Goal: Task Accomplishment & Management: Use online tool/utility

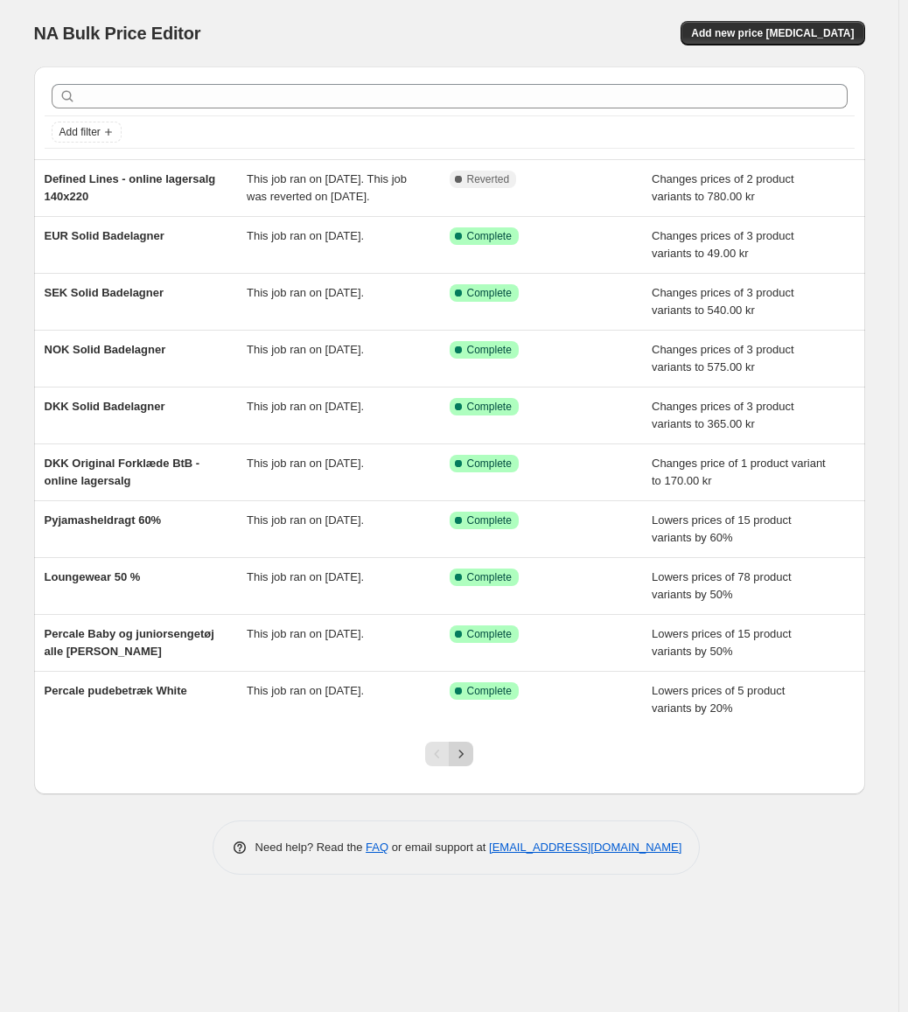
click at [467, 763] on icon "Next" at bounding box center [460, 753] width 17 height 17
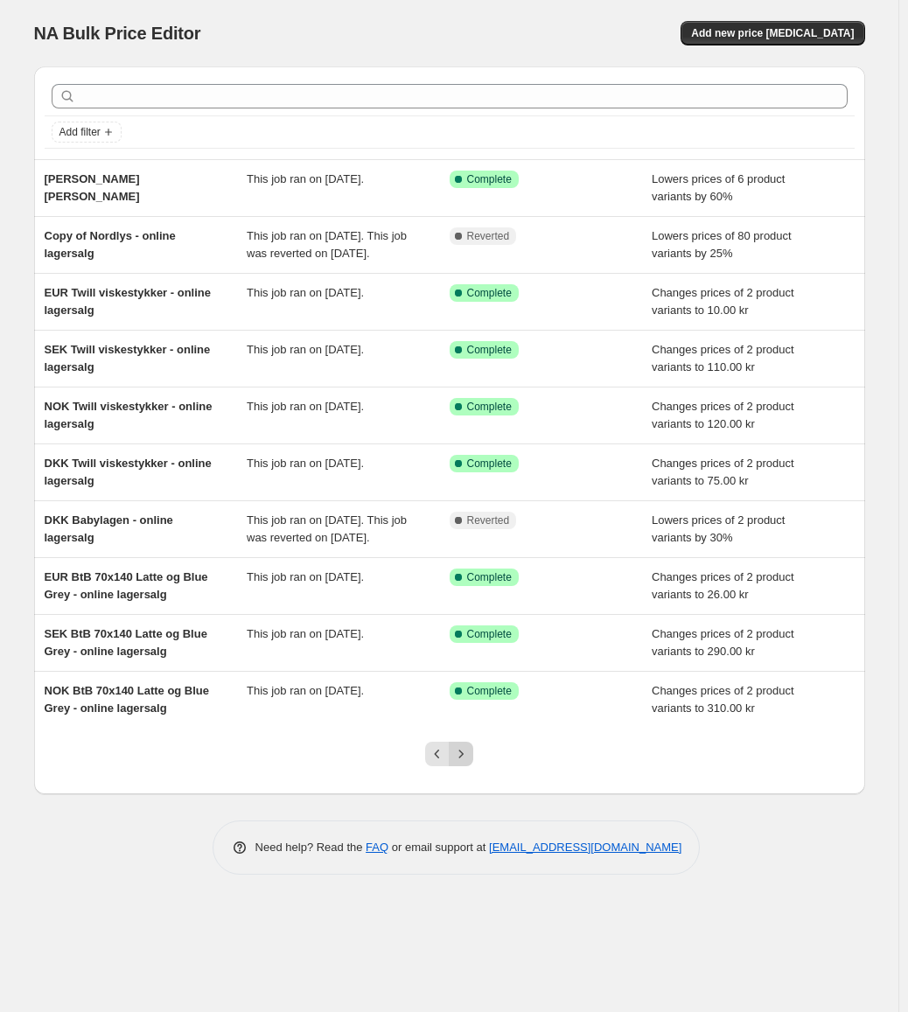
click at [464, 763] on icon "Next" at bounding box center [460, 753] width 17 height 17
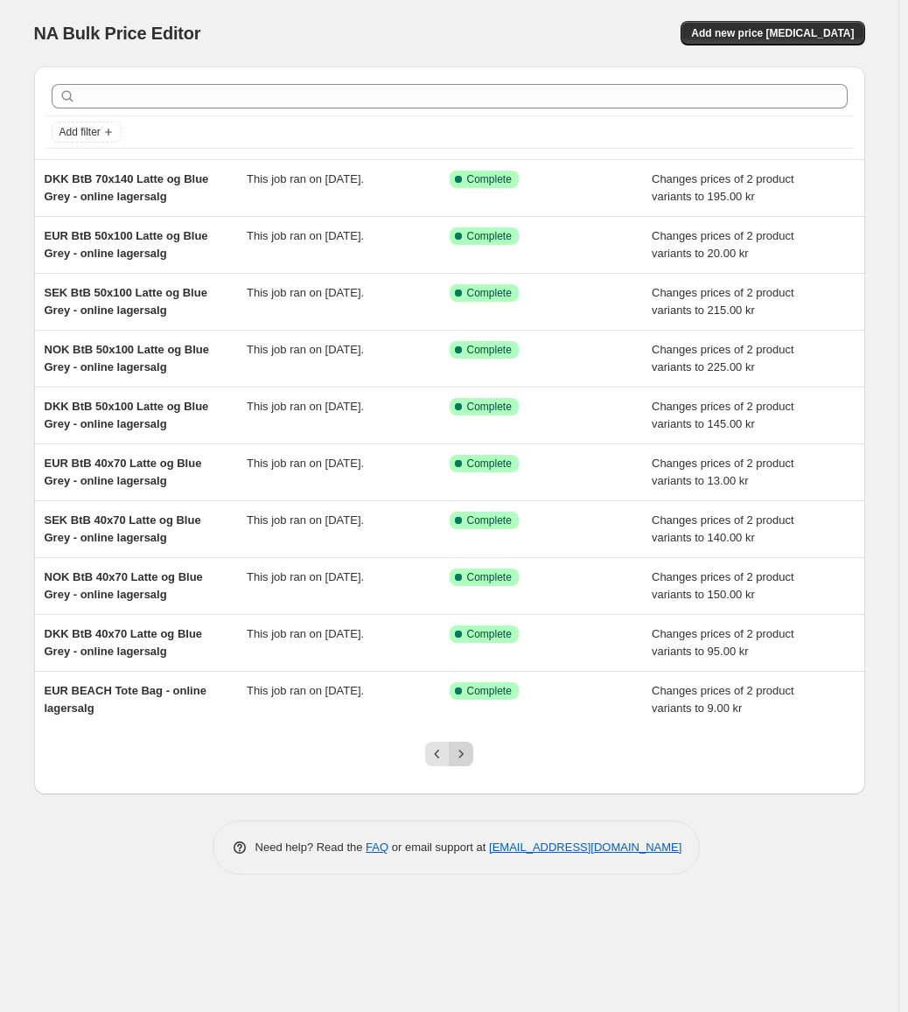
click at [460, 758] on icon "Next" at bounding box center [461, 754] width 4 height 8
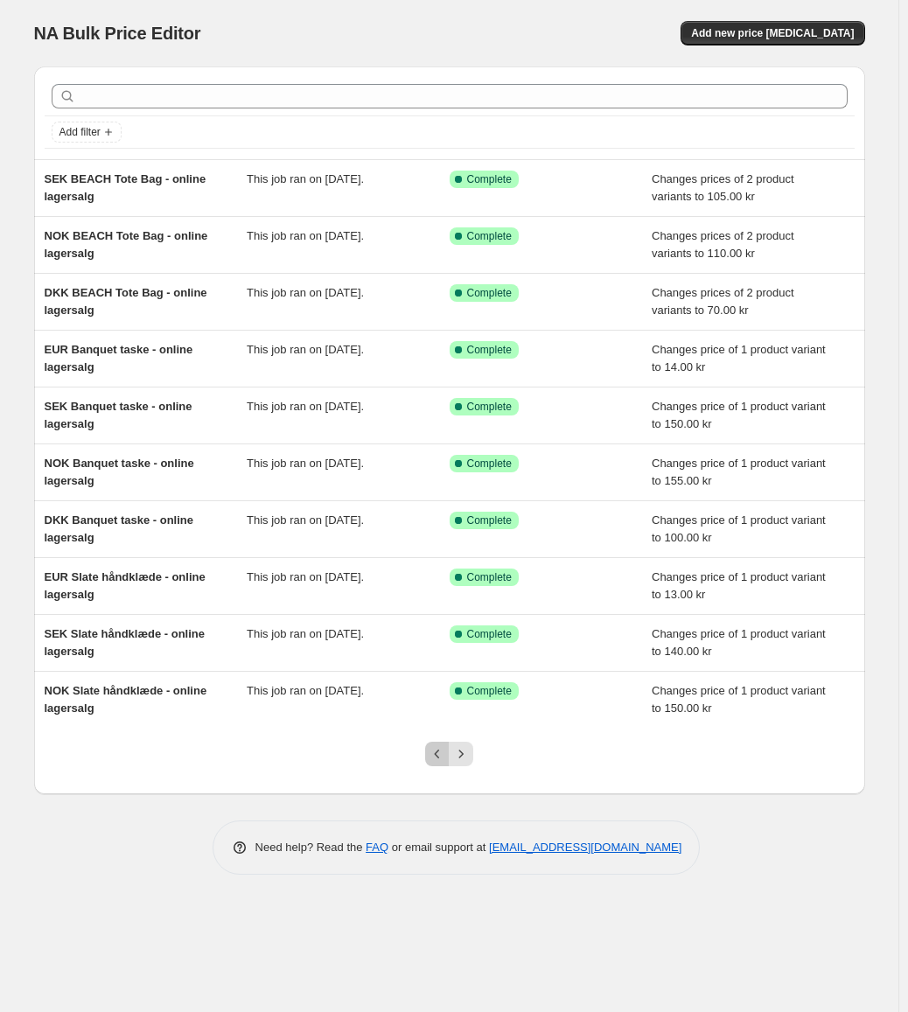
click at [430, 747] on icon "Previous" at bounding box center [437, 753] width 17 height 17
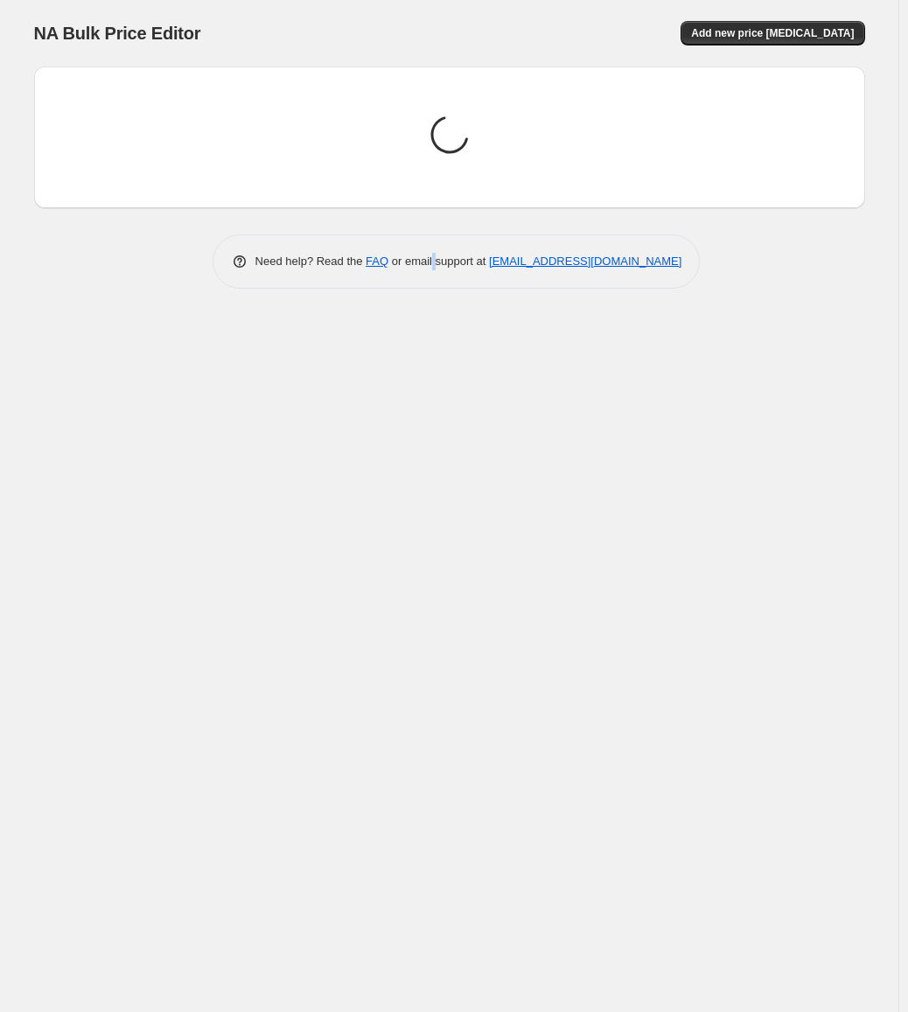
click at [430, 747] on div "NA Bulk Price Editor. This page is ready NA Bulk Price Editor Add new price cha…" at bounding box center [449, 506] width 898 height 1012
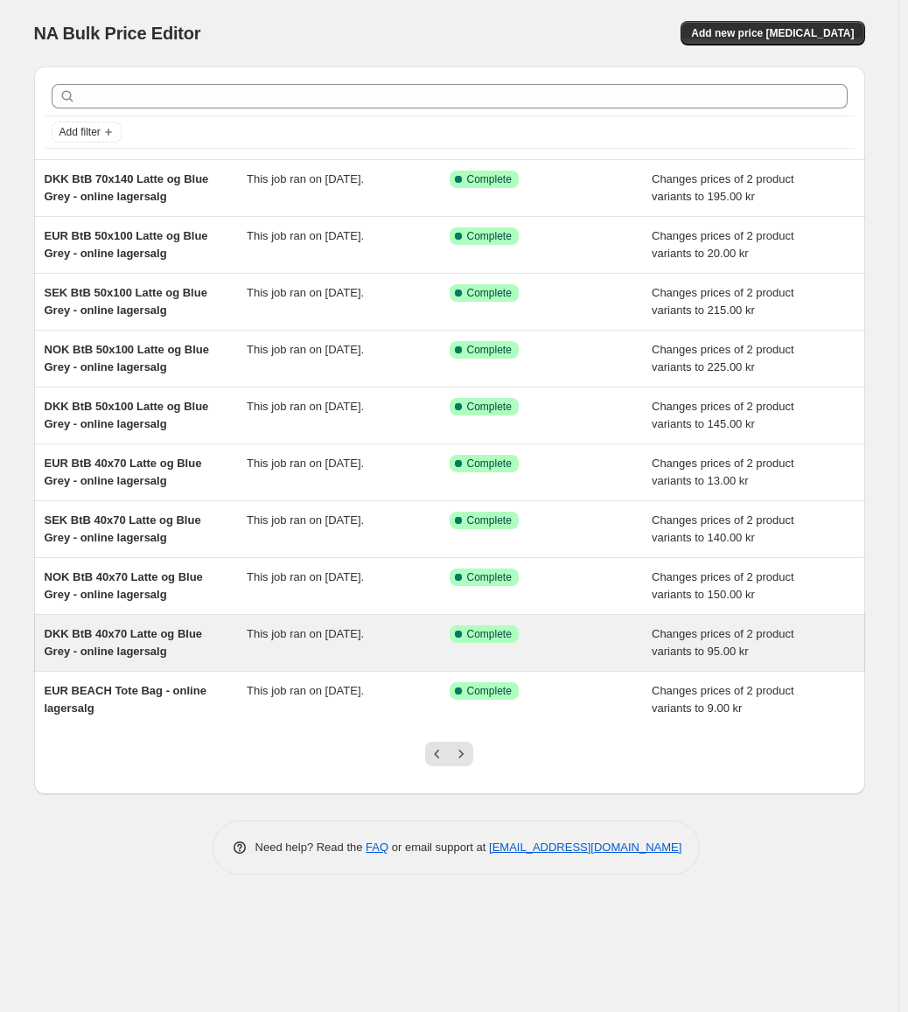
click at [87, 637] on span "DKK BtB 40x70 Latte og Blue Grey - online lagersalg" at bounding box center [124, 642] width 158 height 31
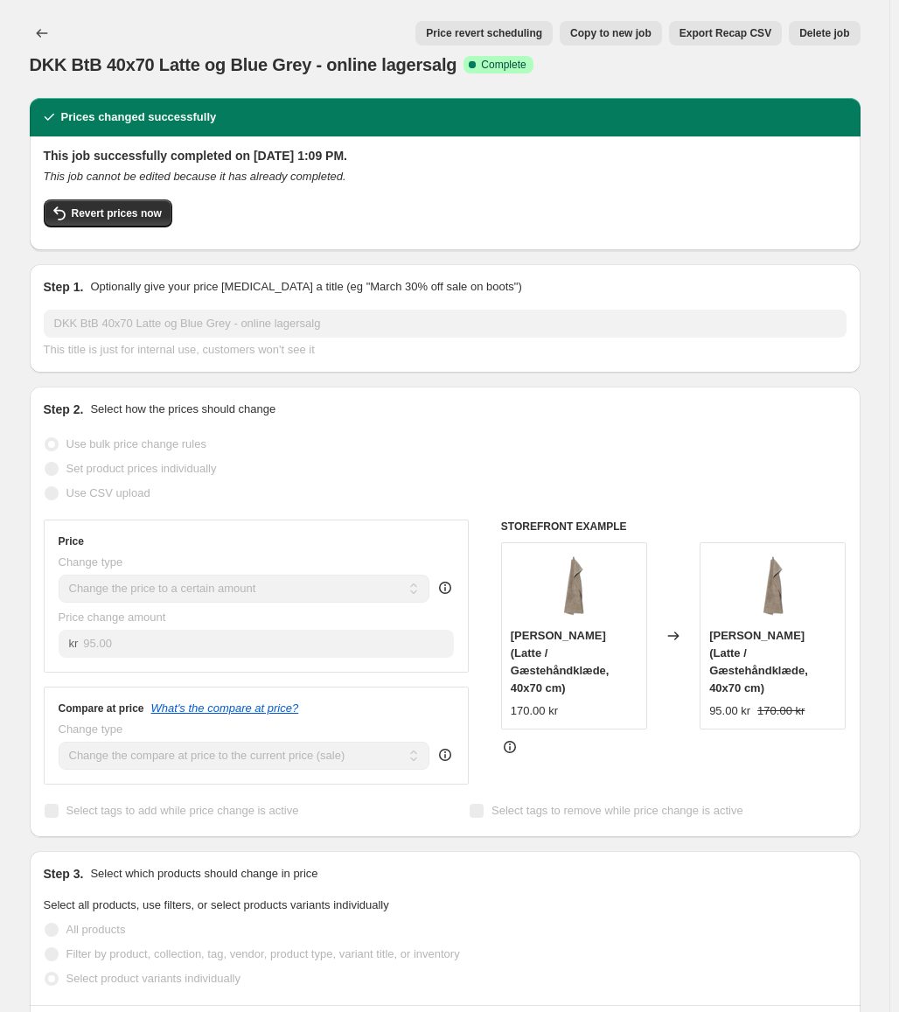
click at [578, 585] on img at bounding box center [574, 587] width 70 height 70
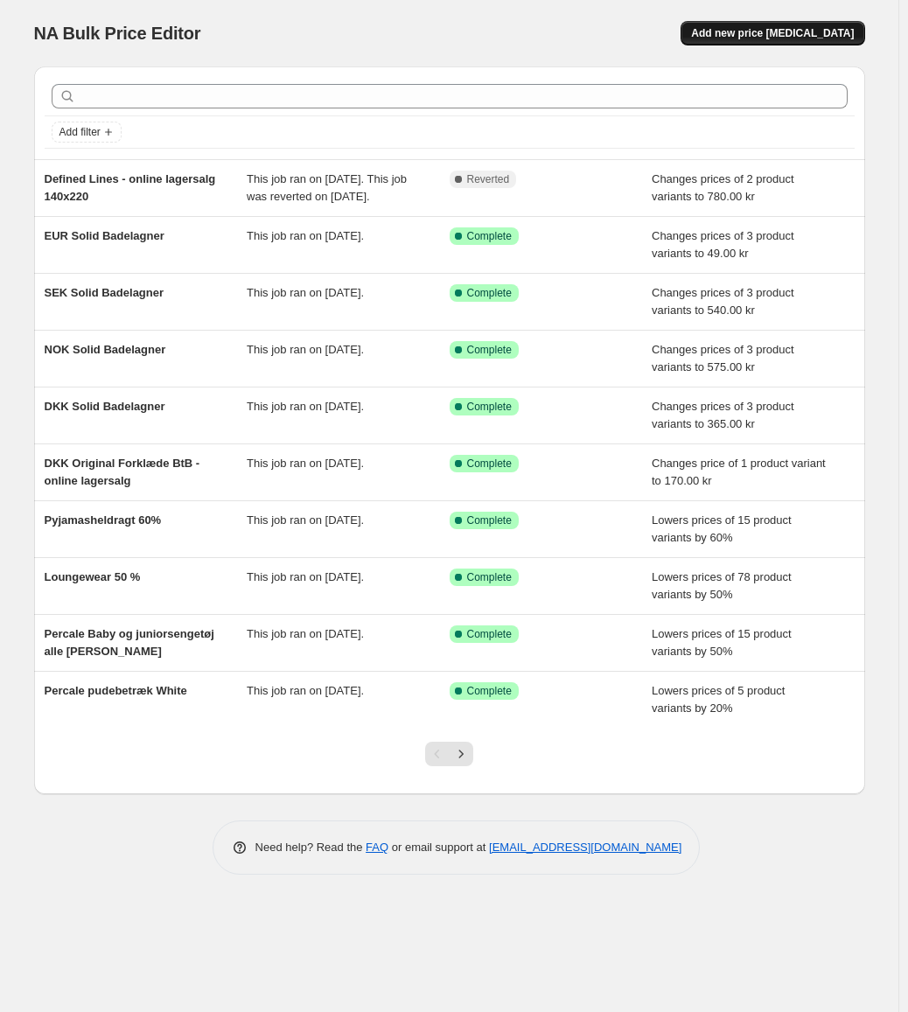
click at [761, 29] on span "Add new price [MEDICAL_DATA]" at bounding box center [772, 33] width 163 height 14
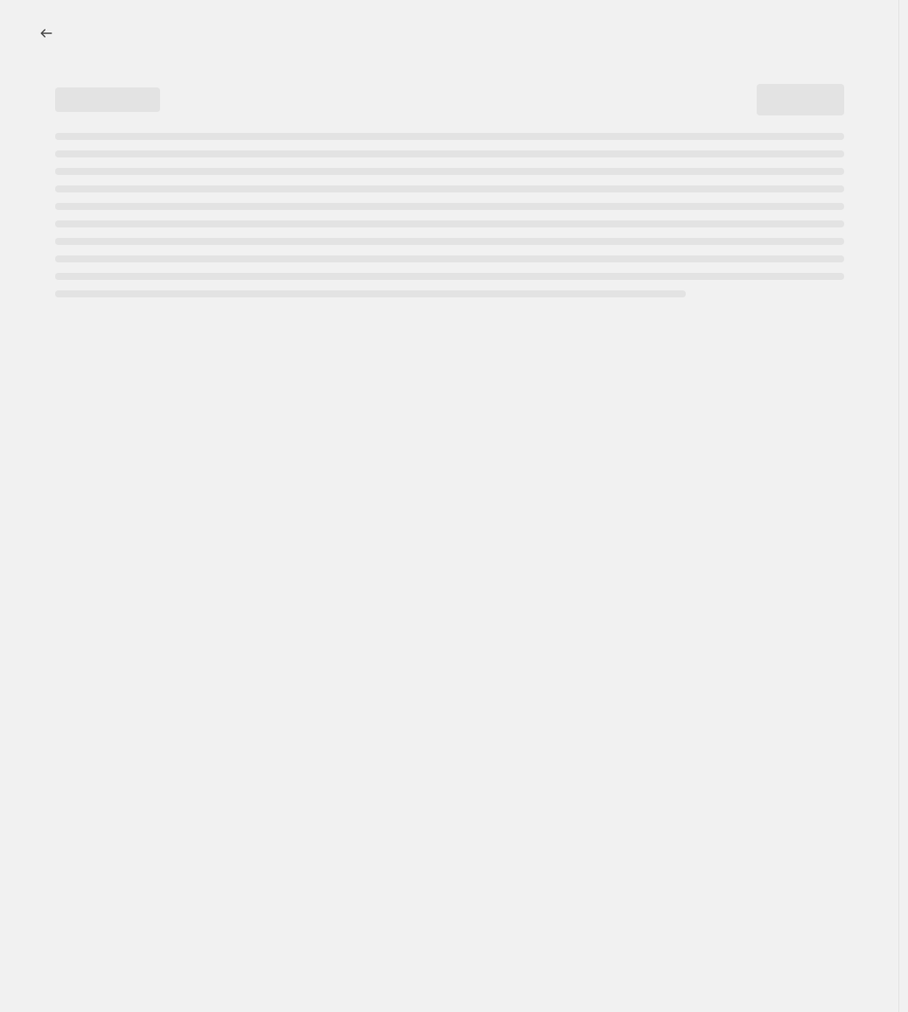
select select "percentage"
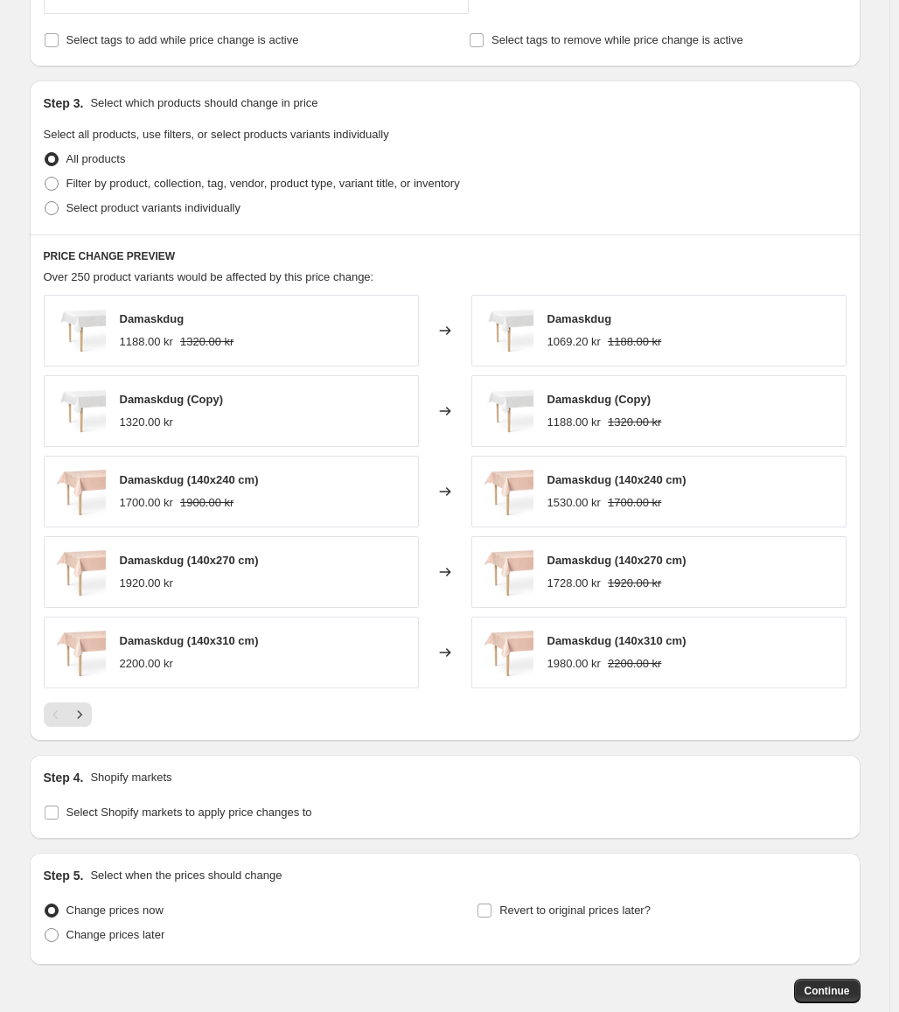
scroll to position [835, 0]
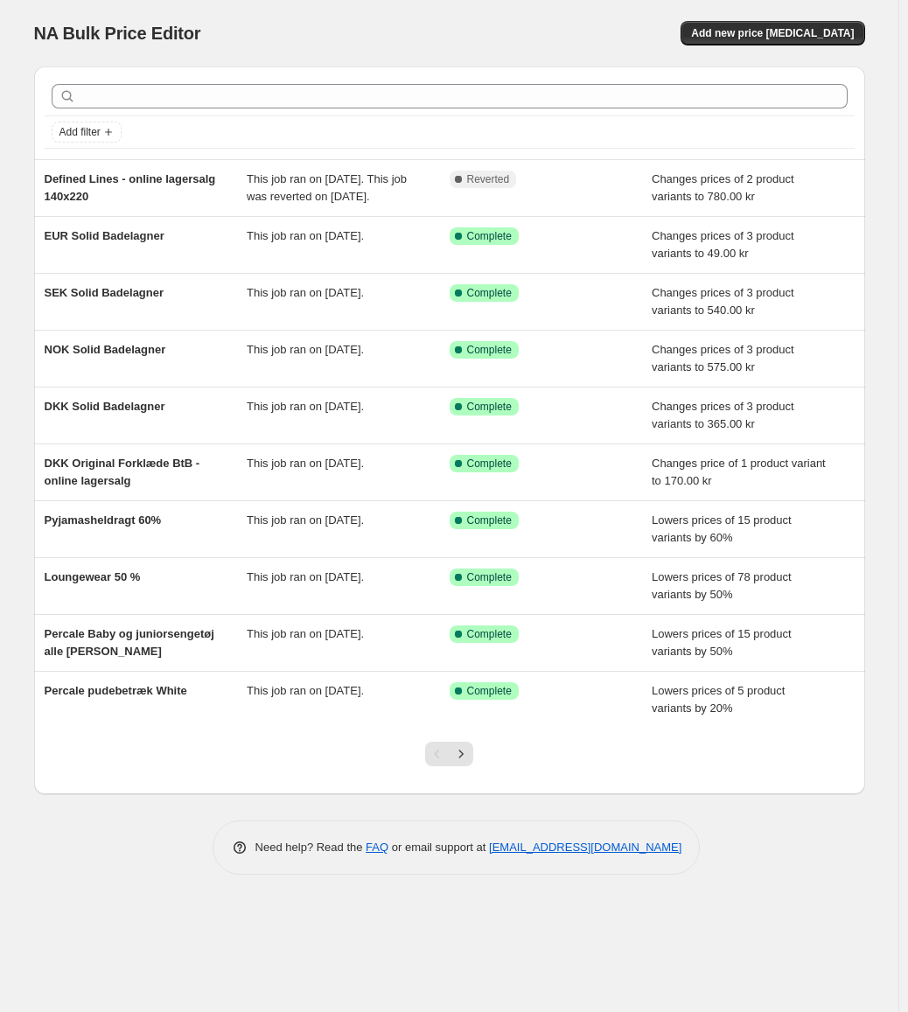
click at [476, 766] on div at bounding box center [449, 761] width 71 height 66
click at [471, 766] on button "Next" at bounding box center [461, 754] width 24 height 24
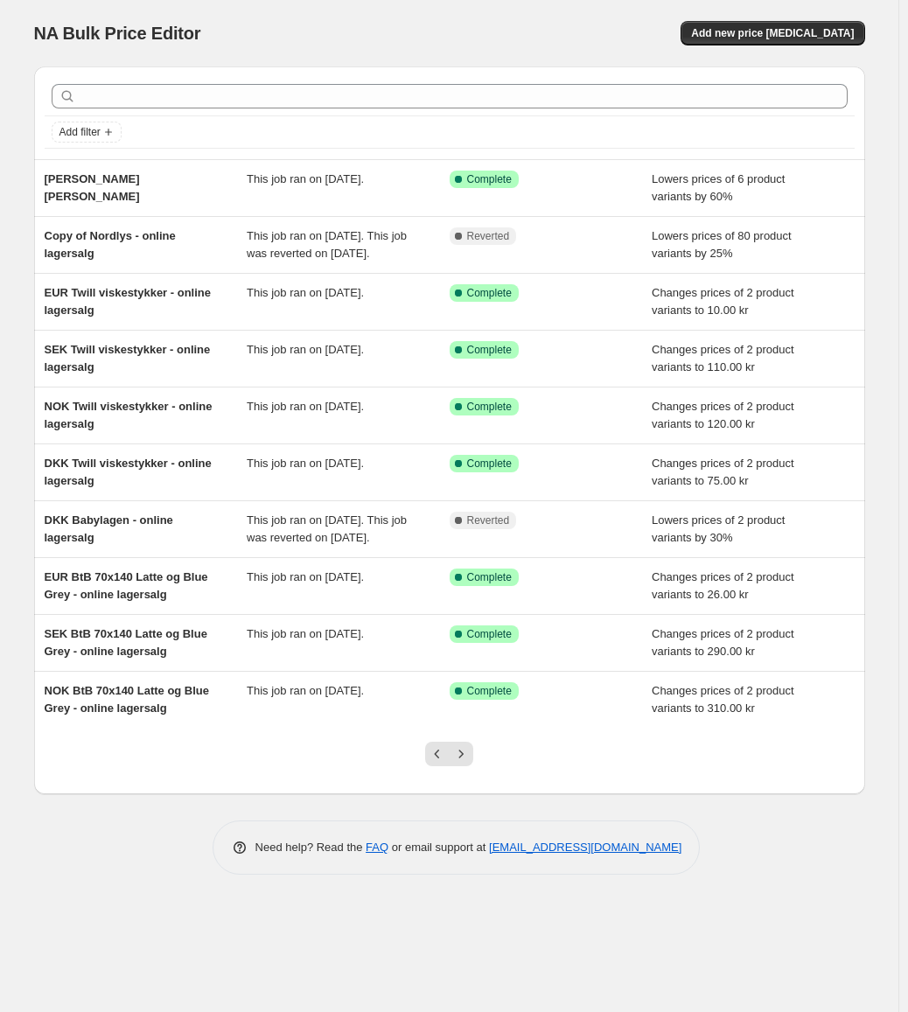
click at [464, 772] on div at bounding box center [449, 761] width 71 height 66
click at [470, 794] on div at bounding box center [449, 761] width 71 height 66
click at [470, 766] on button "Next" at bounding box center [461, 754] width 24 height 24
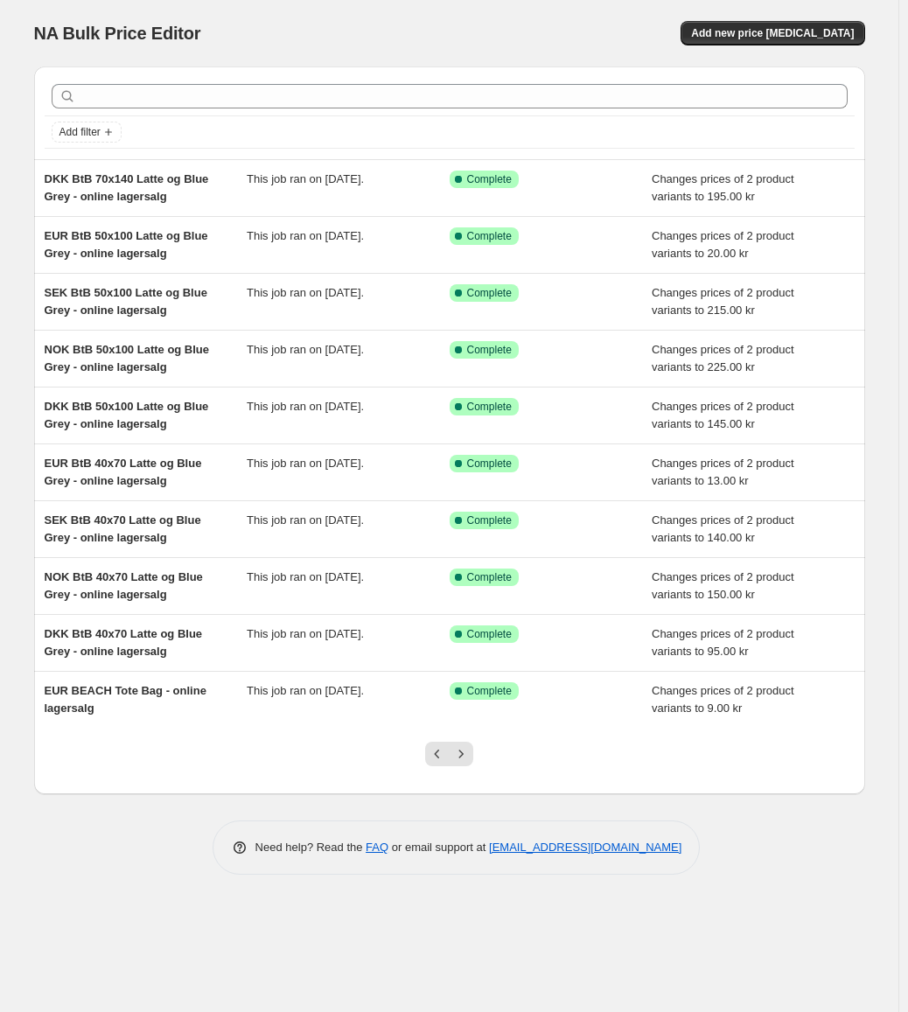
click at [470, 797] on div "Add filter DKK BtB 70x140 Latte og Blue Grey - online lagersalg This job ran on…" at bounding box center [449, 463] width 831 height 822
click at [469, 767] on div at bounding box center [449, 761] width 71 height 66
click at [468, 763] on button "Next" at bounding box center [461, 754] width 24 height 24
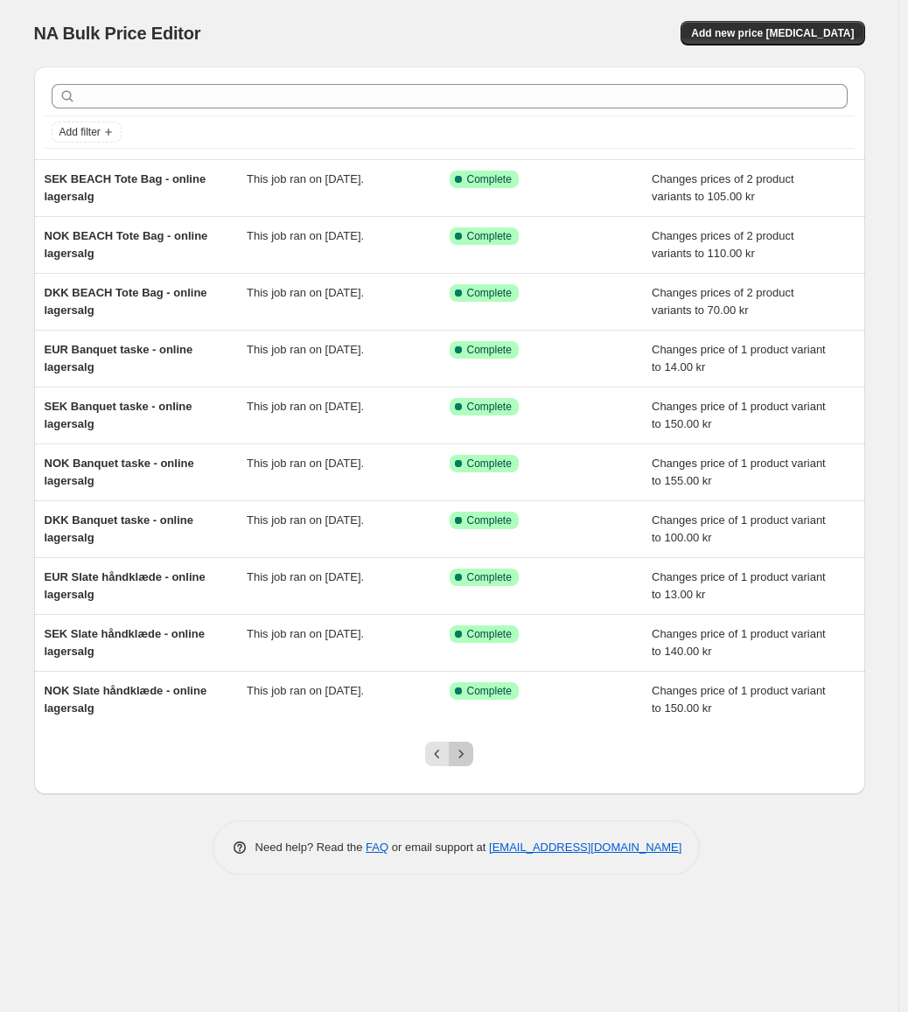
click at [468, 761] on icon "Next" at bounding box center [460, 753] width 17 height 17
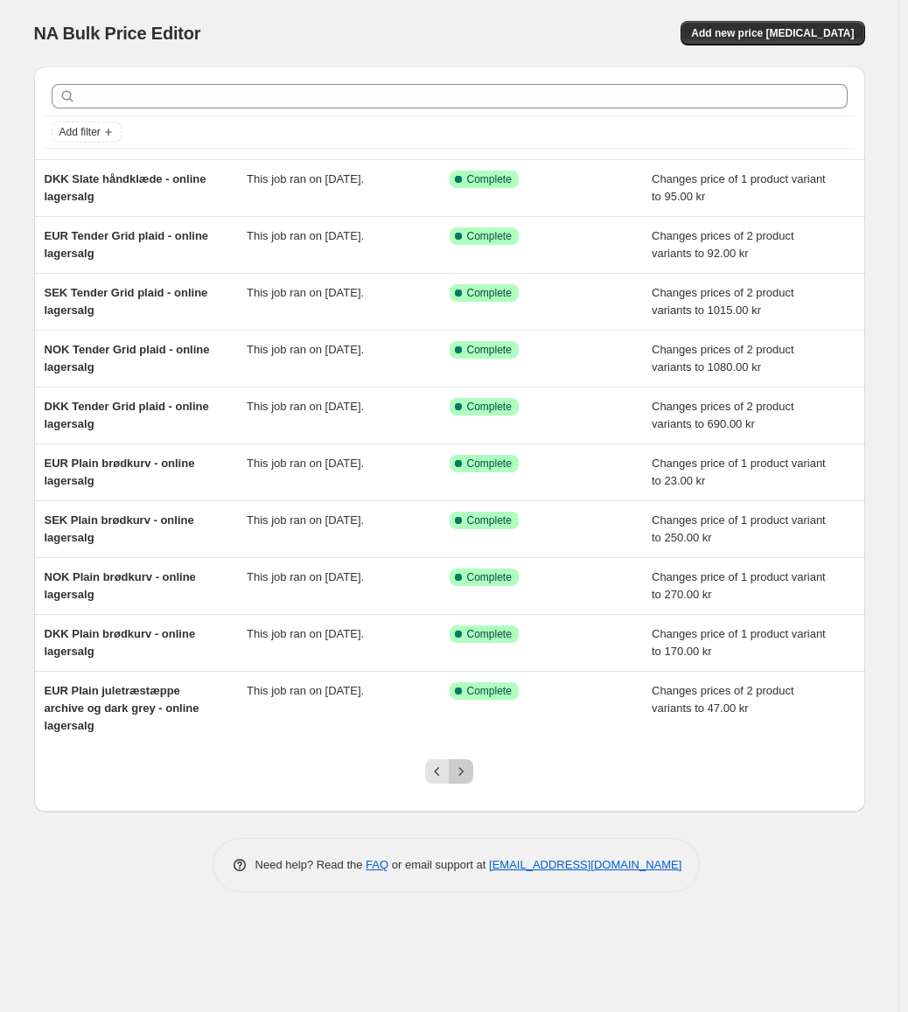
click at [460, 759] on button "Next" at bounding box center [461, 771] width 24 height 24
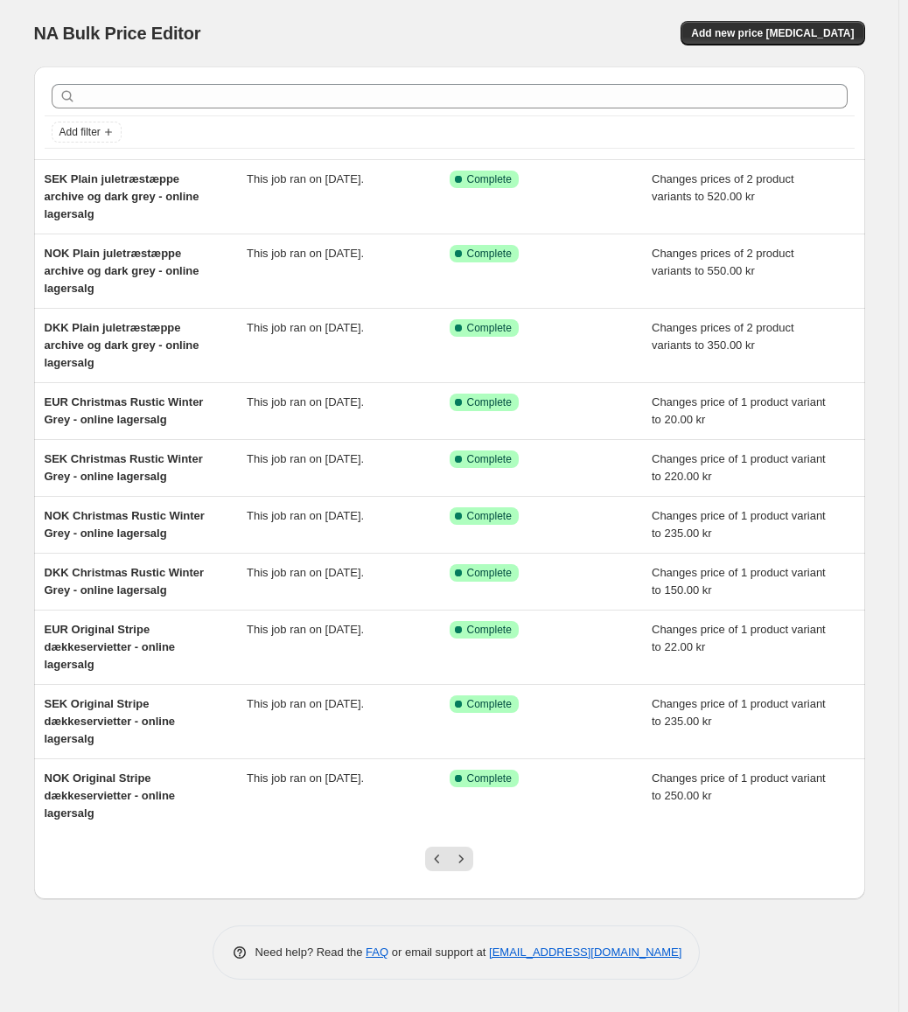
click at [434, 26] on div "NA Bulk Price Editor" at bounding box center [234, 33] width 400 height 24
click at [462, 855] on icon "Next" at bounding box center [461, 859] width 4 height 8
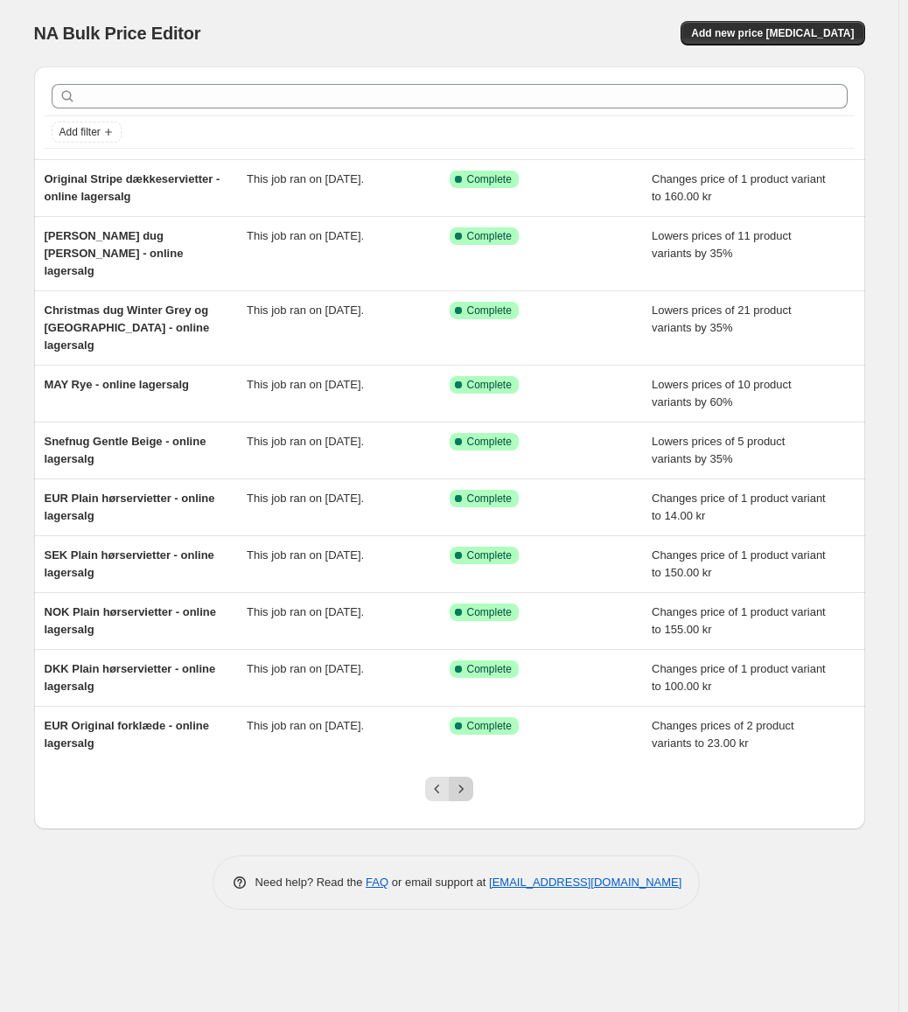
click at [458, 780] on icon "Next" at bounding box center [460, 788] width 17 height 17
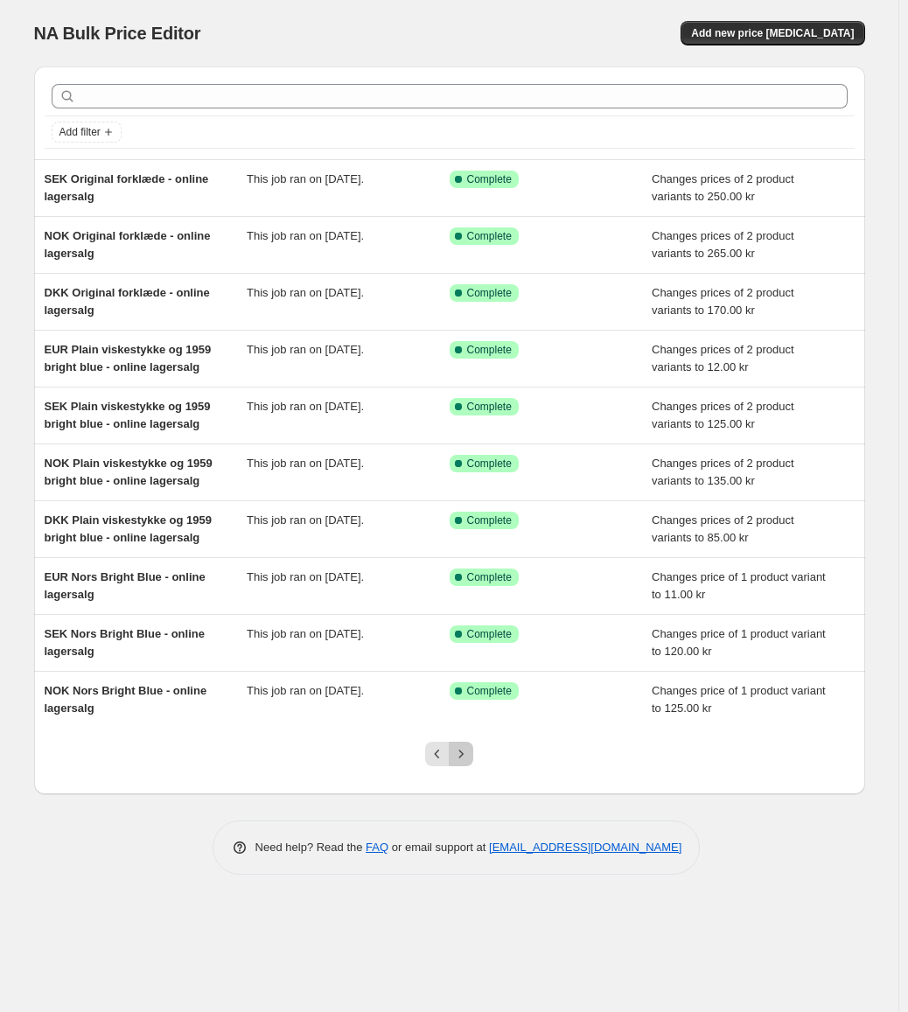
click at [460, 753] on icon "Next" at bounding box center [460, 753] width 17 height 17
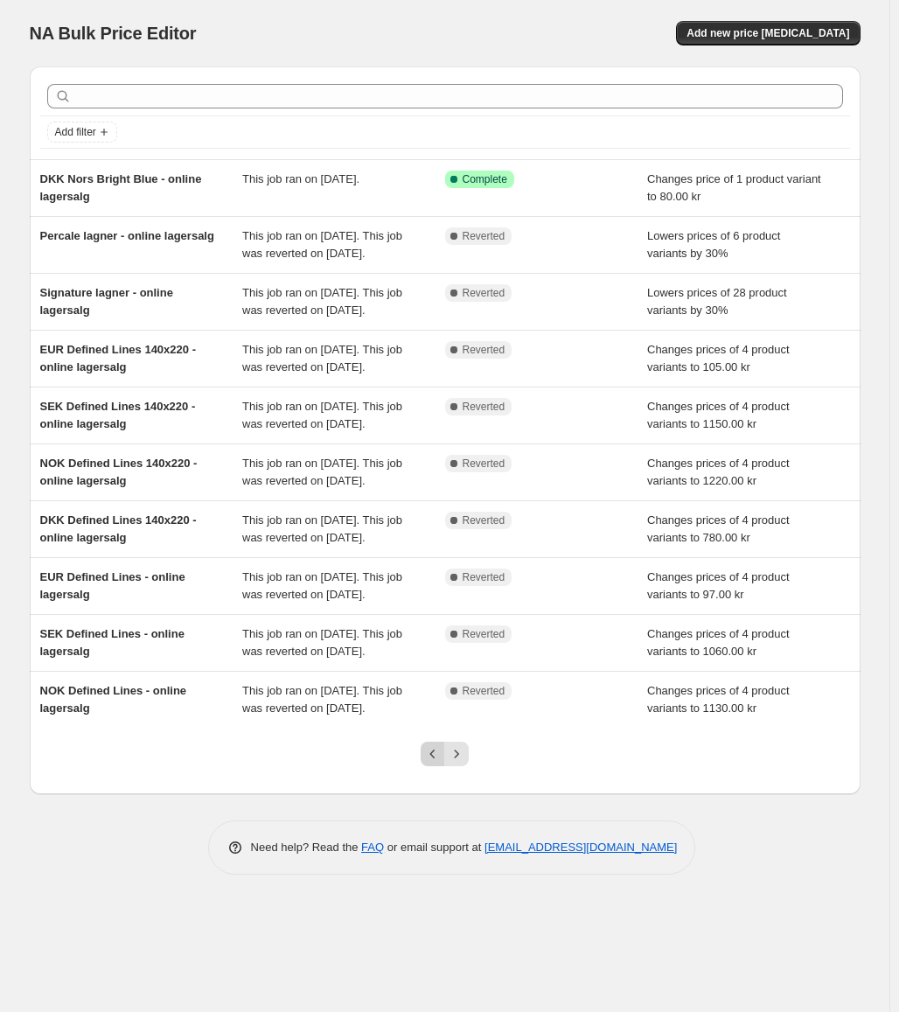
click at [441, 763] on icon "Previous" at bounding box center [432, 753] width 17 height 17
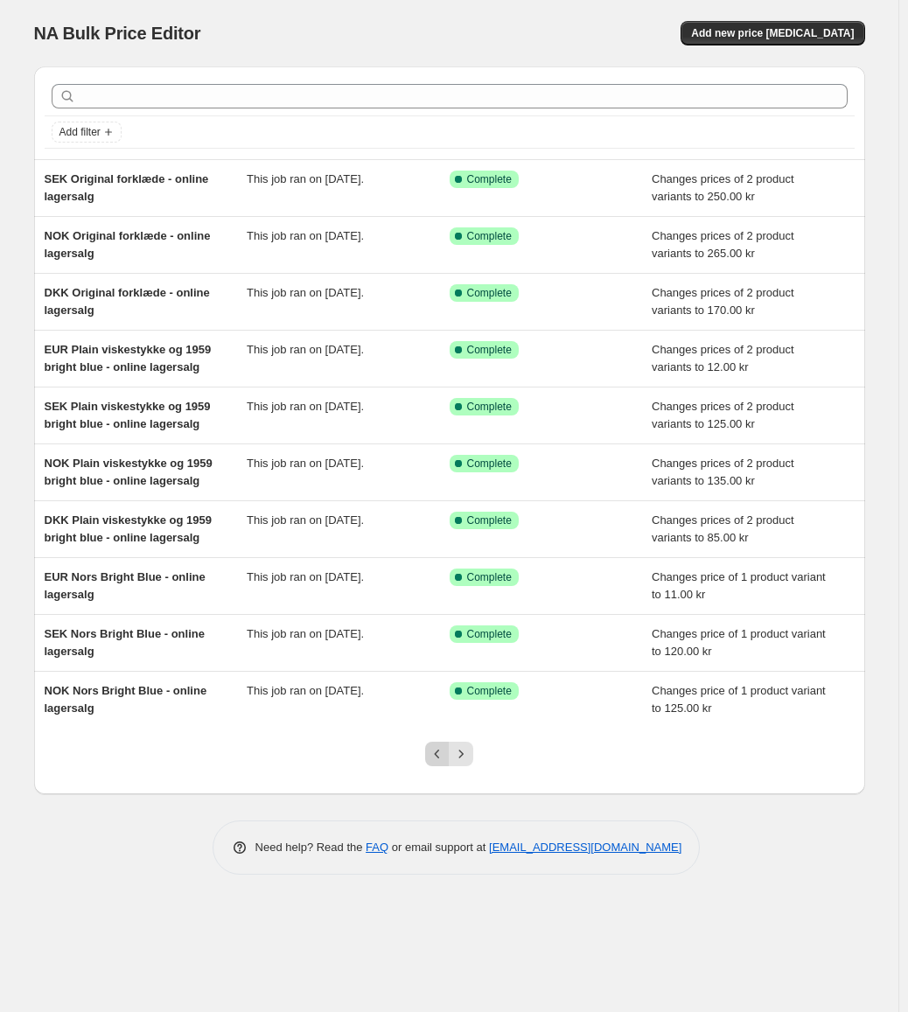
click at [433, 763] on button "Previous" at bounding box center [437, 754] width 24 height 24
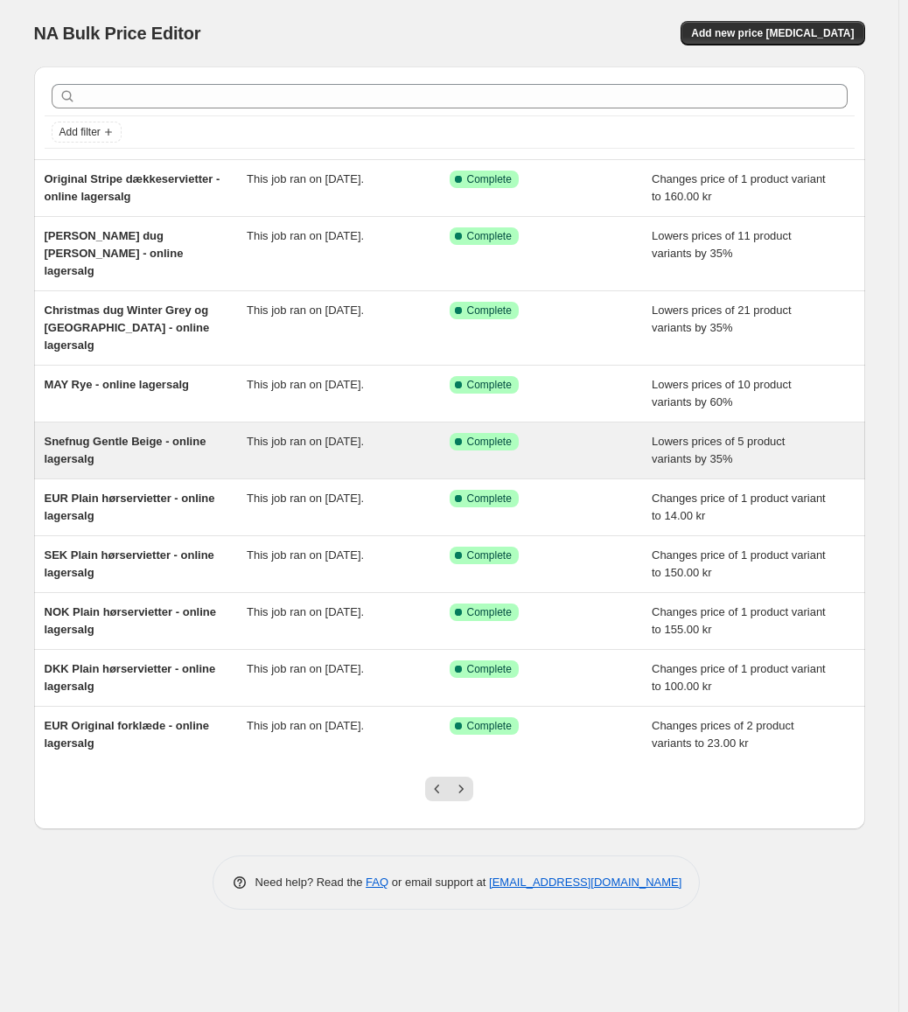
click at [169, 435] on span "Snefnug Gentle Beige - online lagersalg" at bounding box center [126, 450] width 162 height 31
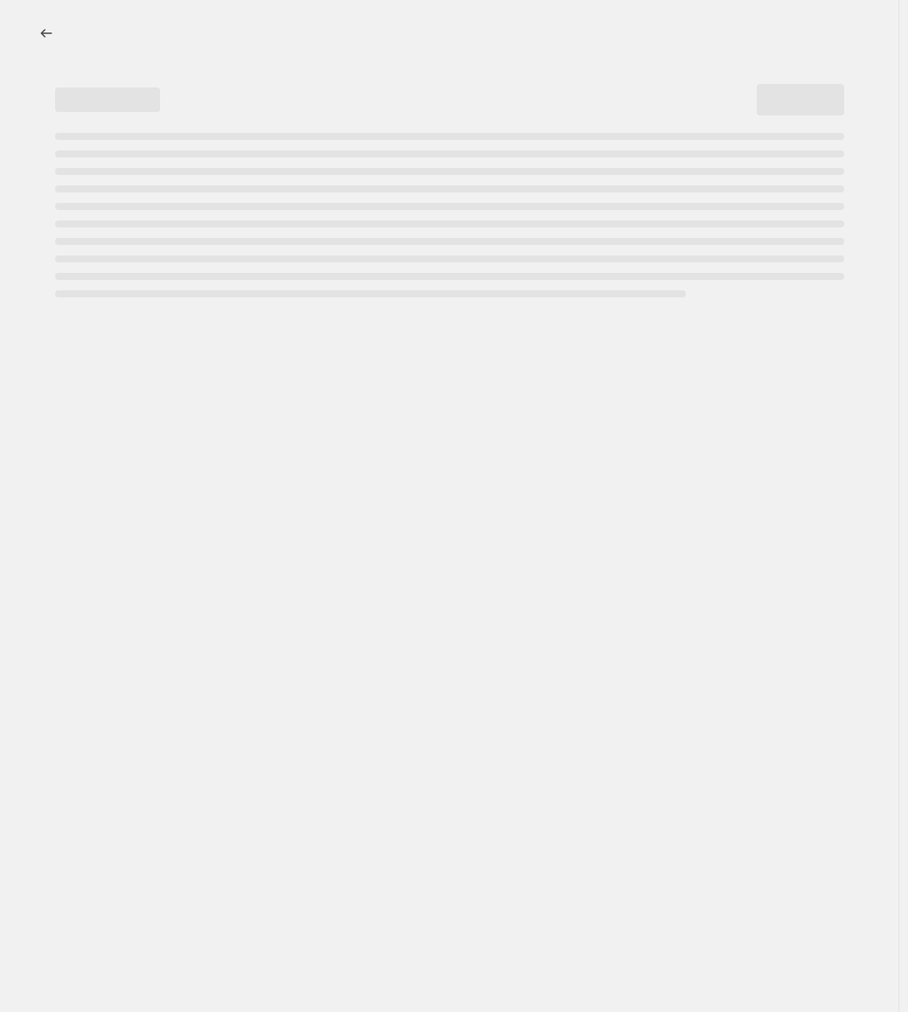
select select "percentage"
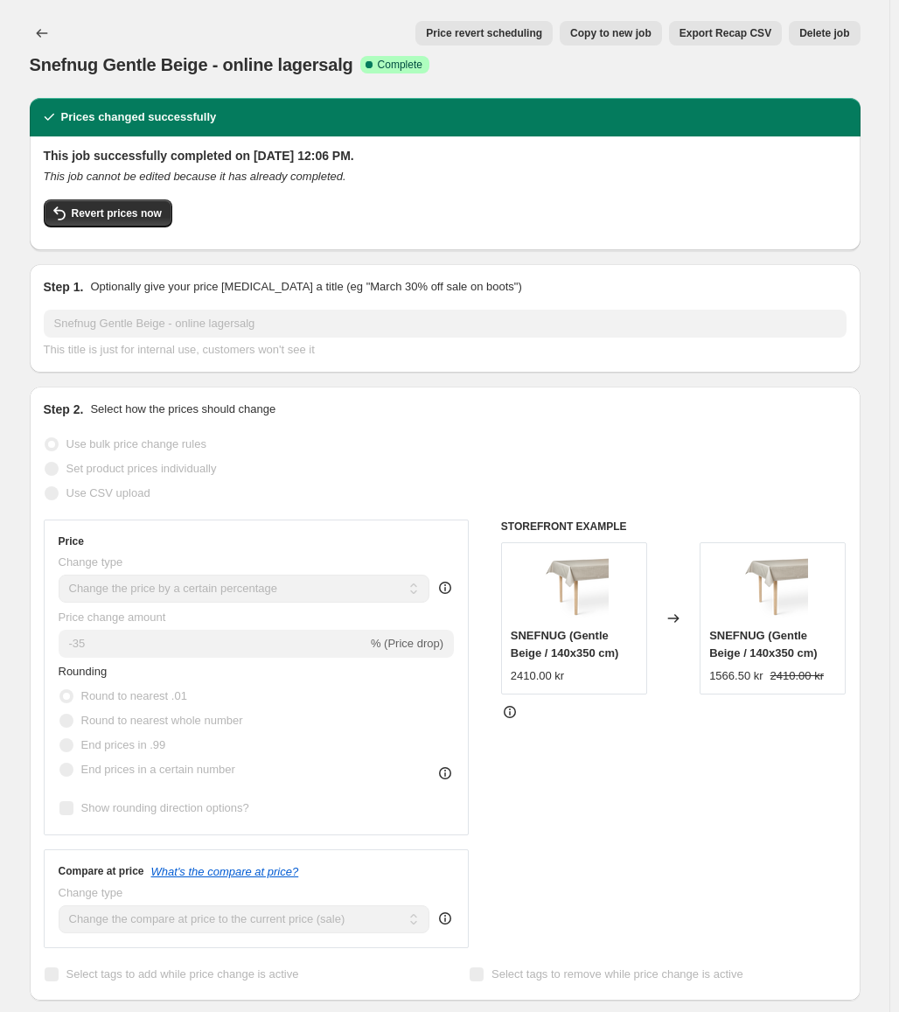
click at [751, 34] on span "Export Recap CSV" at bounding box center [726, 33] width 92 height 14
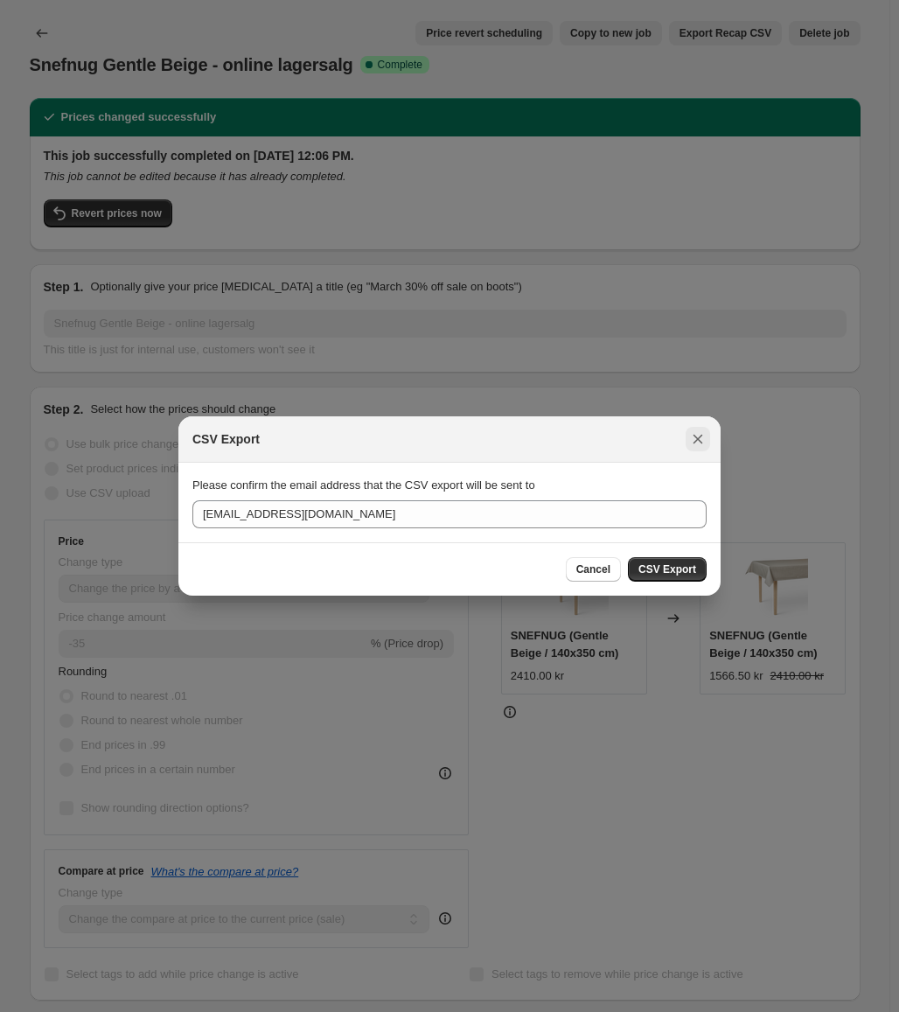
click at [696, 430] on icon "Close" at bounding box center [697, 438] width 17 height 17
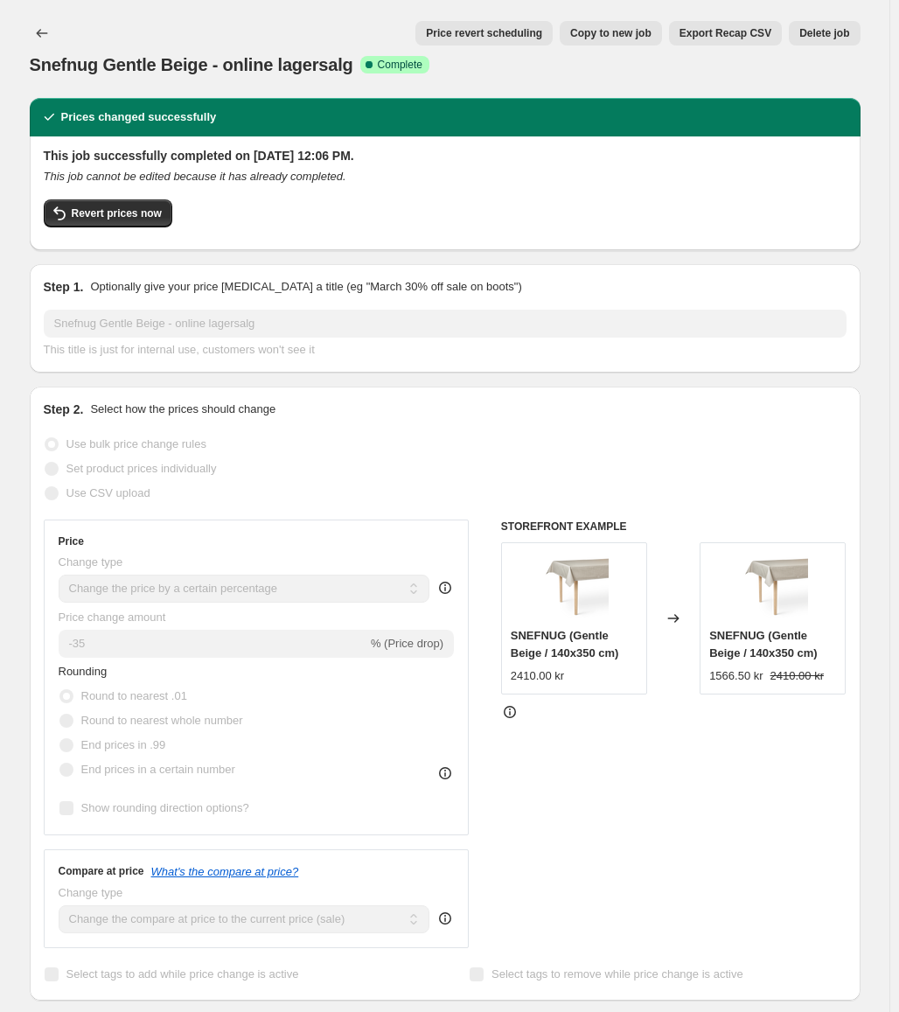
click at [732, 38] on span "Export Recap CSV" at bounding box center [726, 33] width 92 height 14
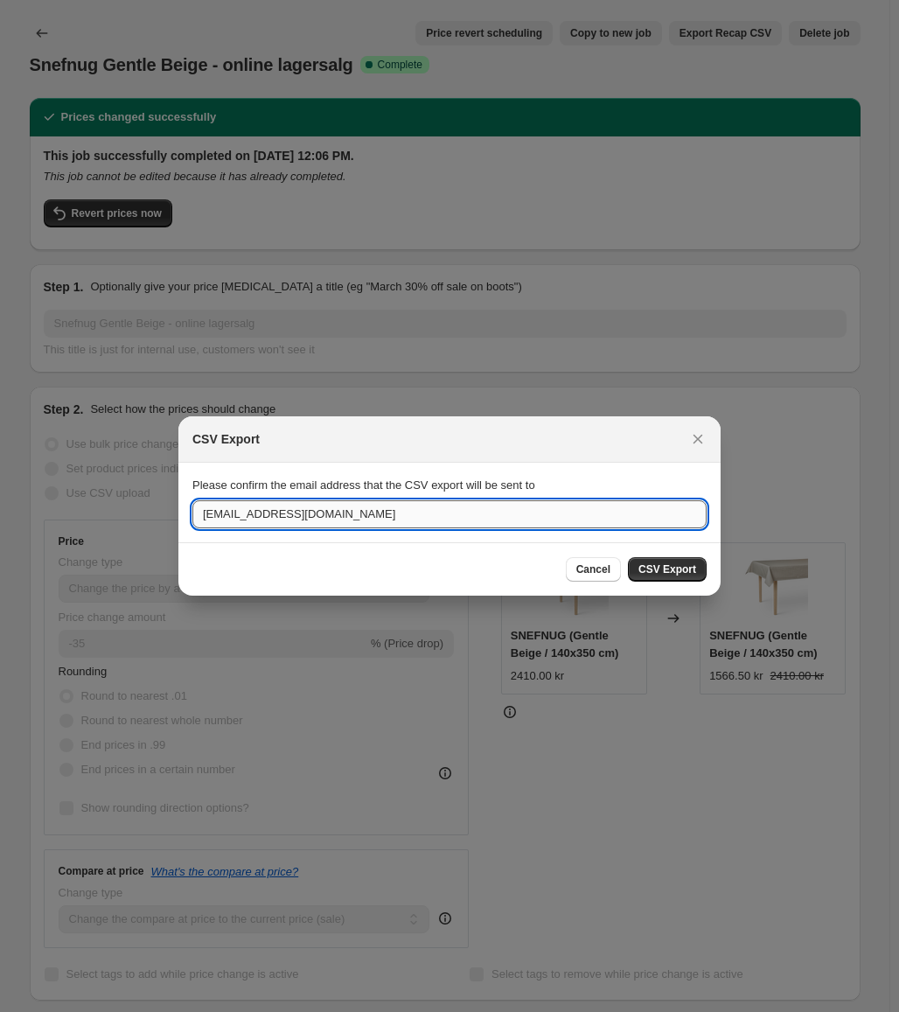
click at [332, 513] on input "apo@damask.dk" at bounding box center [449, 514] width 514 height 28
type input "kbj@mcb.dk"
click at [665, 572] on span "CSV Export" at bounding box center [668, 569] width 58 height 14
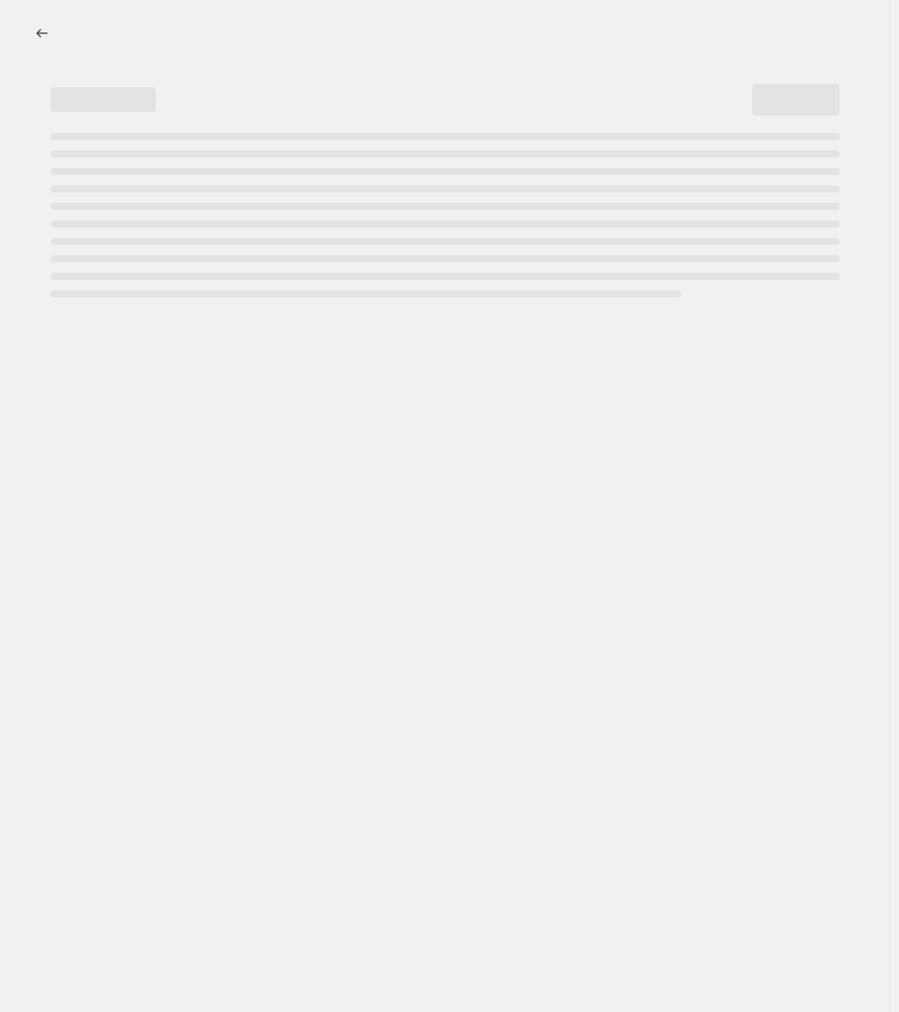
select select "percentage"
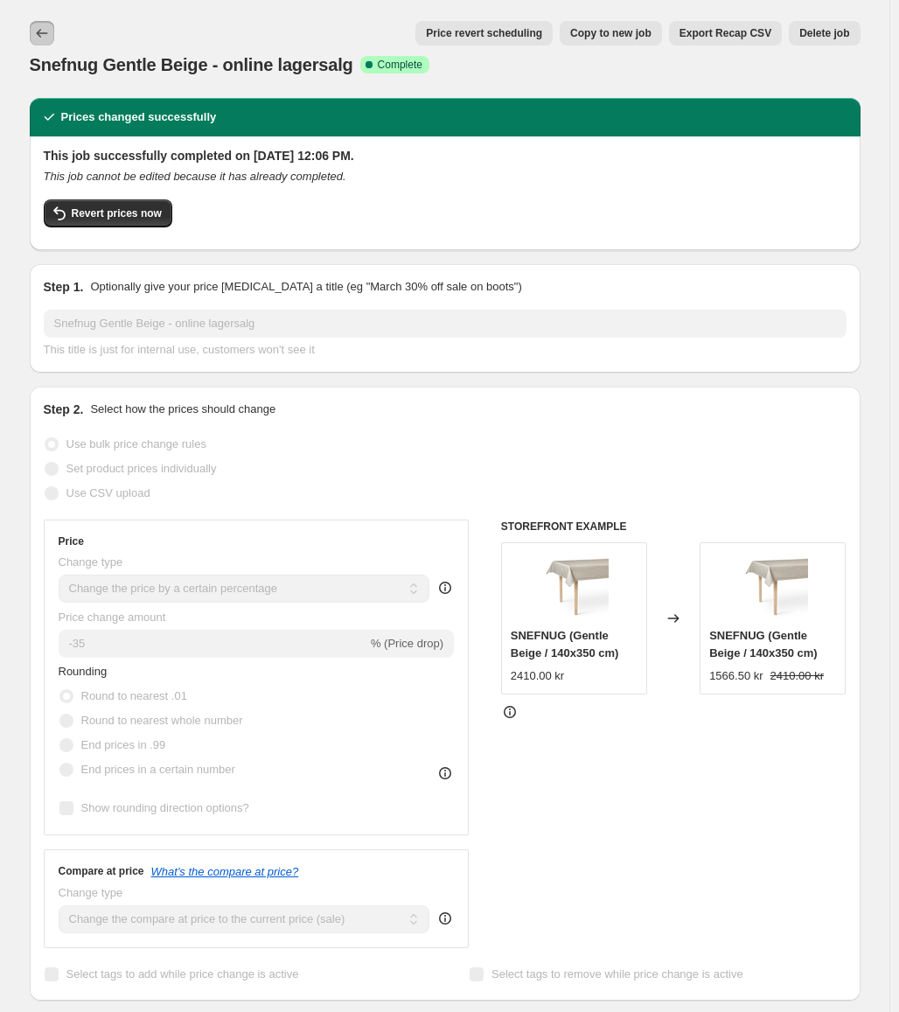
click at [43, 27] on icon "Price change jobs" at bounding box center [41, 32] width 17 height 17
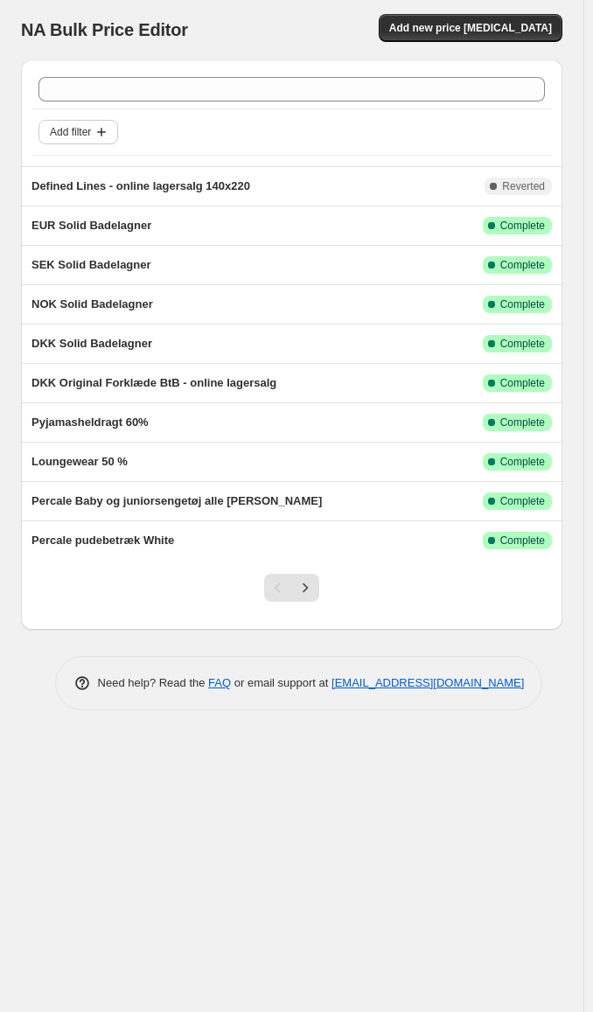
click at [110, 128] on icon "Add filter" at bounding box center [101, 131] width 17 height 17
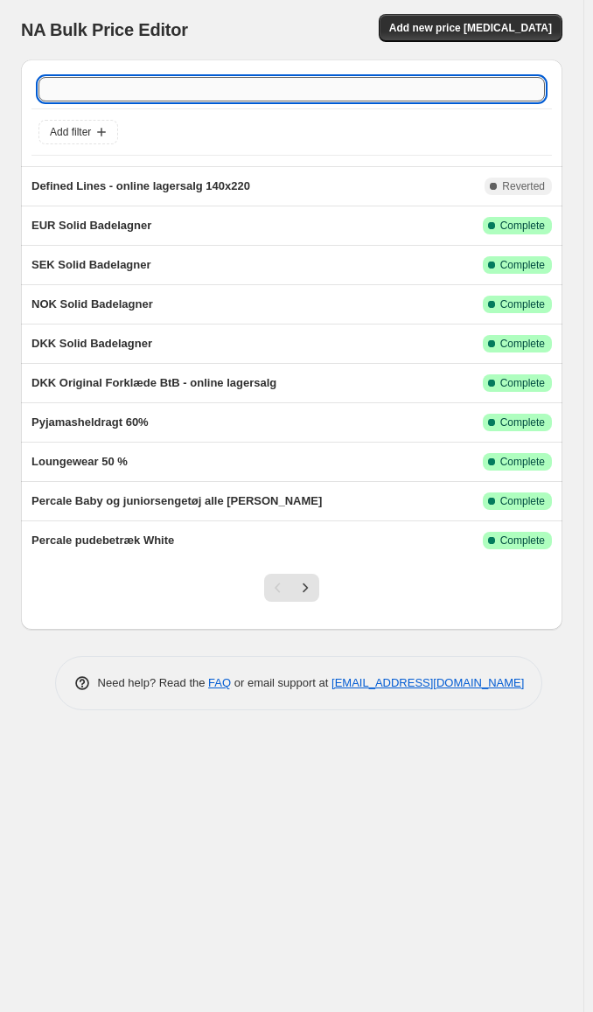
click at [122, 84] on input "text" at bounding box center [291, 89] width 506 height 24
click at [154, 98] on input "text" at bounding box center [291, 89] width 506 height 24
paste input "Original Stripe"
type input "Original Stripe"
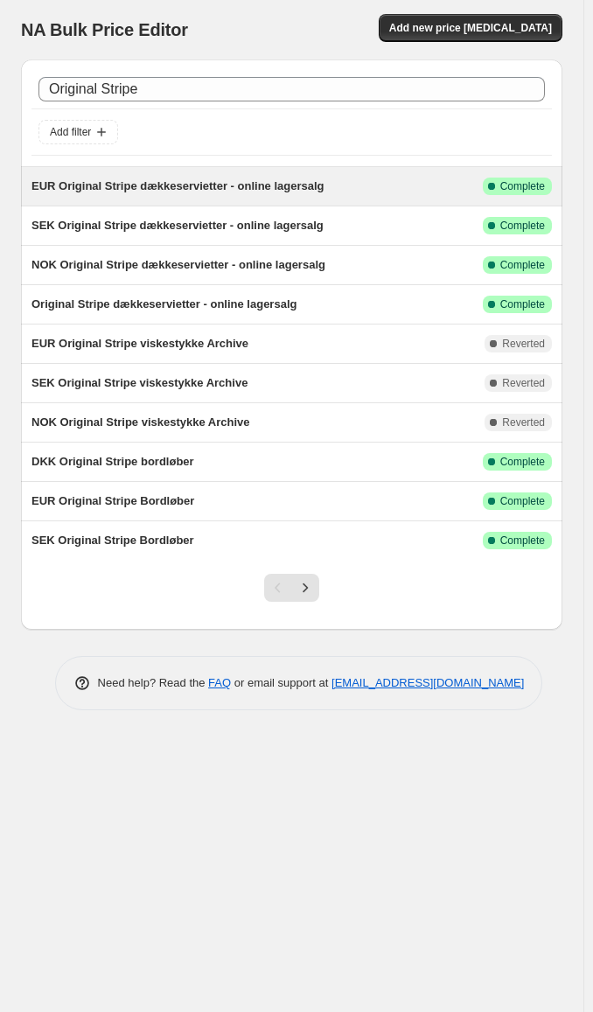
click at [193, 181] on span "EUR Original Stripe dækkeservietter - online lagersalg" at bounding box center [177, 185] width 293 height 13
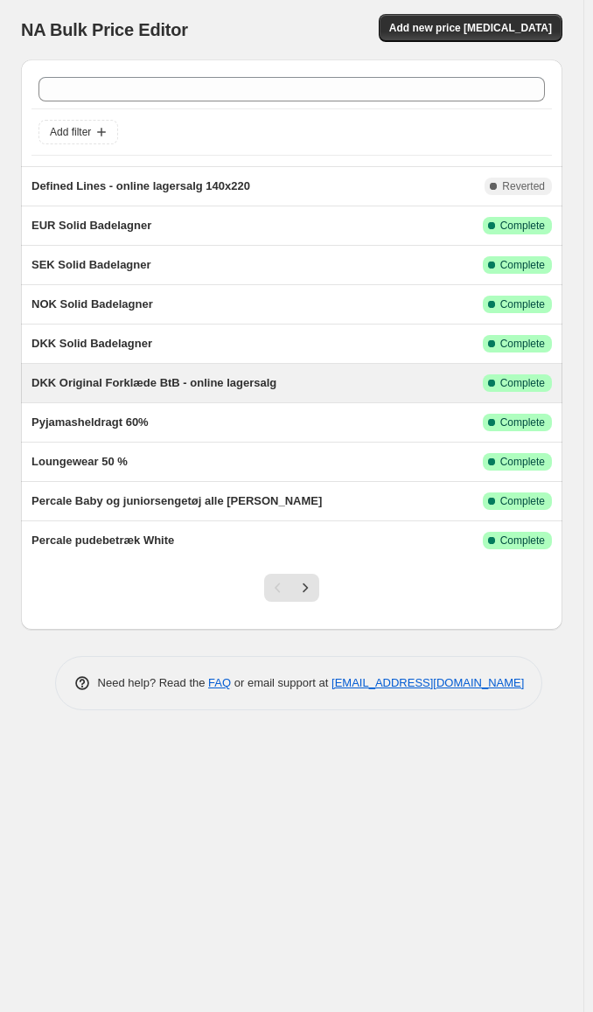
click at [151, 383] on span "DKK Original Forklæde BtB - online lagersalg" at bounding box center [153, 382] width 245 height 13
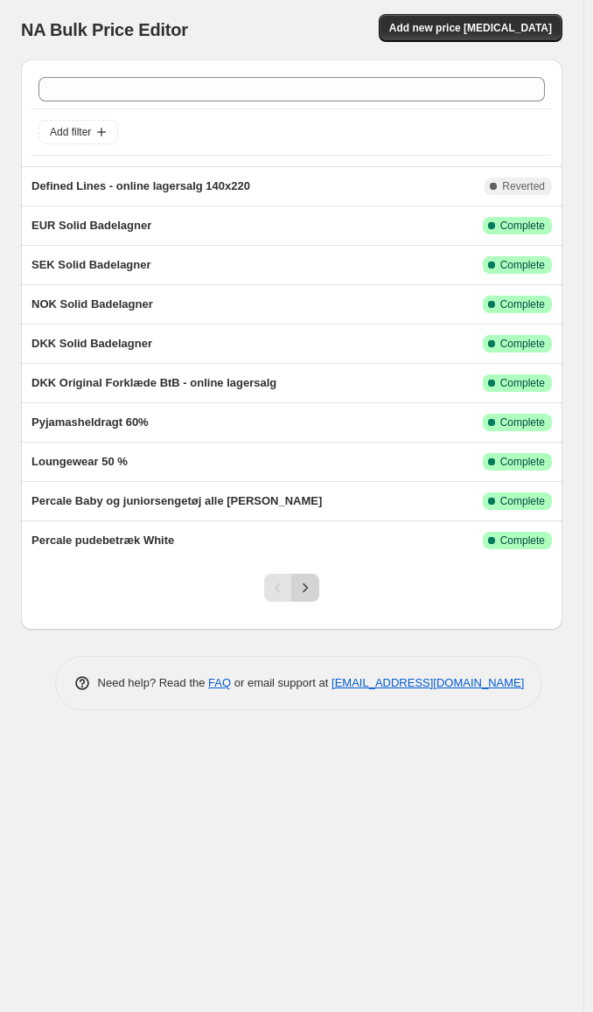
click at [312, 584] on icon "Next" at bounding box center [305, 587] width 17 height 17
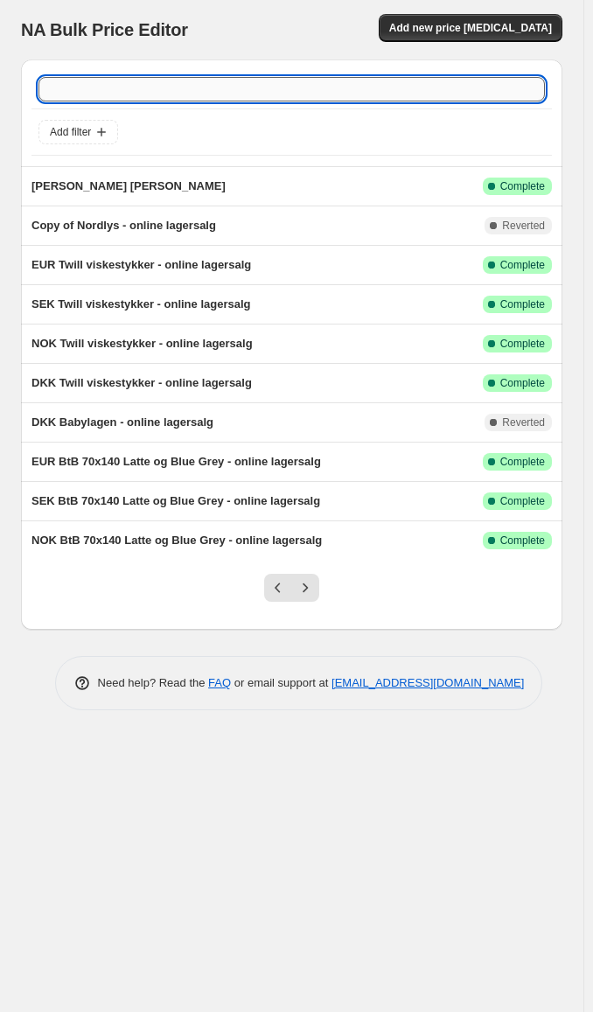
click at [136, 87] on input "text" at bounding box center [291, 89] width 506 height 24
paste input "Original Stripe"
type input "Original Stripe"
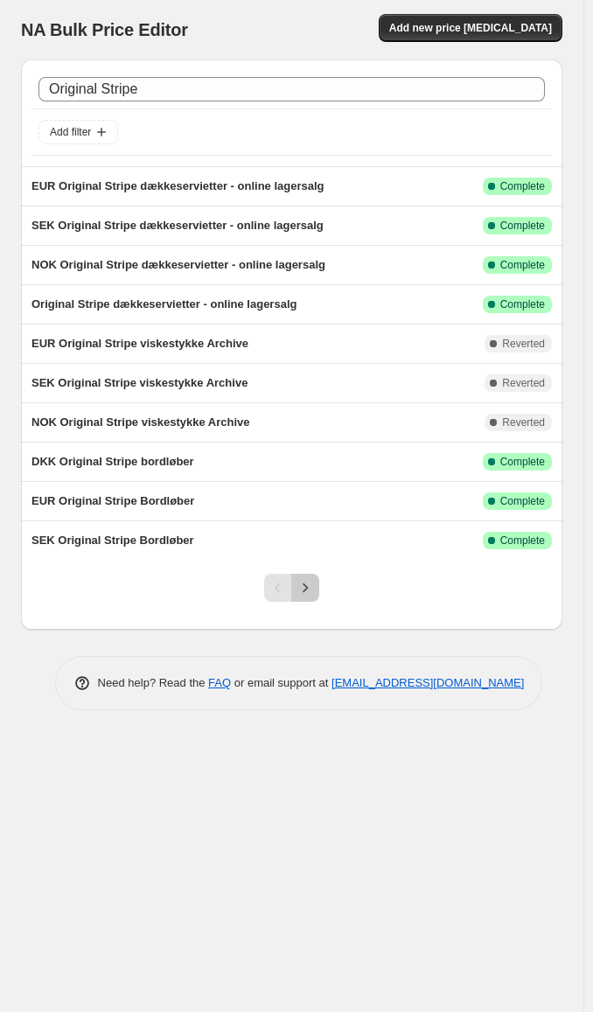
click at [311, 590] on icon "Next" at bounding box center [305, 587] width 17 height 17
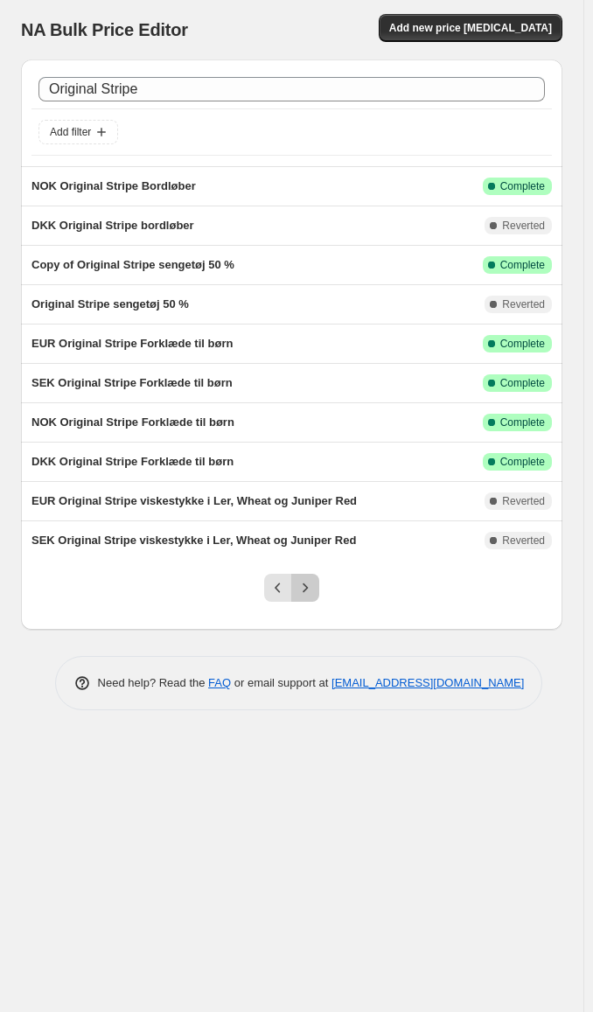
click at [311, 590] on icon "Next" at bounding box center [305, 587] width 17 height 17
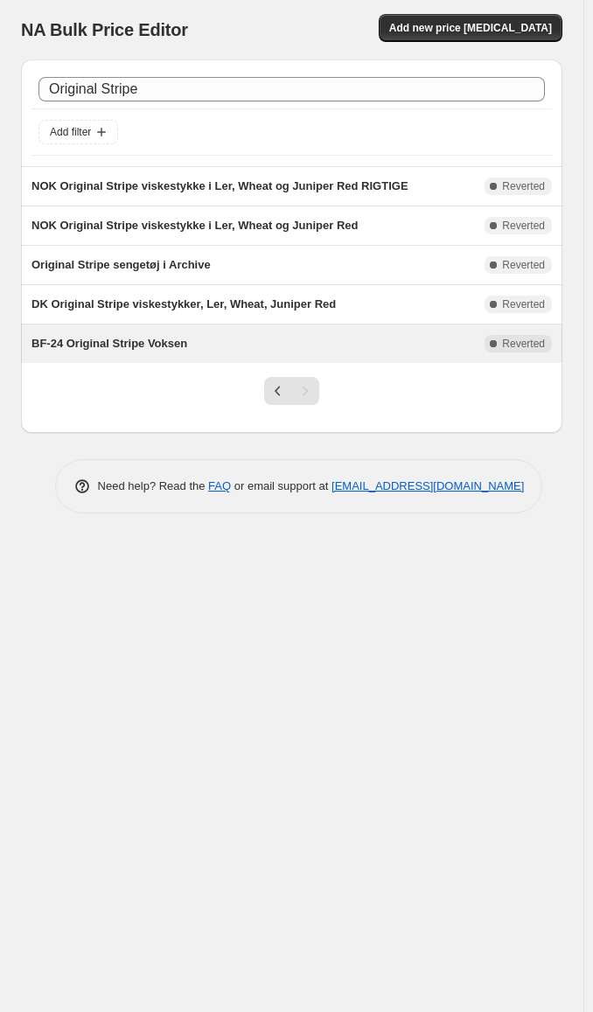
click at [173, 343] on span "BF-24 Original Stripe Voksen" at bounding box center [109, 343] width 156 height 13
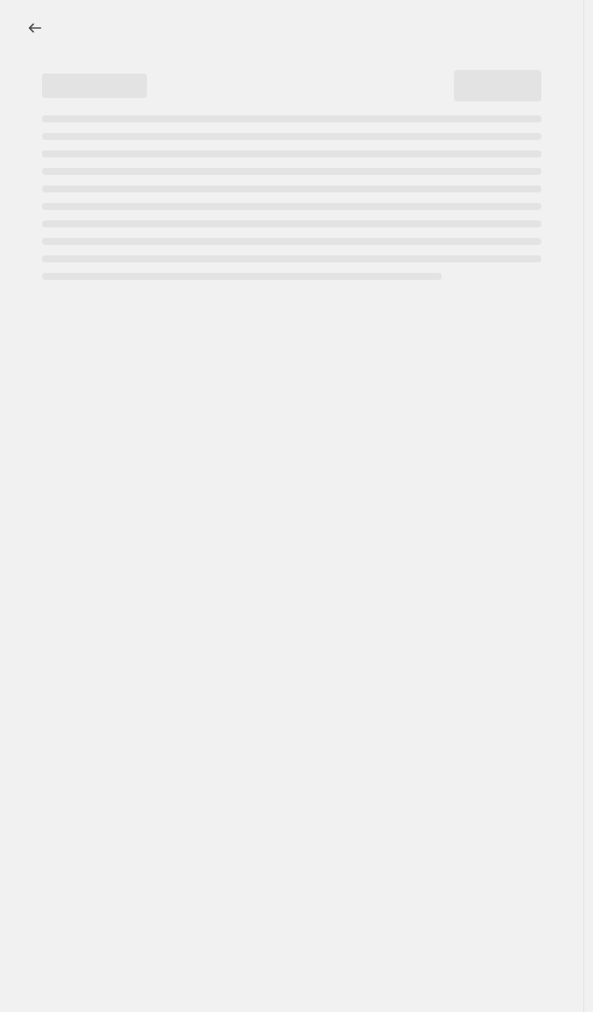
select select "percentage"
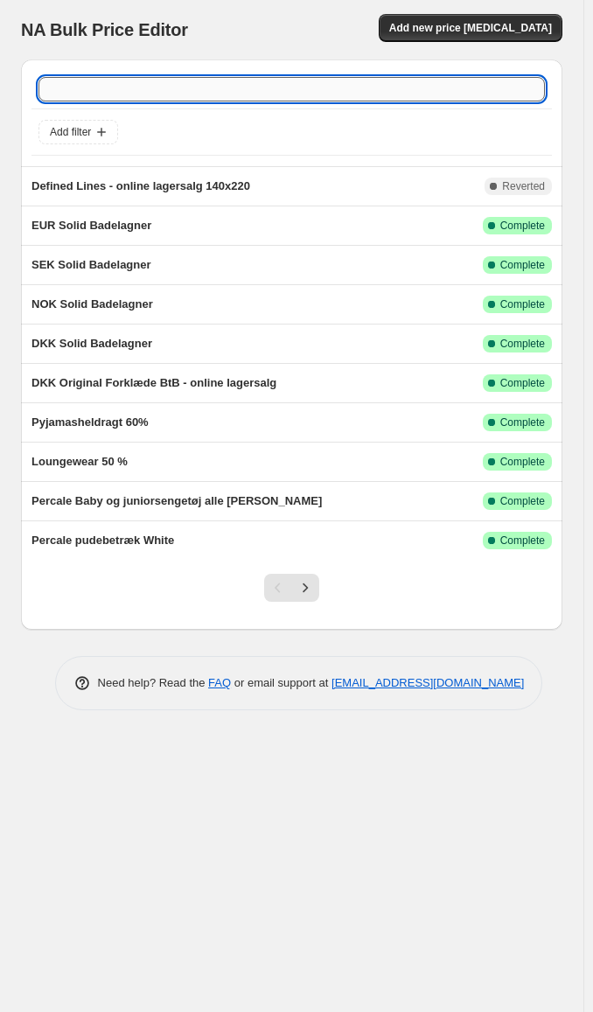
click at [181, 81] on input "text" at bounding box center [291, 89] width 506 height 24
paste input "9843785826613"
type input "9843785826613"
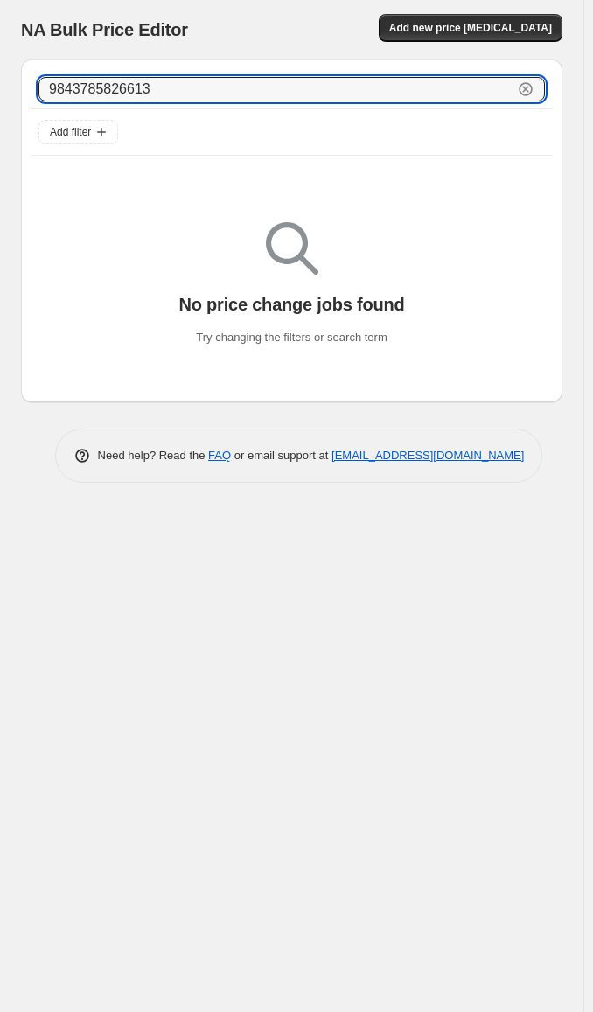
drag, startPoint x: 60, startPoint y: 89, endPoint x: 3, endPoint y: 92, distance: 57.8
click at [3, 92] on div "NA Bulk Price Editor. This page is ready NA Bulk Price Editor Add new price cha…" at bounding box center [291, 254] width 583 height 509
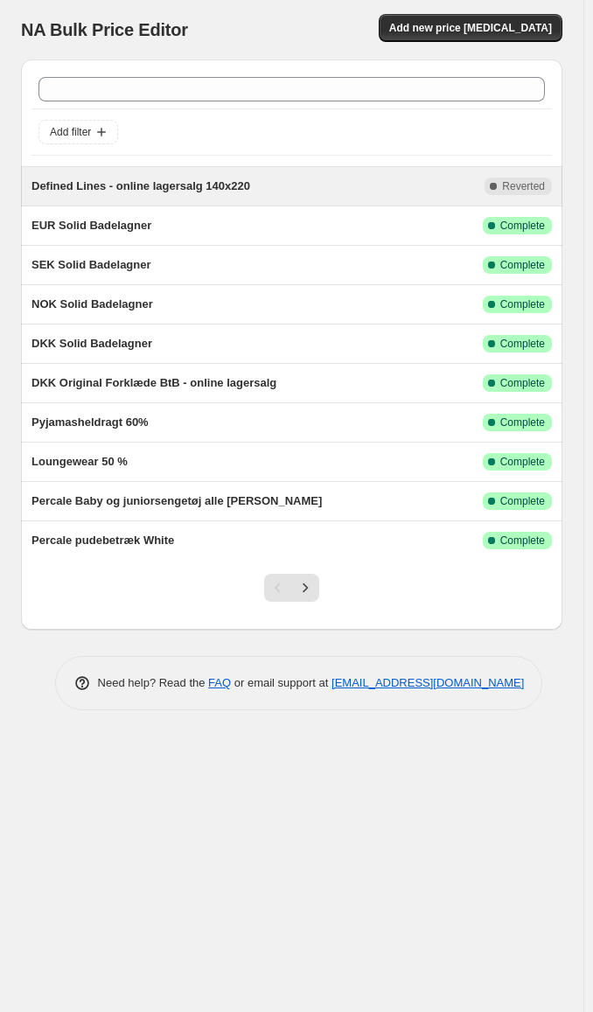
click at [125, 191] on span "Defined Lines - online lagersalg 140x220" at bounding box center [140, 185] width 219 height 13
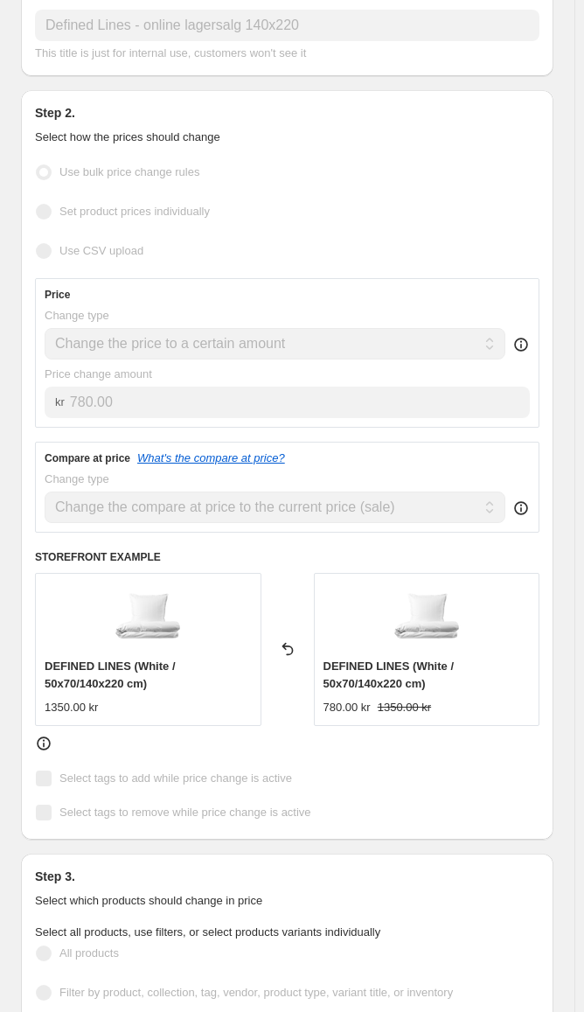
scroll to position [262, 0]
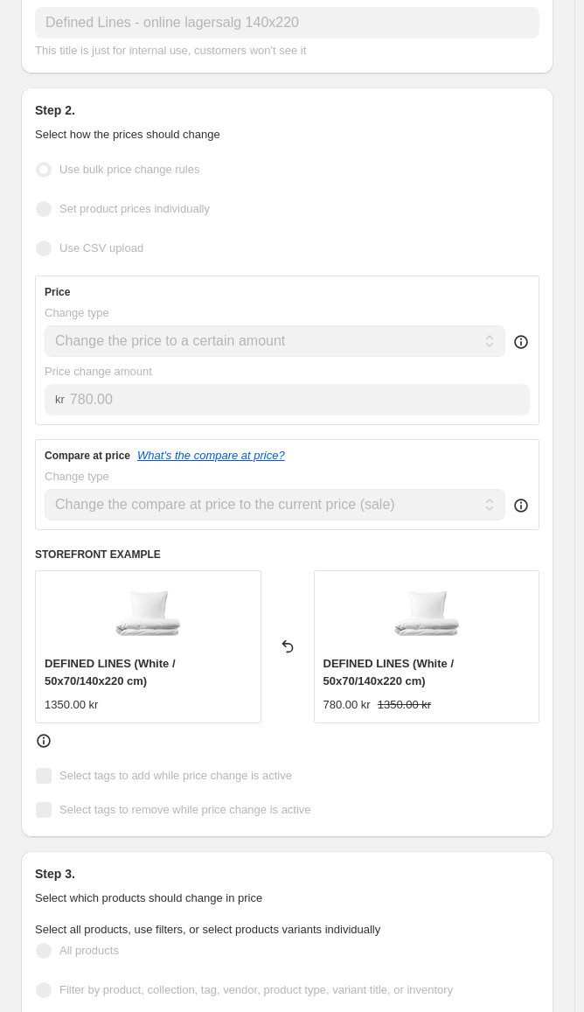
click at [164, 621] on img at bounding box center [148, 615] width 70 height 70
drag, startPoint x: 45, startPoint y: 663, endPoint x: 157, endPoint y: 686, distance: 114.3
click at [157, 686] on div "DEFINED LINES (White / 50x70/140x220 cm)" at bounding box center [148, 672] width 207 height 35
copy span "DEFINED LINES (White / 50x70/140x220 cm)"
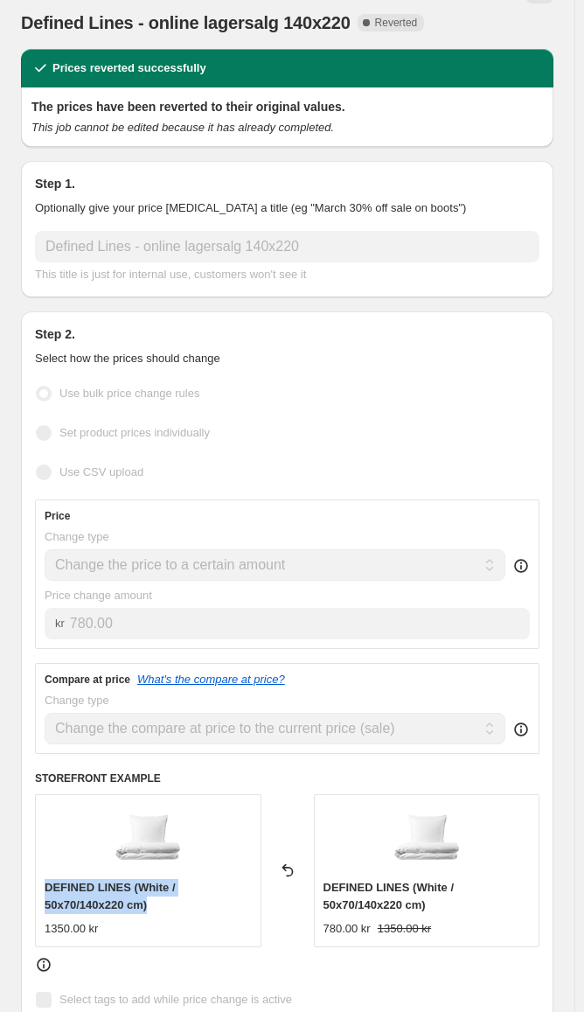
scroll to position [0, 0]
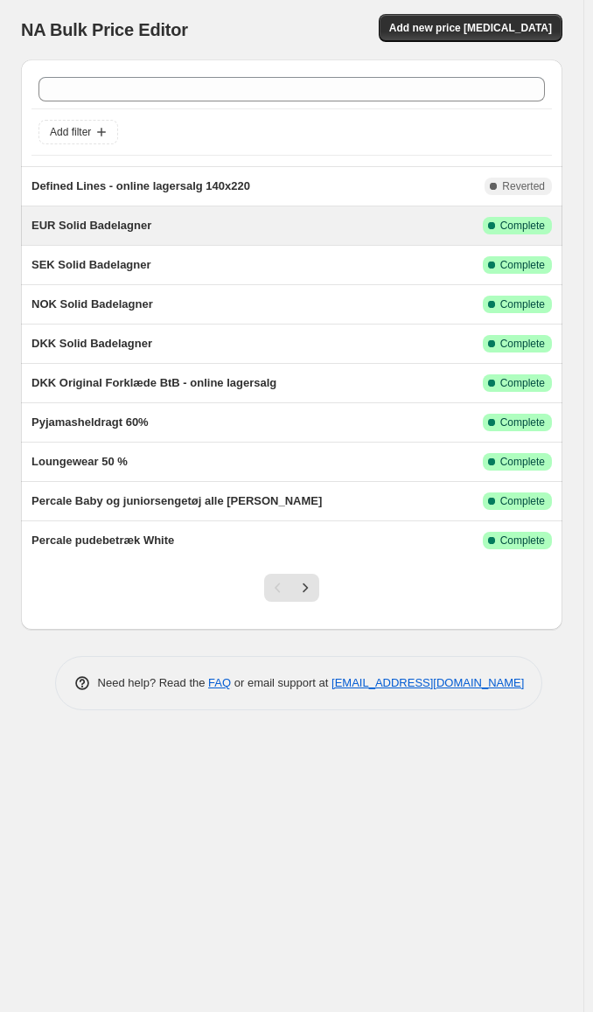
click at [104, 229] on span "EUR Solid Badelagner" at bounding box center [91, 225] width 120 height 13
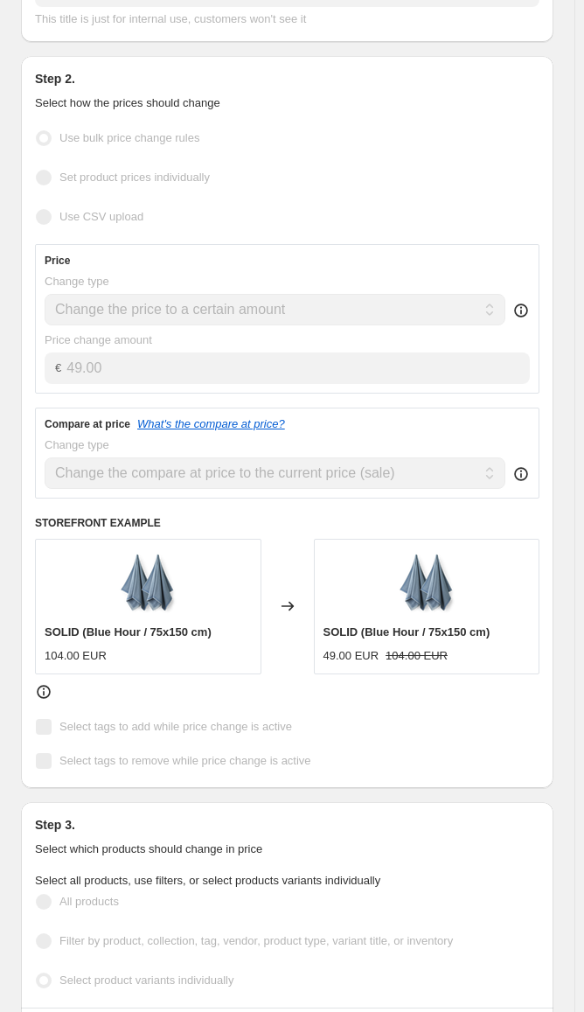
scroll to position [350, 0]
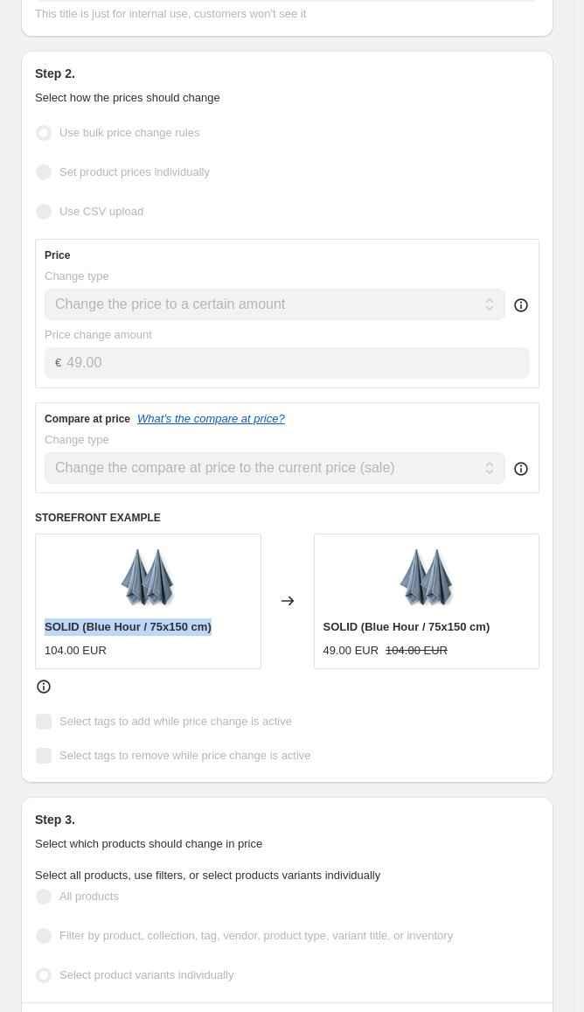
drag, startPoint x: 42, startPoint y: 625, endPoint x: 216, endPoint y: 628, distance: 174.1
click at [216, 628] on div "SOLID (Blue Hour / 75x150 cm) 104.00 EUR" at bounding box center [148, 601] width 227 height 135
copy span "SOLID (Blue Hour / 75x150 cm)"
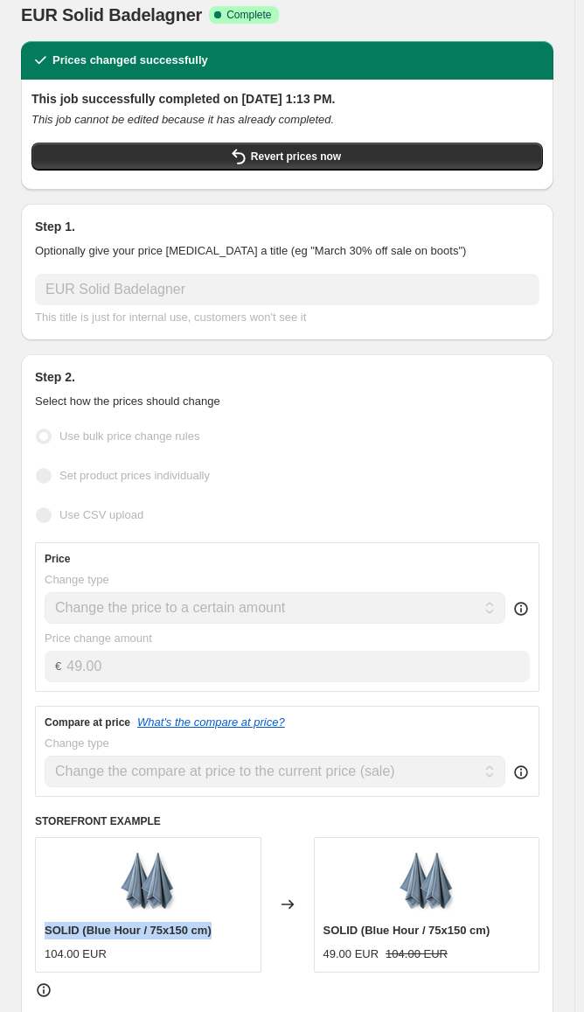
scroll to position [0, 0]
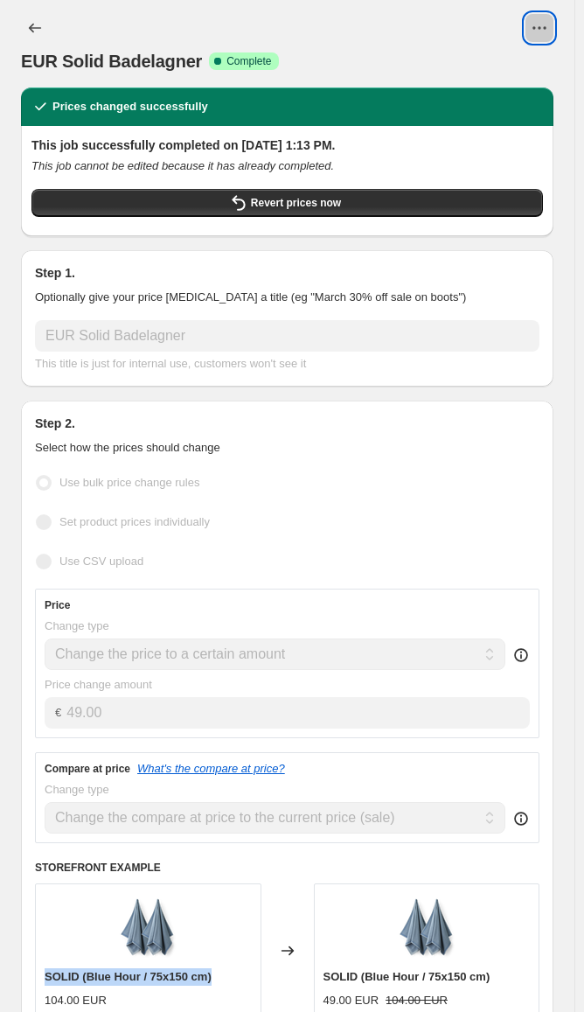
click at [538, 26] on button "View actions for EUR Solid Badelagner" at bounding box center [540, 28] width 28 height 28
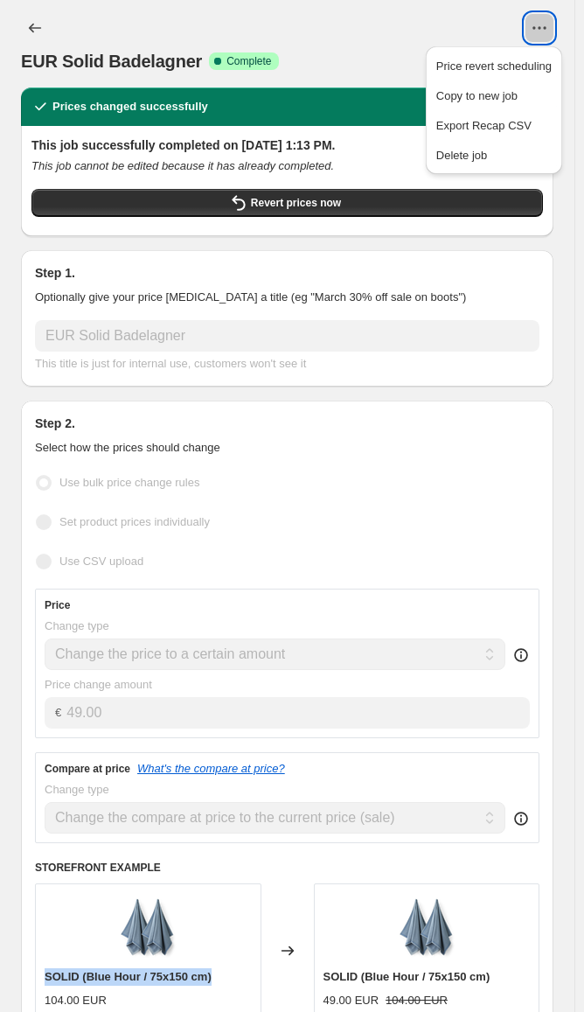
click at [543, 23] on icon "View actions for EUR Solid Badelagner" at bounding box center [539, 27] width 17 height 17
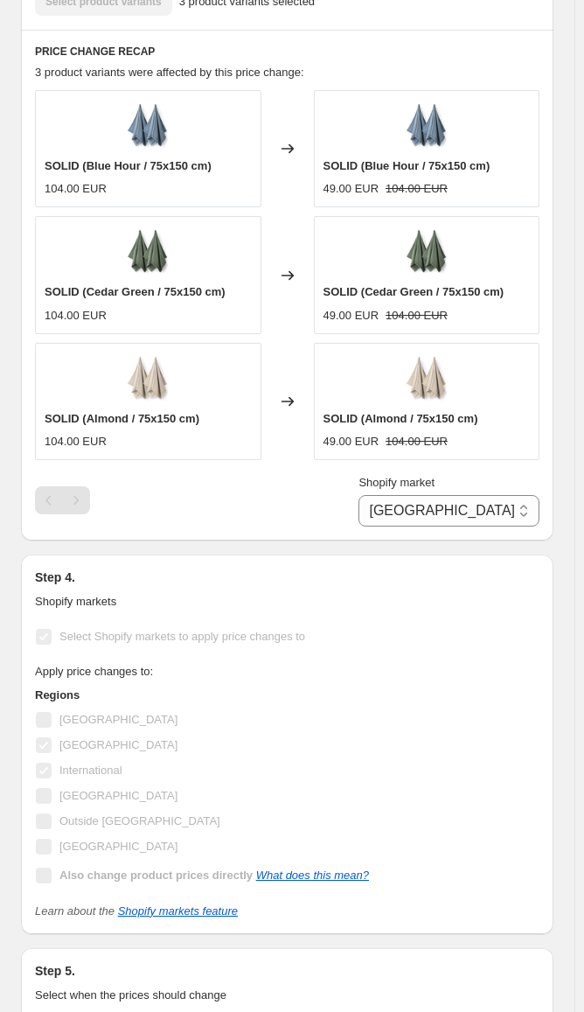
scroll to position [1487, 0]
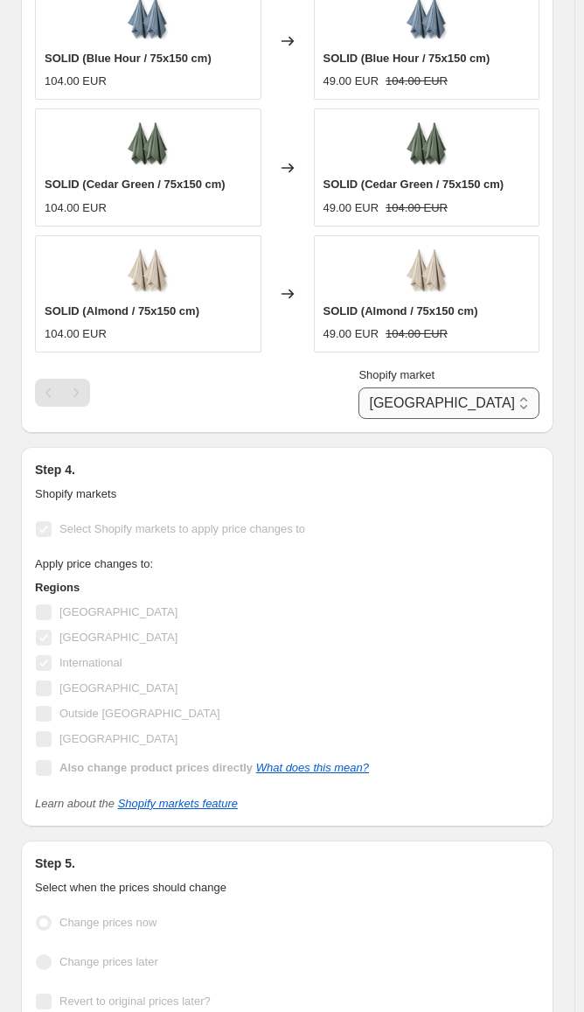
click at [469, 397] on select "Germany International" at bounding box center [449, 403] width 181 height 31
click at [274, 397] on div "Shopify market Germany International Germany" at bounding box center [287, 393] width 505 height 52
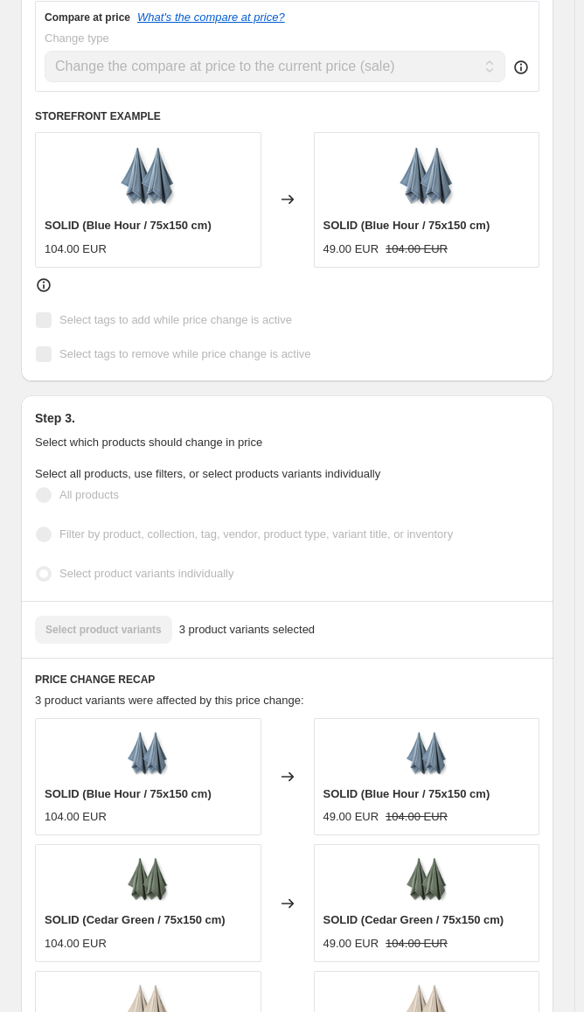
scroll to position [787, 0]
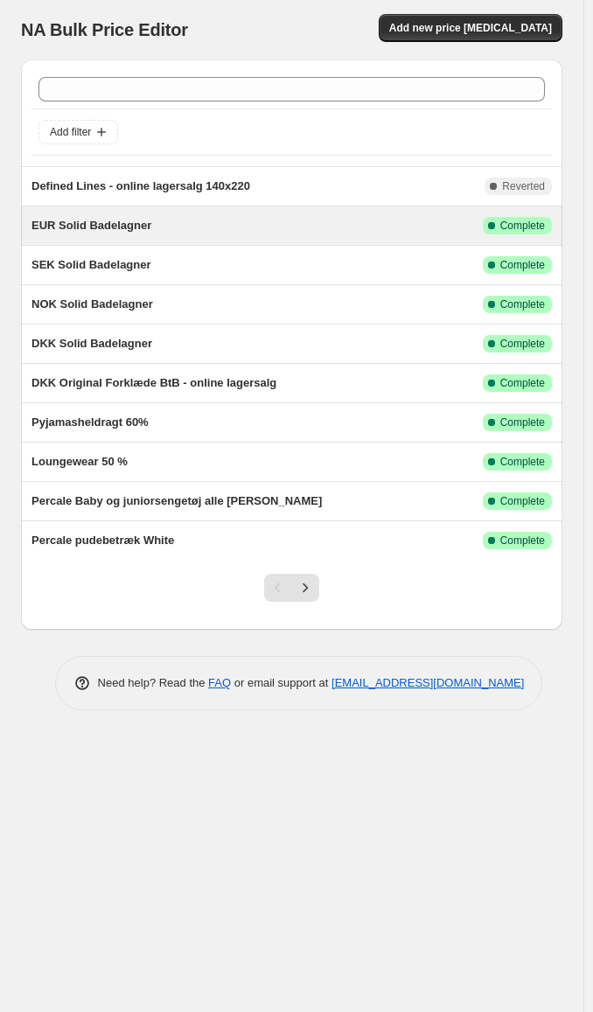
click at [105, 224] on span "EUR Solid Badelagner" at bounding box center [91, 225] width 120 height 13
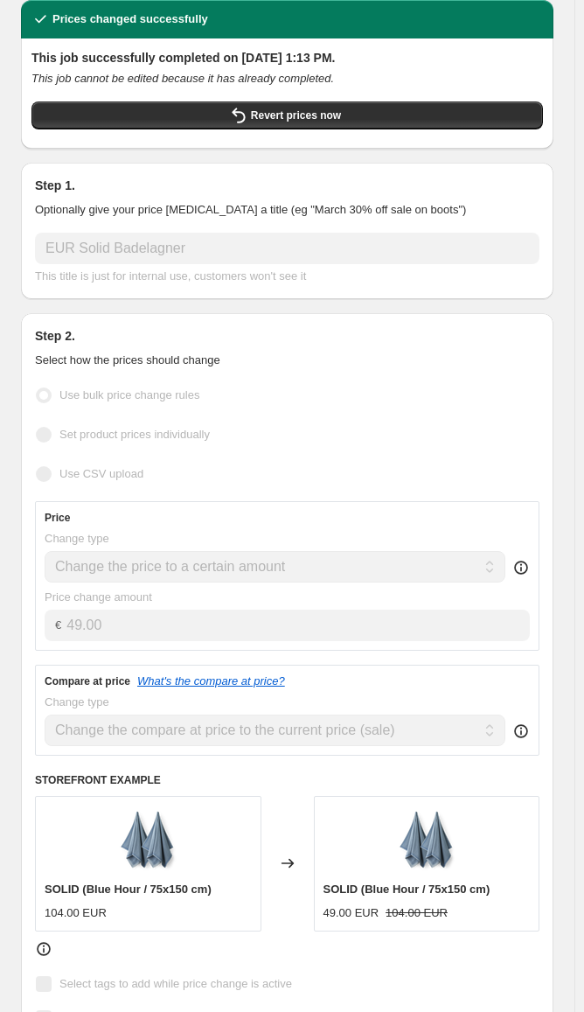
scroll to position [175, 0]
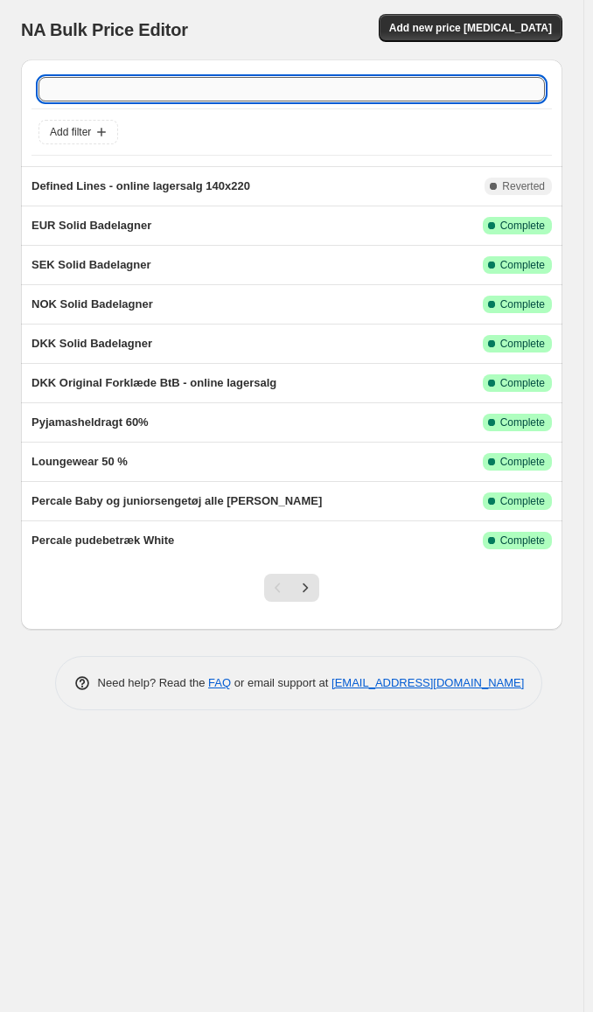
click at [133, 94] on input "text" at bounding box center [291, 89] width 506 height 24
paste input "10173446783285"
type input "10173446783285"
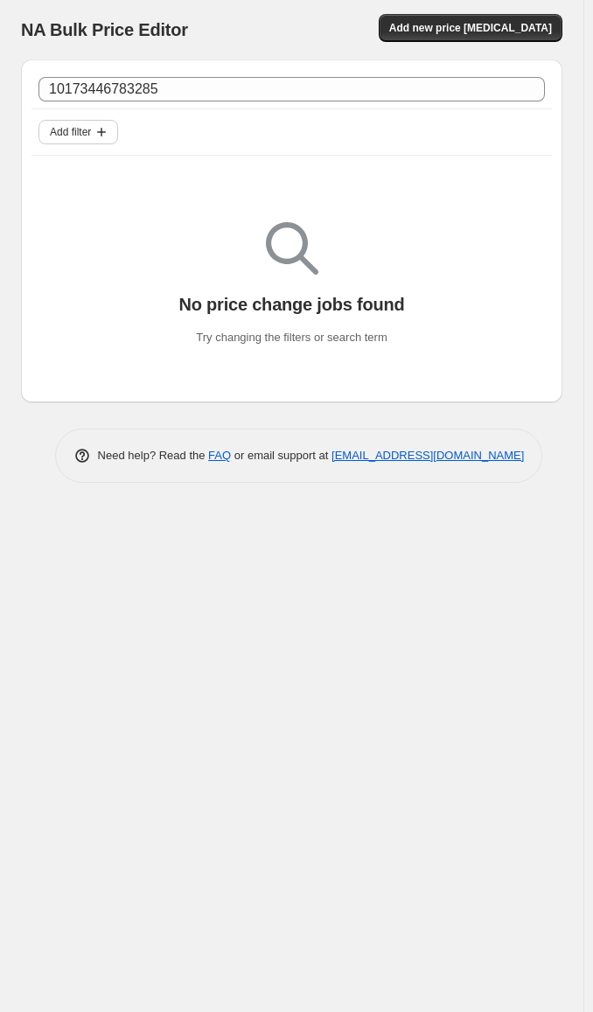
click at [86, 130] on span "Add filter" at bounding box center [70, 132] width 41 height 14
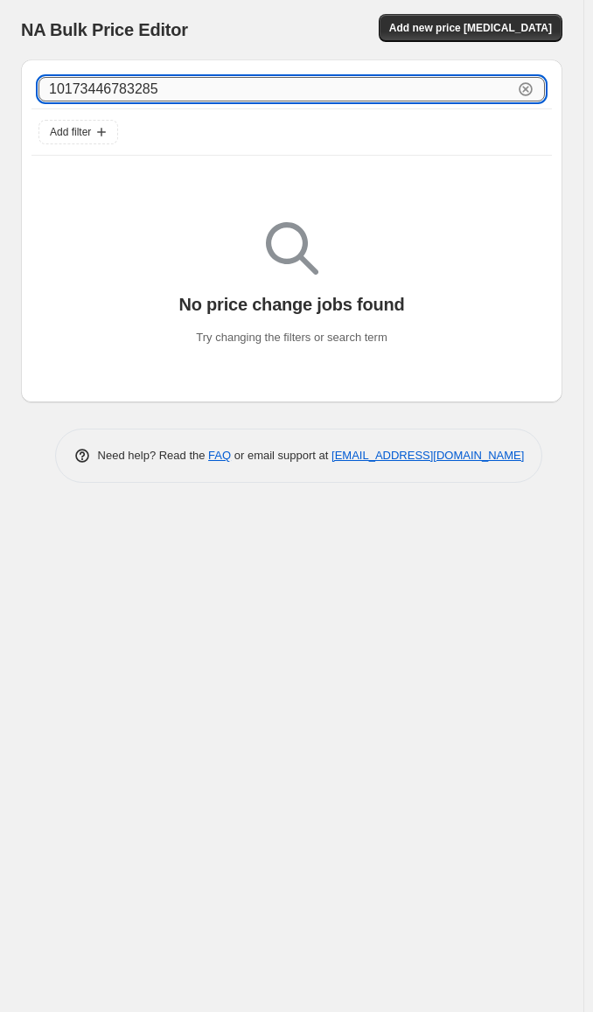
drag, startPoint x: 144, startPoint y: 87, endPoint x: 40, endPoint y: 87, distance: 104.1
click at [86, 88] on input "10173446783285" at bounding box center [275, 89] width 475 height 24
type input "1"
click at [314, 660] on div "NA Bulk Price Editor. This page is ready NA Bulk Price Editor Add new price cha…" at bounding box center [291, 506] width 583 height 1012
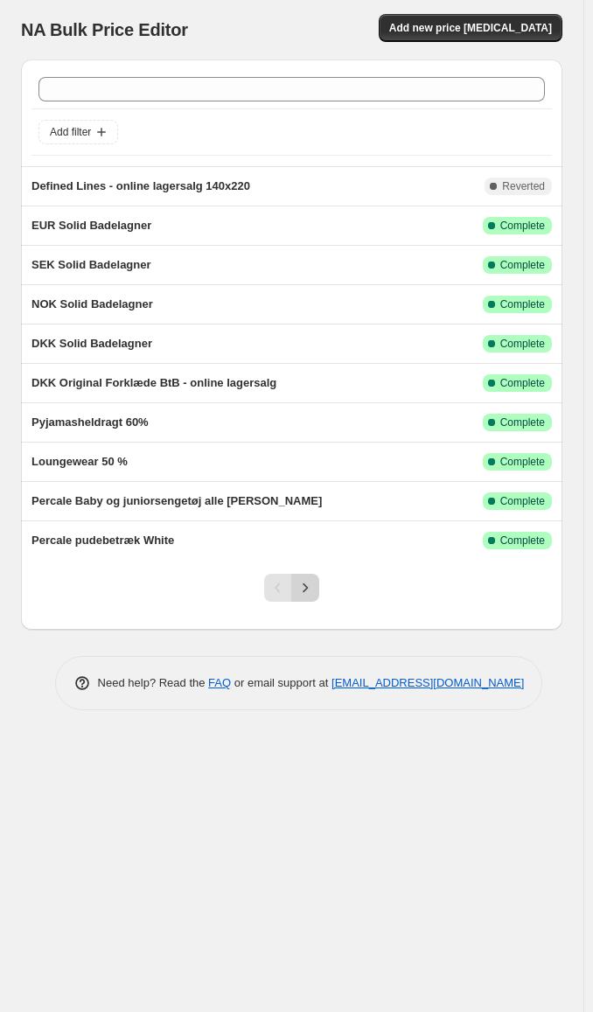
click at [313, 583] on icon "Next" at bounding box center [305, 587] width 17 height 17
click at [305, 583] on icon "Next" at bounding box center [305, 587] width 17 height 17
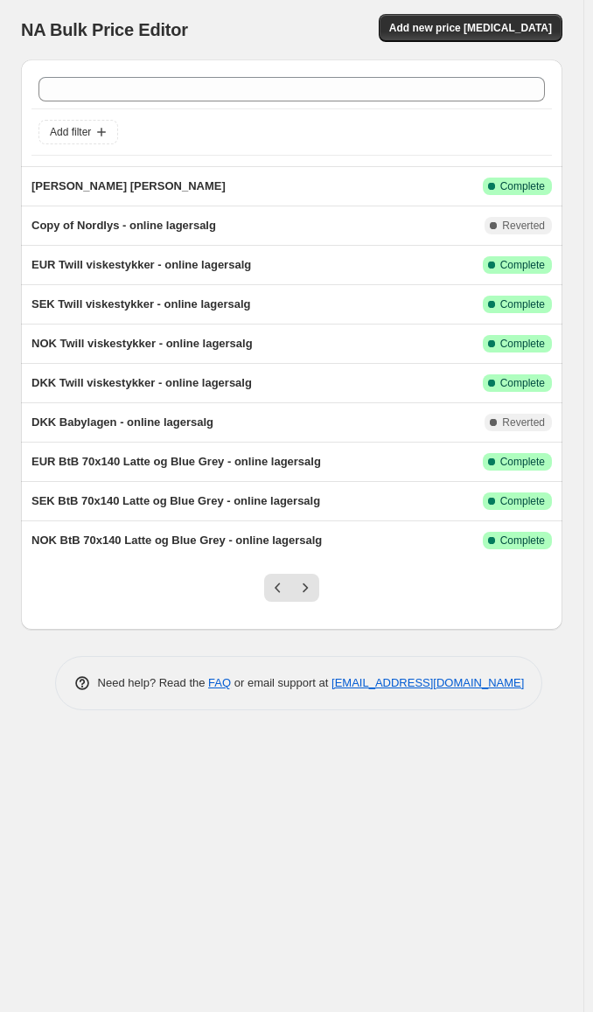
click at [305, 583] on icon "Next" at bounding box center [305, 587] width 17 height 17
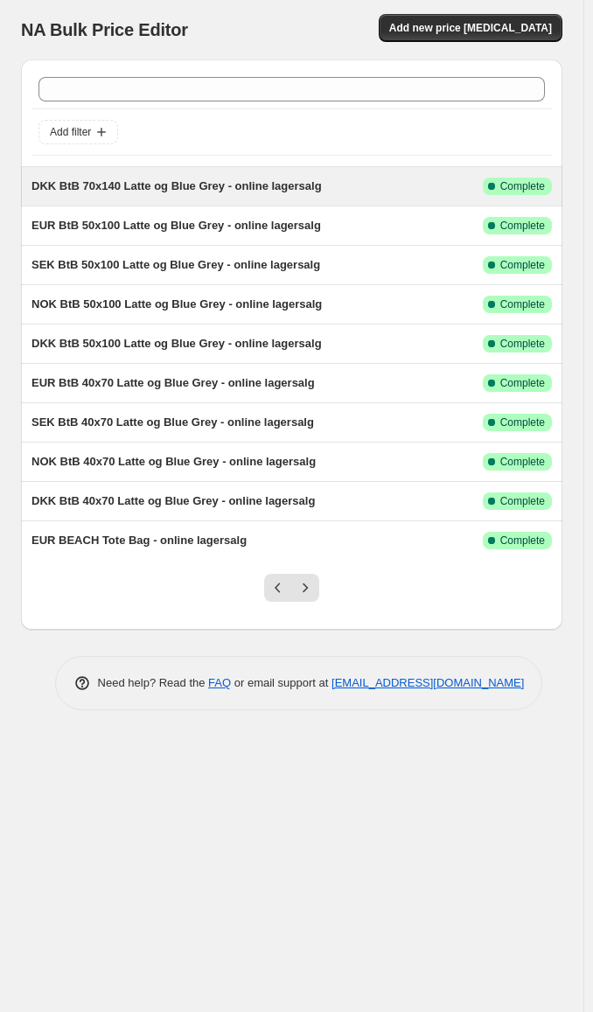
click at [141, 193] on div "DKK BtB 70x140 Latte og Blue Grey - online lagersalg" at bounding box center [256, 186] width 451 height 17
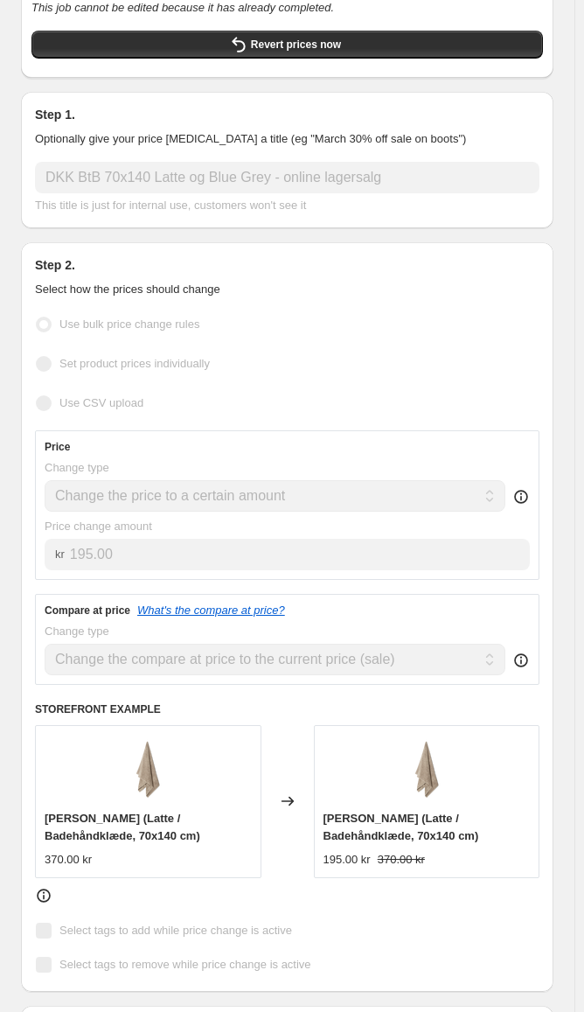
scroll to position [175, 0]
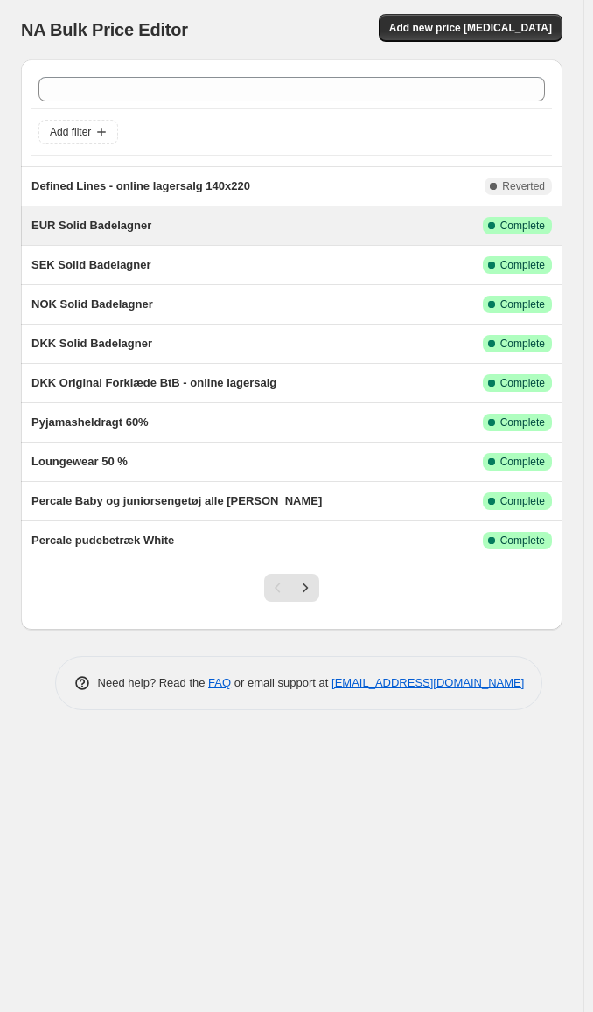
click at [341, 234] on div "EUR Solid Badelagner This job ran on September 9, 2025. Success Complete Comple…" at bounding box center [291, 225] width 541 height 38
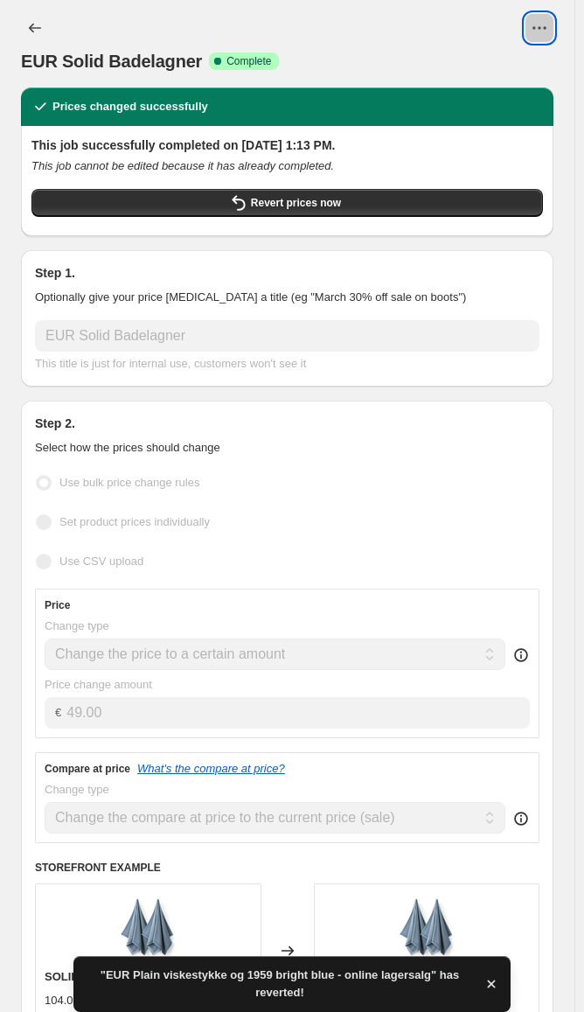
click at [548, 32] on icon "View actions for EUR Solid Badelagner" at bounding box center [539, 27] width 17 height 17
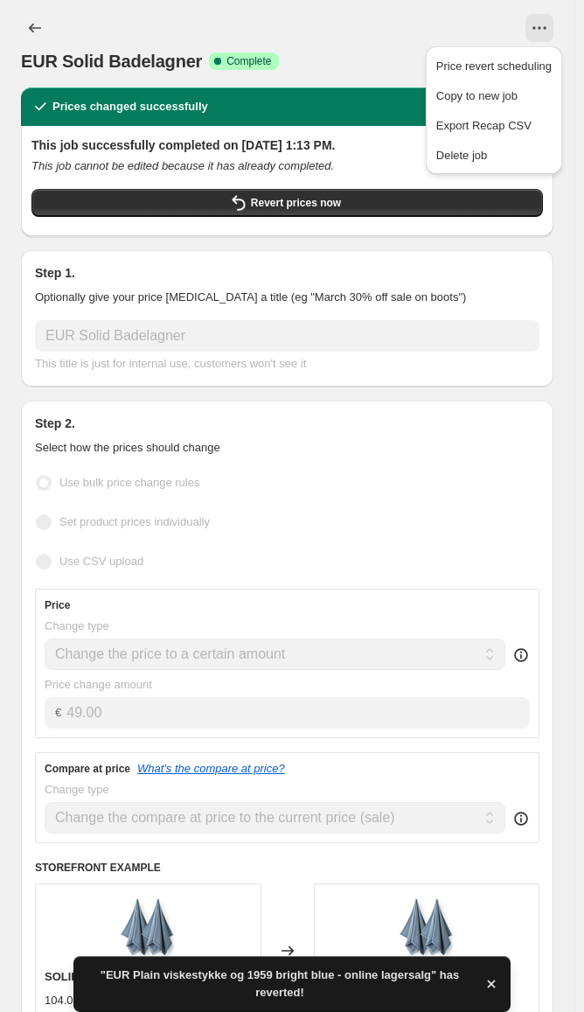
click at [453, 3] on div "EUR Solid Badelagner. This page is ready EUR Solid Badelagner Success Complete …" at bounding box center [287, 43] width 533 height 87
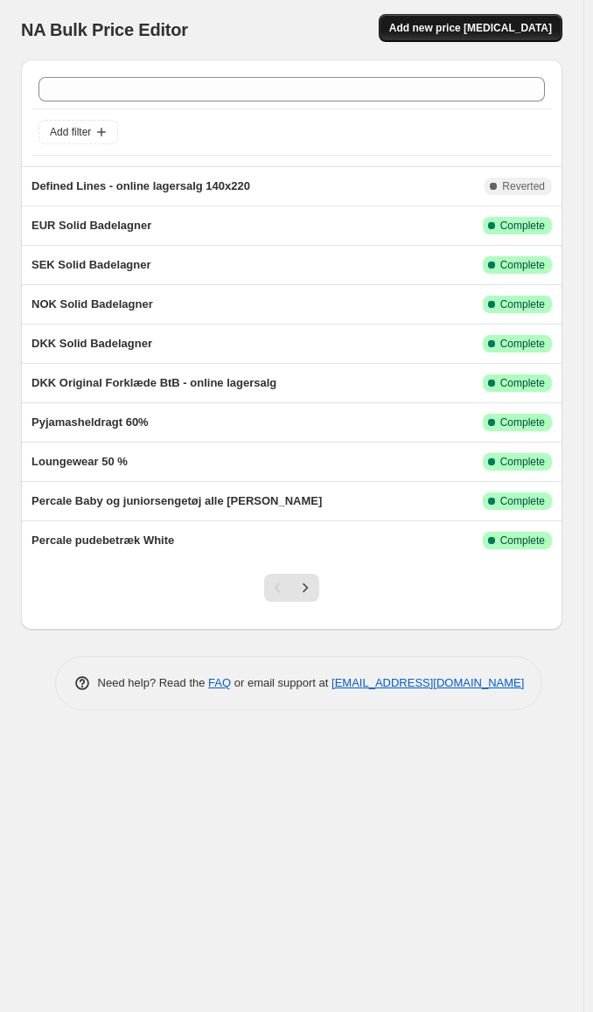
click at [463, 27] on span "Add new price [MEDICAL_DATA]" at bounding box center [470, 28] width 163 height 14
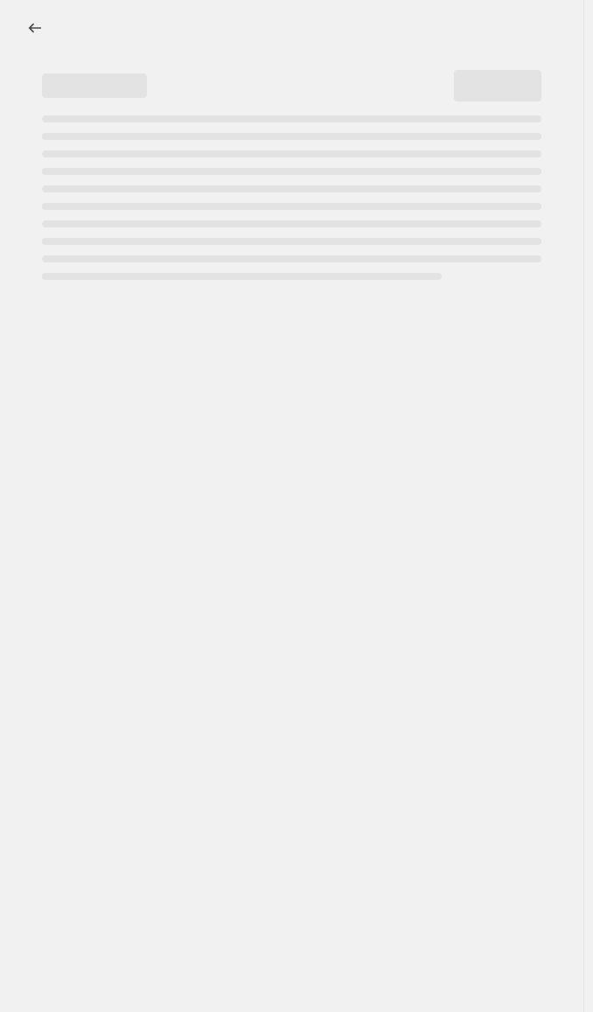
select select "percentage"
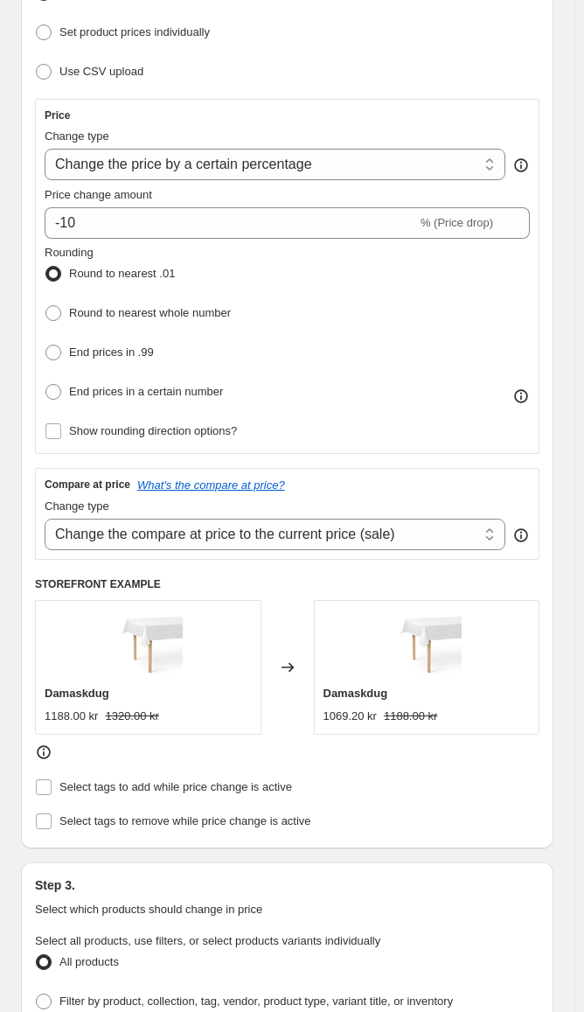
scroll to position [350, 0]
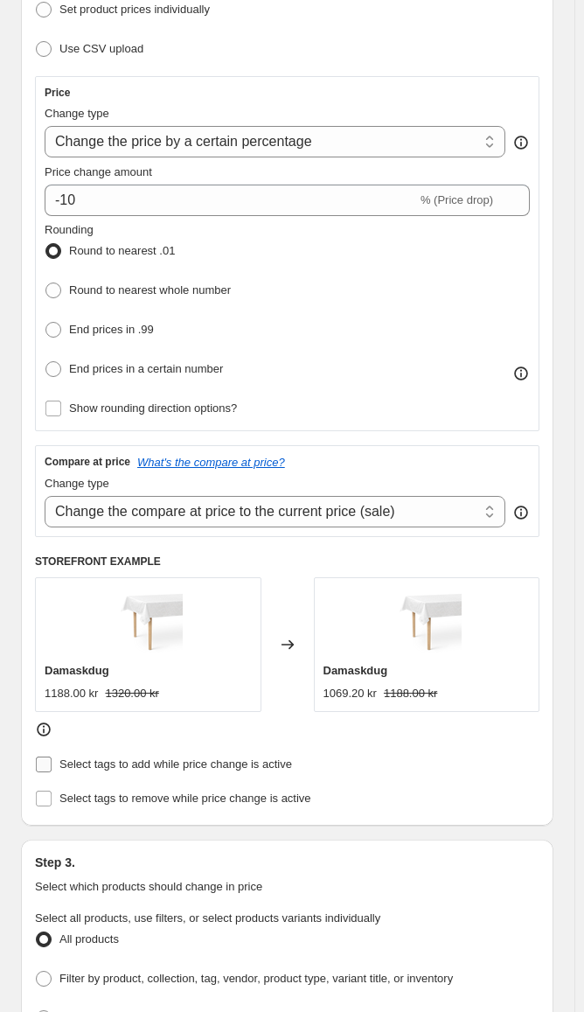
click at [280, 759] on span "Select tags to add while price change is active" at bounding box center [175, 764] width 233 height 13
click at [52, 759] on input "Select tags to add while price change is active" at bounding box center [44, 765] width 16 height 16
checkbox input "true"
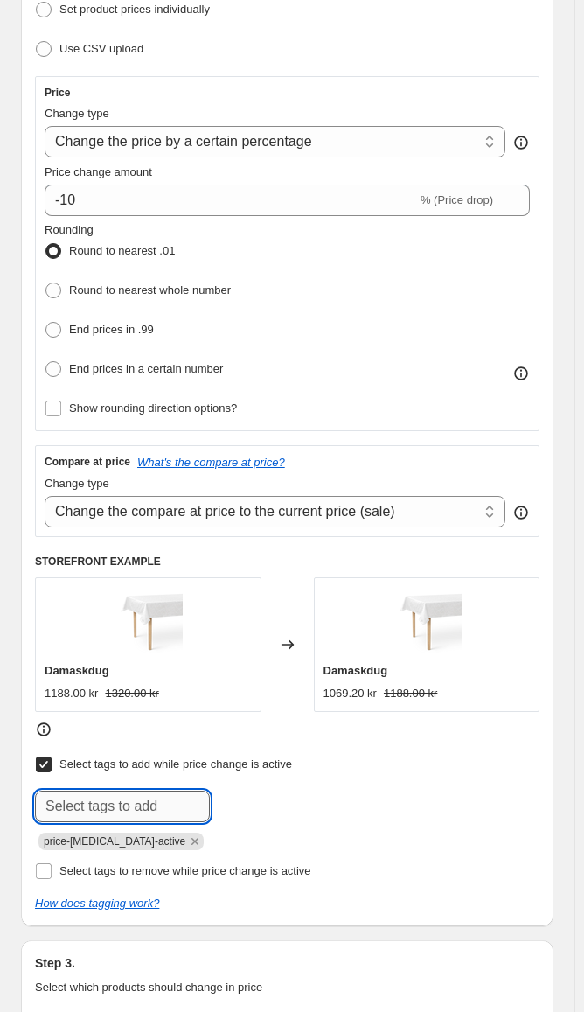
click at [179, 791] on input "text" at bounding box center [122, 806] width 175 height 31
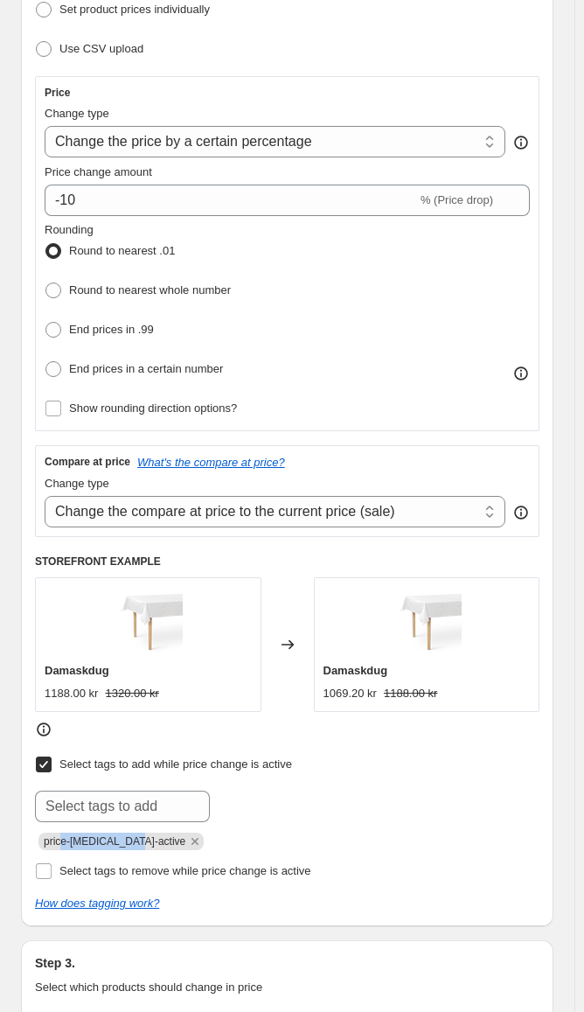
drag, startPoint x: 133, startPoint y: 838, endPoint x: 60, endPoint y: 836, distance: 72.6
click at [60, 836] on span "price-[MEDICAL_DATA]-active" at bounding box center [115, 841] width 142 height 12
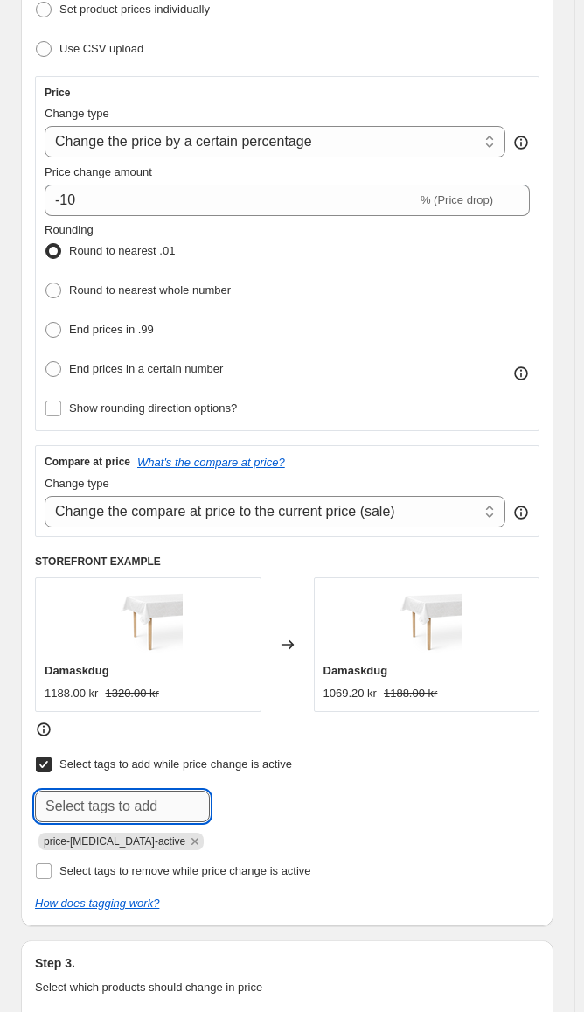
click at [112, 794] on input "text" at bounding box center [122, 806] width 175 height 31
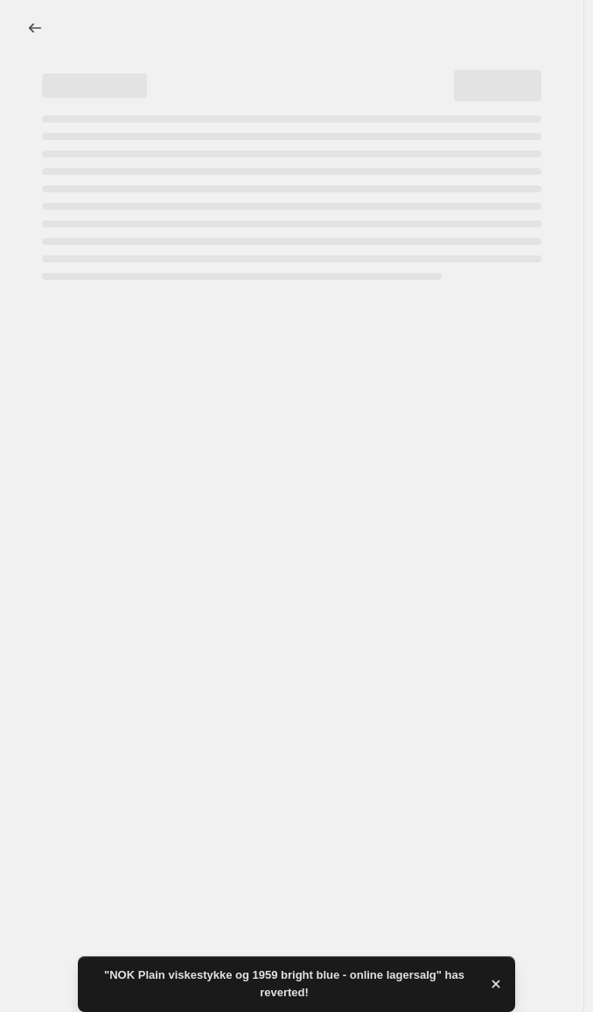
select select "percentage"
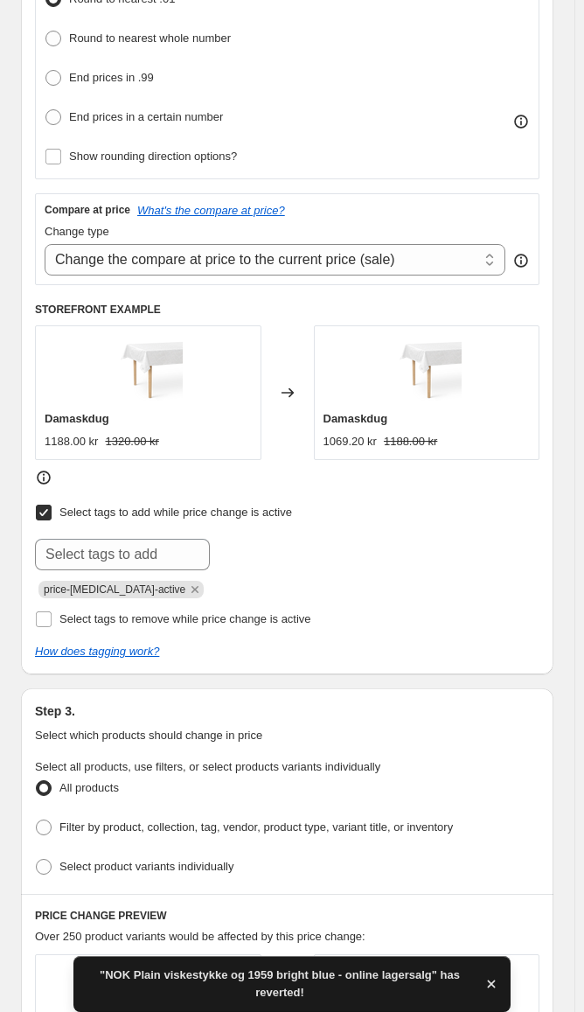
scroll to position [612, 0]
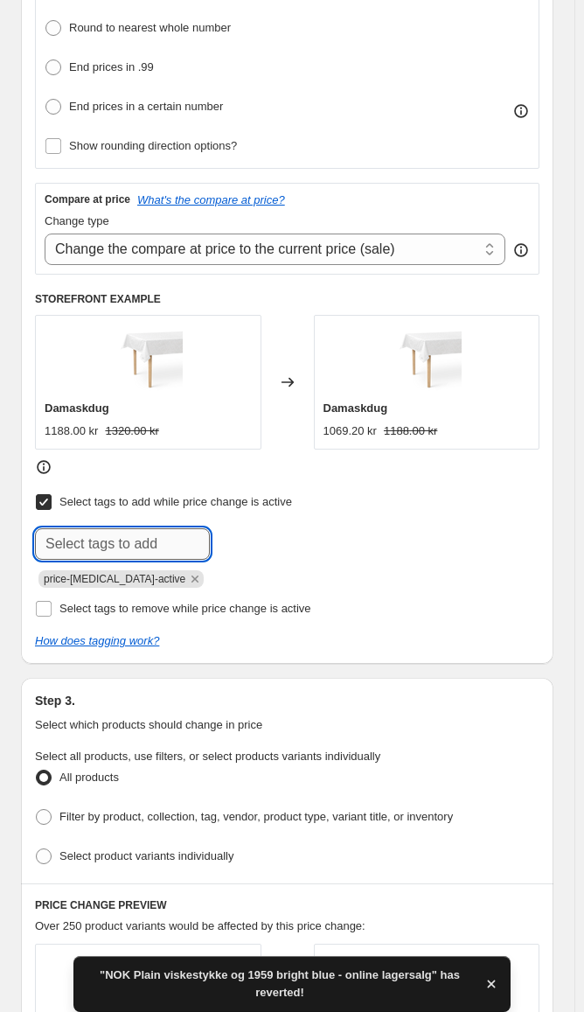
click at [100, 540] on input "text" at bounding box center [122, 543] width 175 height 31
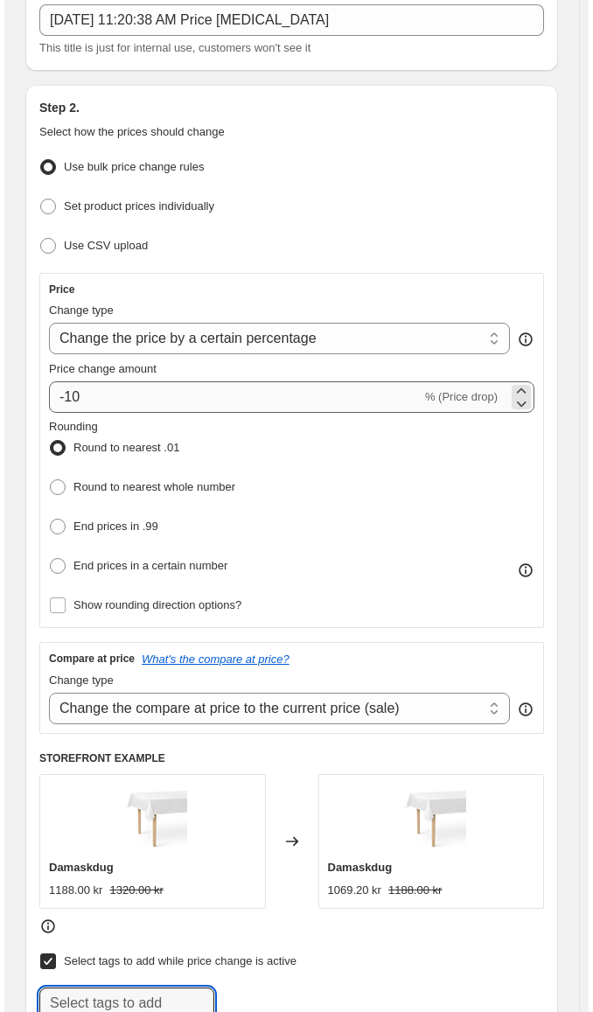
scroll to position [0, 0]
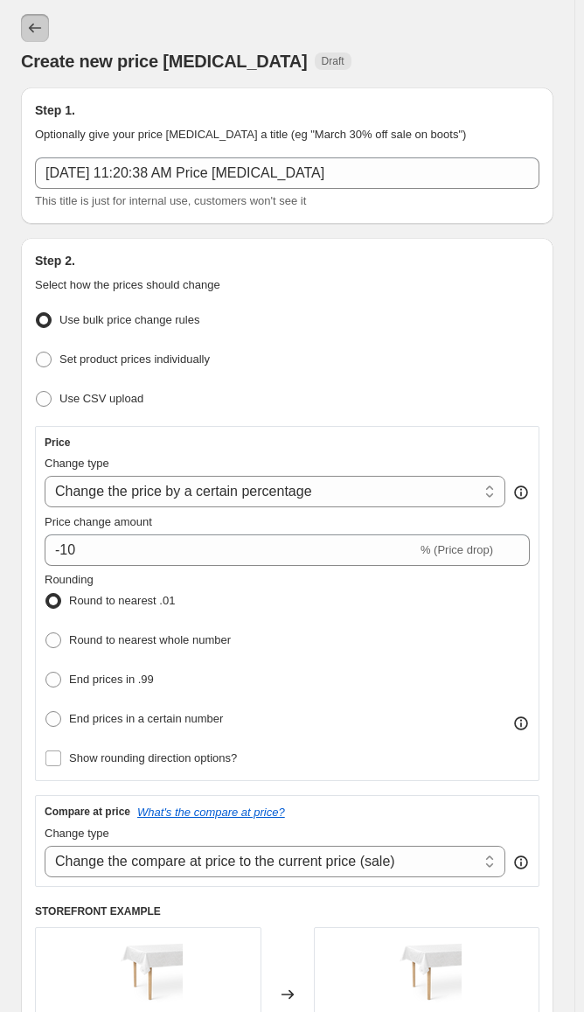
click at [26, 31] on icon "Price change jobs" at bounding box center [34, 27] width 17 height 17
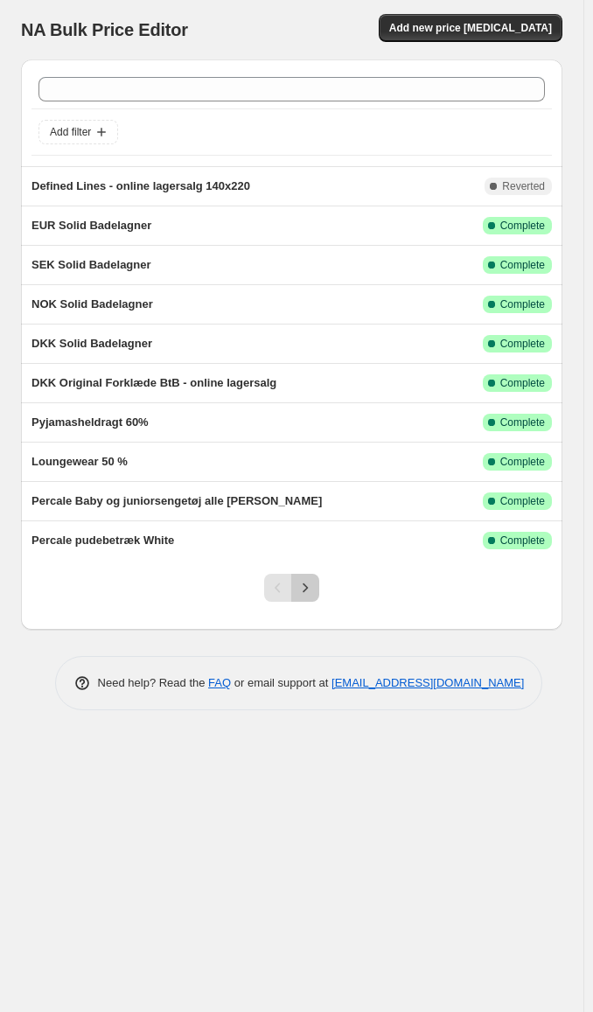
click at [304, 592] on icon "Next" at bounding box center [305, 587] width 17 height 17
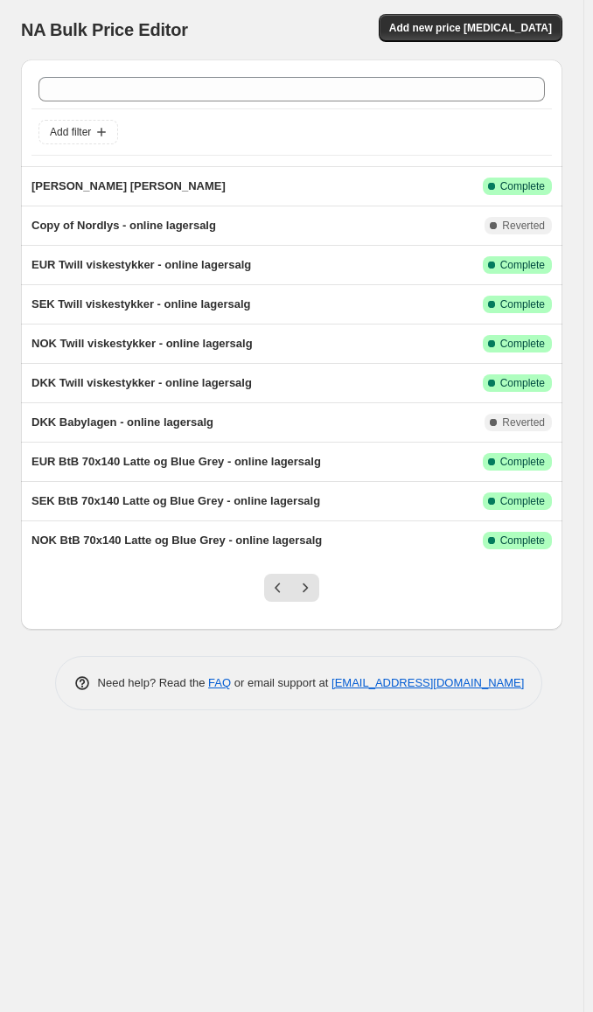
click at [304, 592] on icon "Next" at bounding box center [305, 587] width 17 height 17
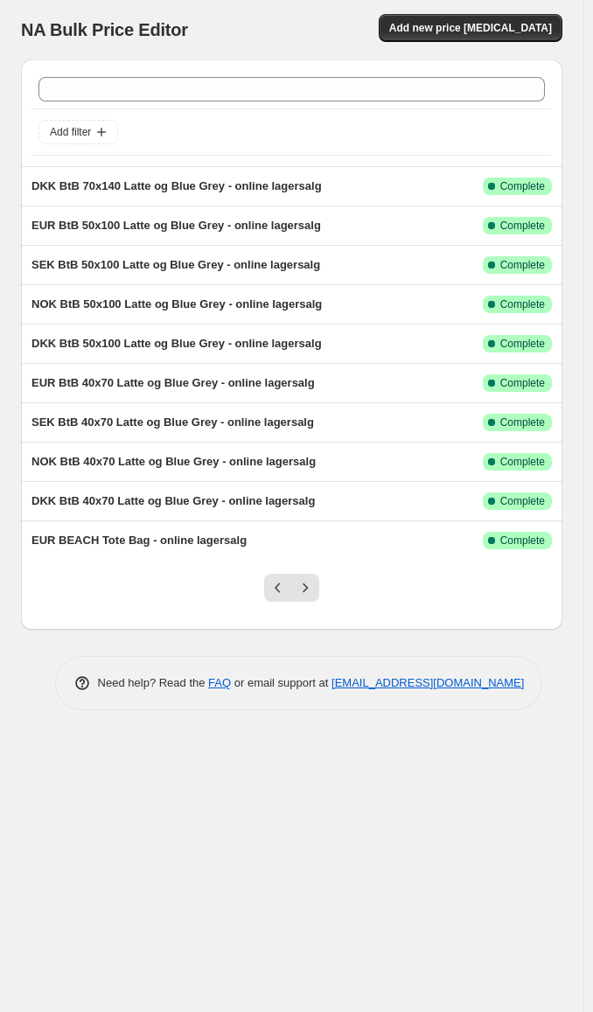
click at [304, 592] on icon "Next" at bounding box center [305, 587] width 17 height 17
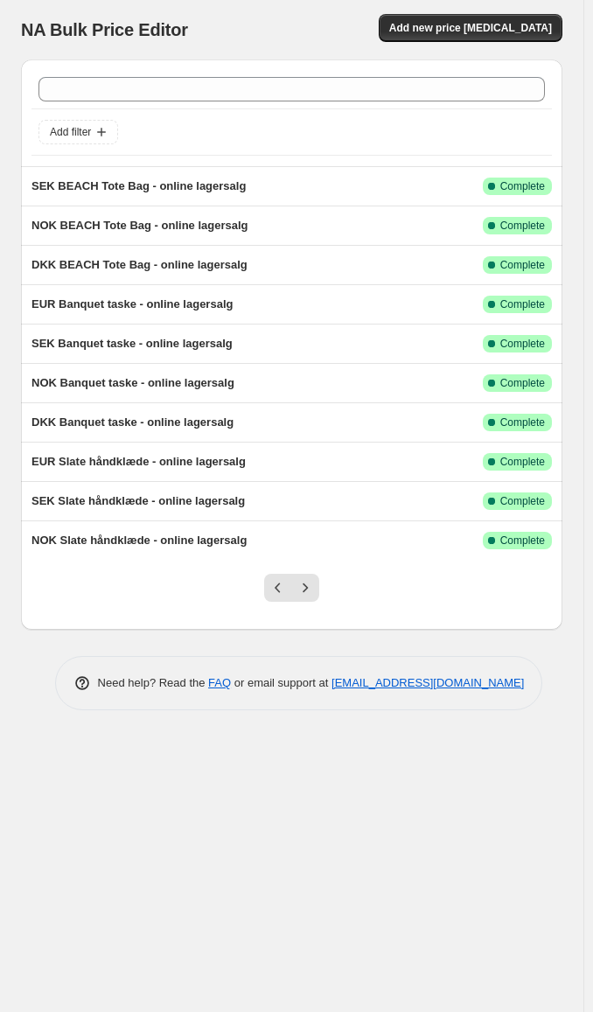
click at [304, 592] on icon "Next" at bounding box center [305, 587] width 17 height 17
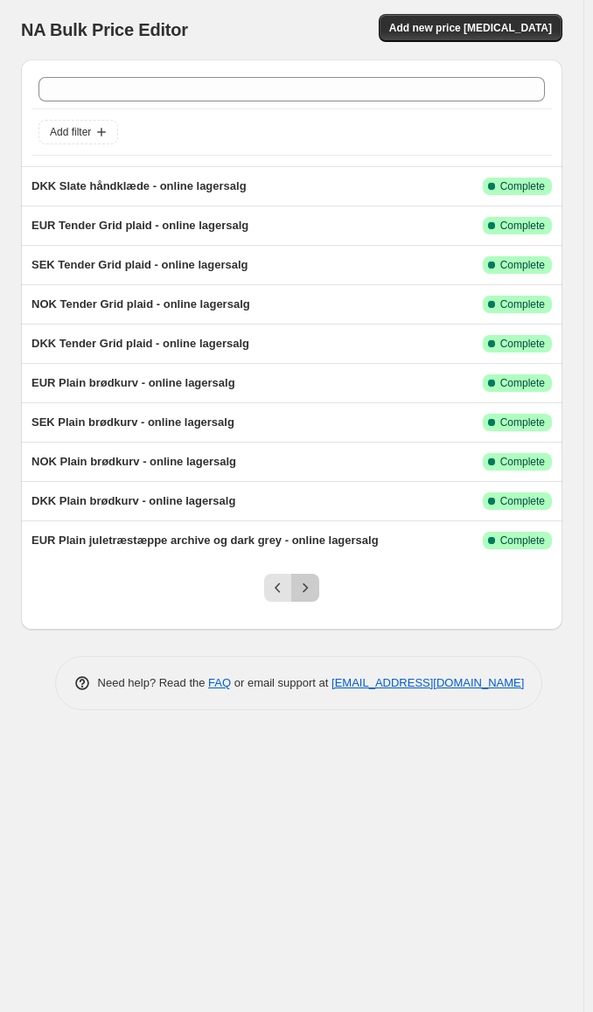
click at [306, 582] on icon "Next" at bounding box center [305, 587] width 17 height 17
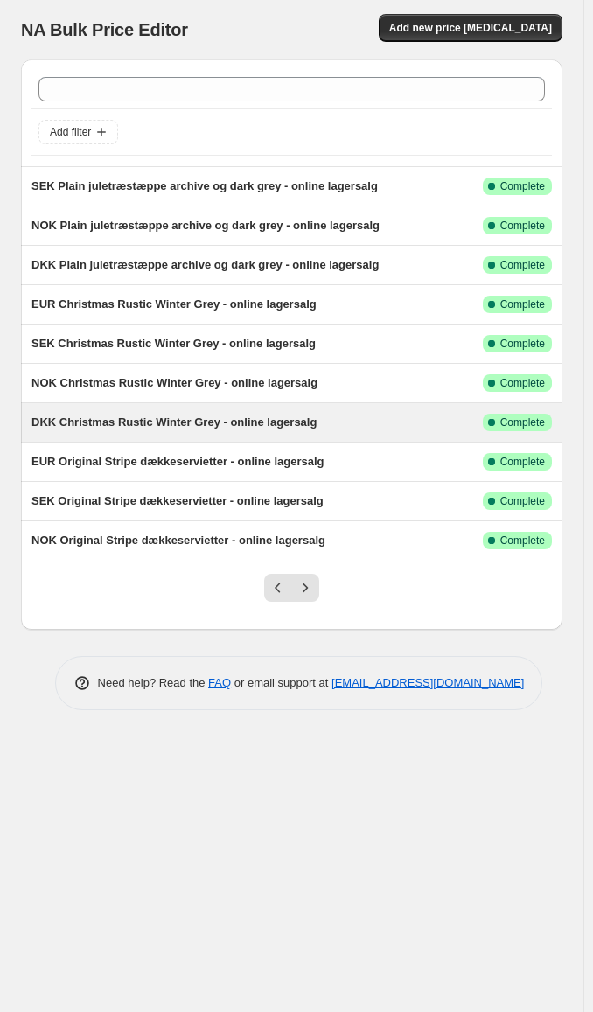
click at [213, 420] on span "DKK Christmas Rustic Winter Grey - online lagersalg" at bounding box center [173, 421] width 285 height 13
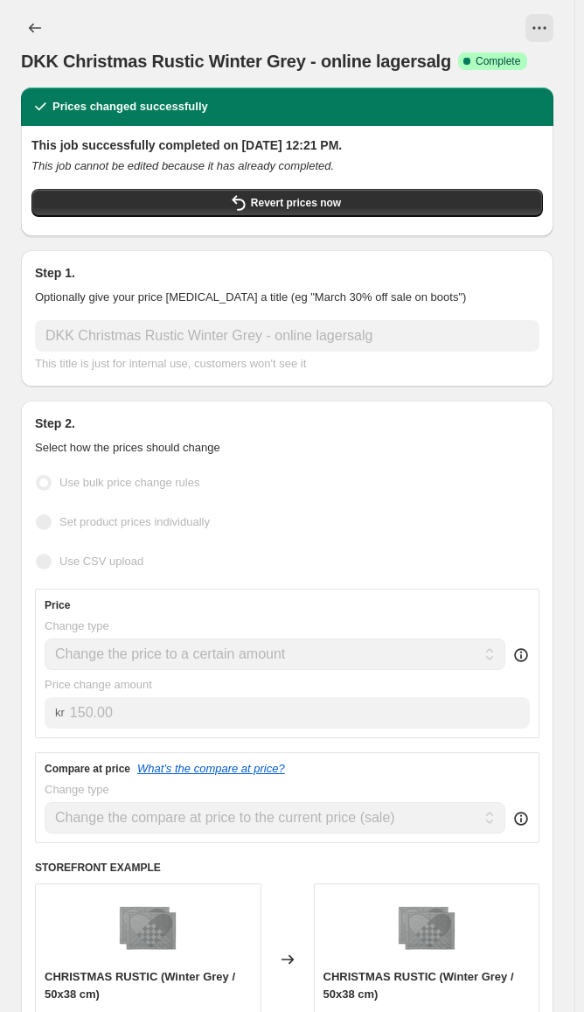
click at [531, 15] on div at bounding box center [316, 28] width 473 height 28
click at [545, 20] on icon "View actions for DKK Christmas Rustic Winter Grey - online lagersalg" at bounding box center [539, 27] width 17 height 17
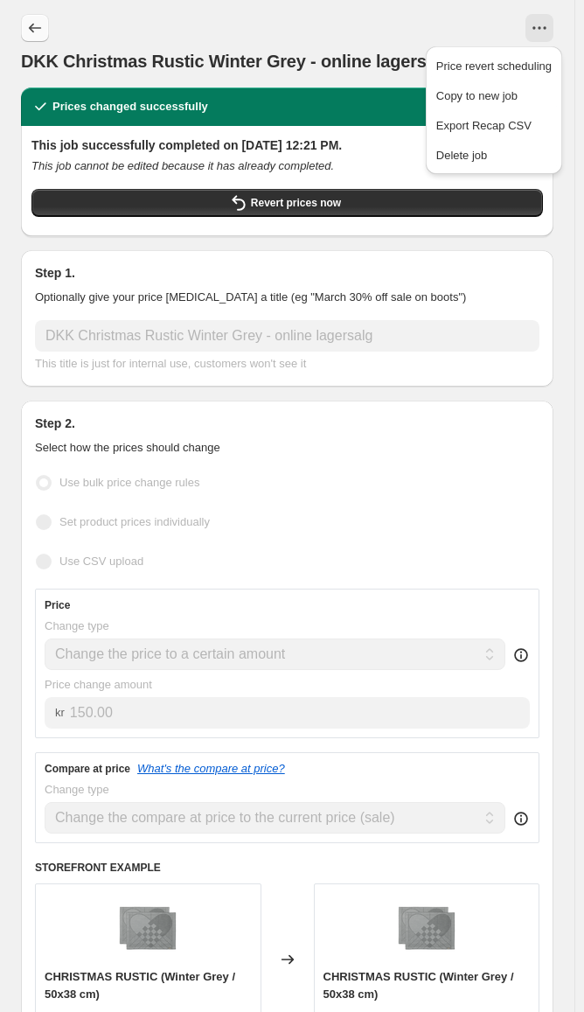
click at [34, 32] on icon "Price change jobs" at bounding box center [34, 27] width 17 height 17
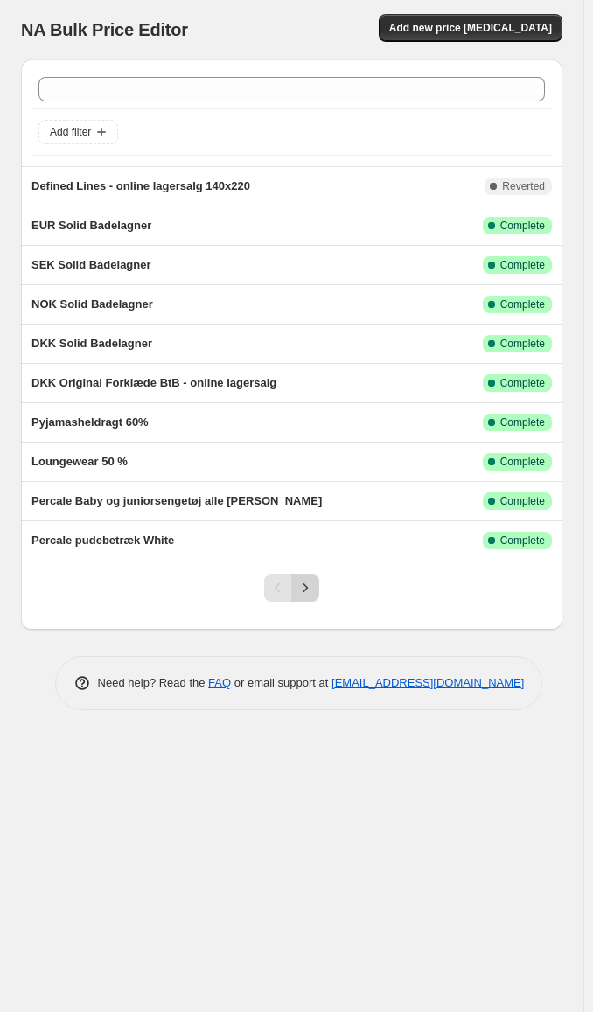
click at [309, 585] on icon "Next" at bounding box center [305, 587] width 17 height 17
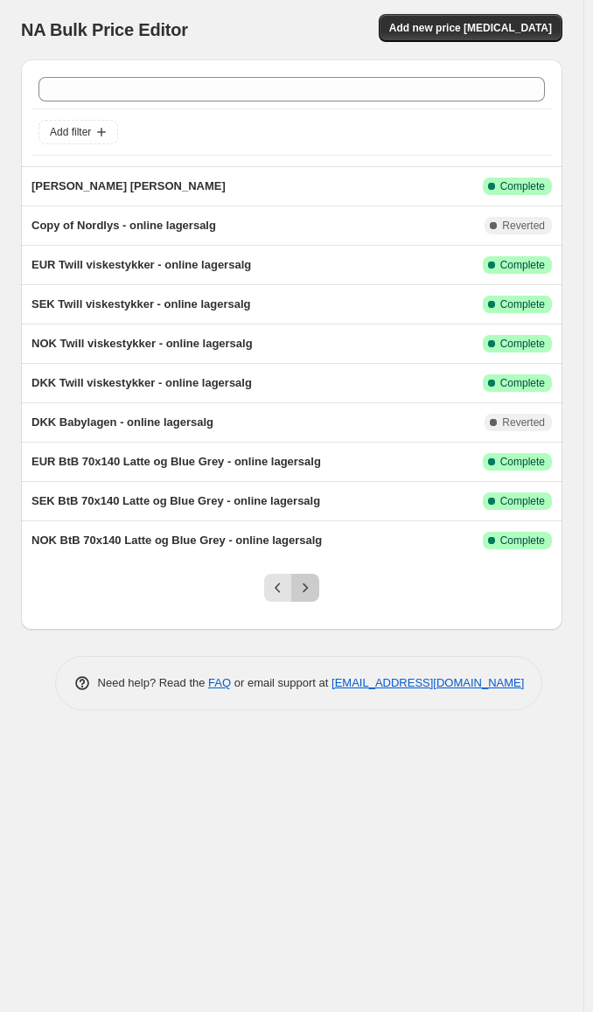
click at [309, 585] on icon "Next" at bounding box center [305, 587] width 17 height 17
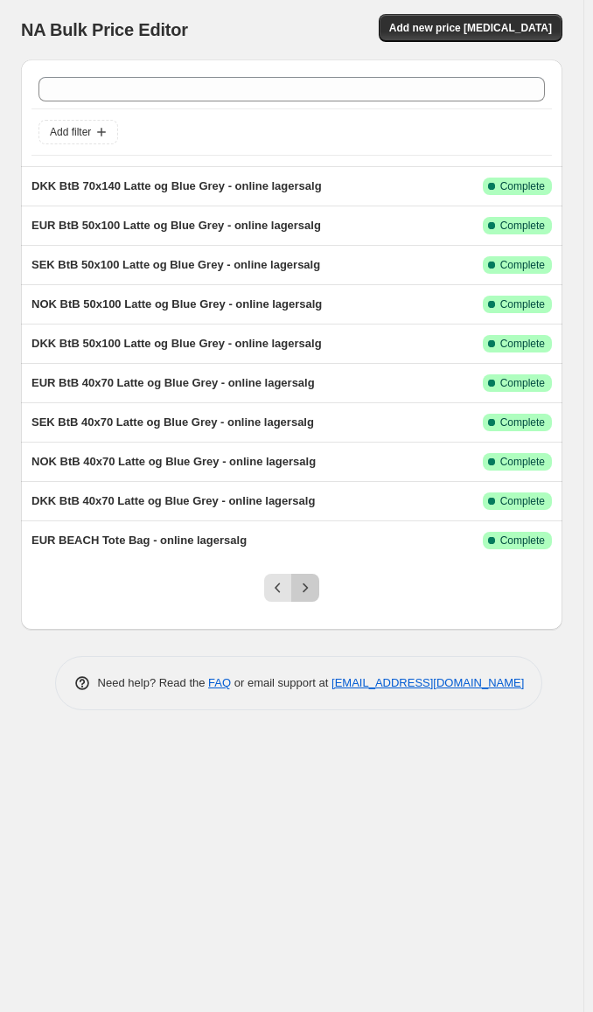
click at [309, 585] on icon "Next" at bounding box center [305, 587] width 17 height 17
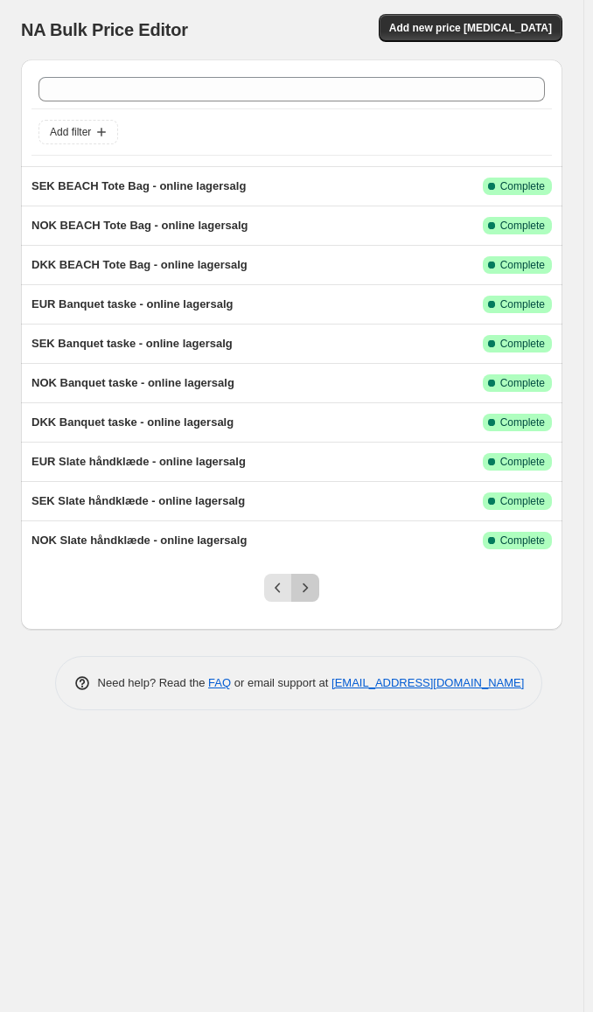
click at [311, 584] on icon "Next" at bounding box center [305, 587] width 17 height 17
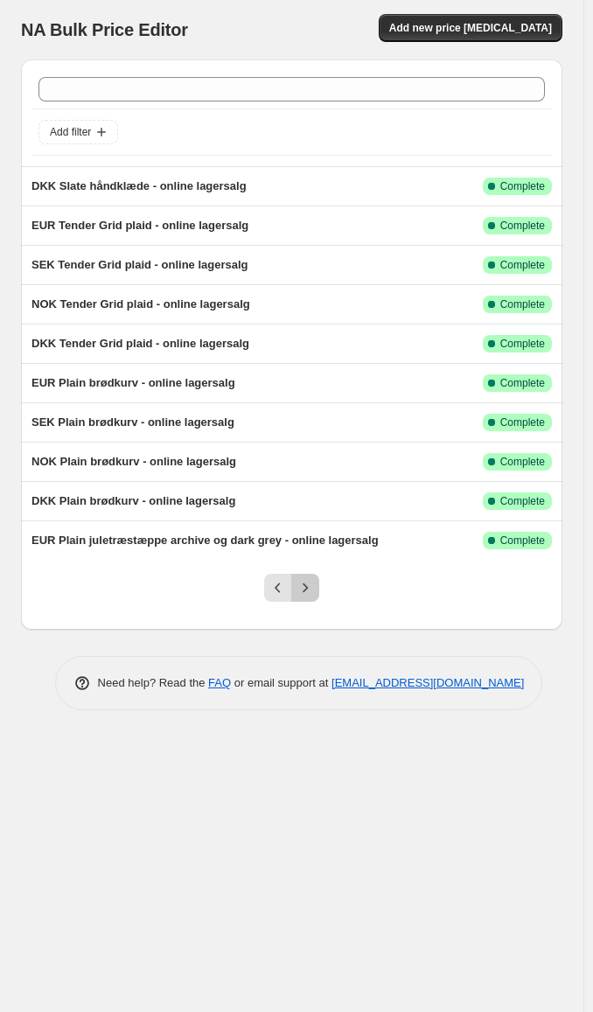
click at [316, 594] on button "Next" at bounding box center [305, 588] width 28 height 28
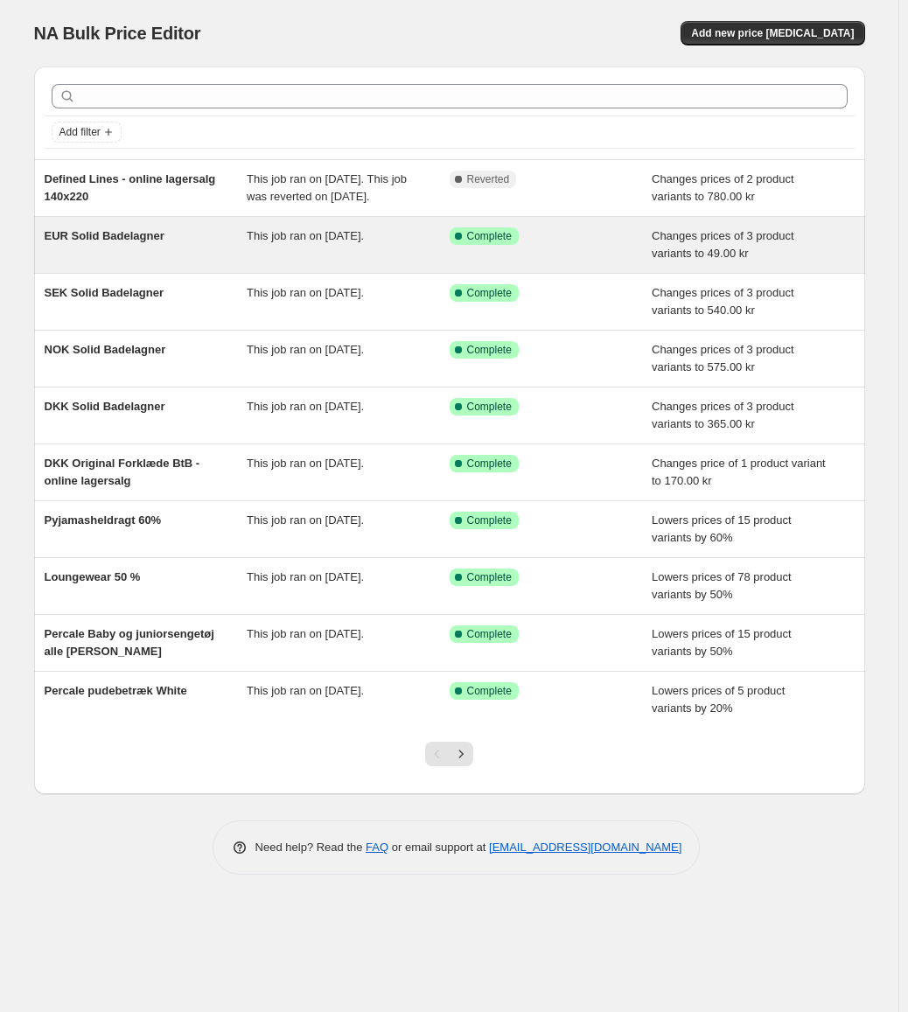
click at [111, 242] on span "EUR Solid Badelagner" at bounding box center [105, 235] width 120 height 13
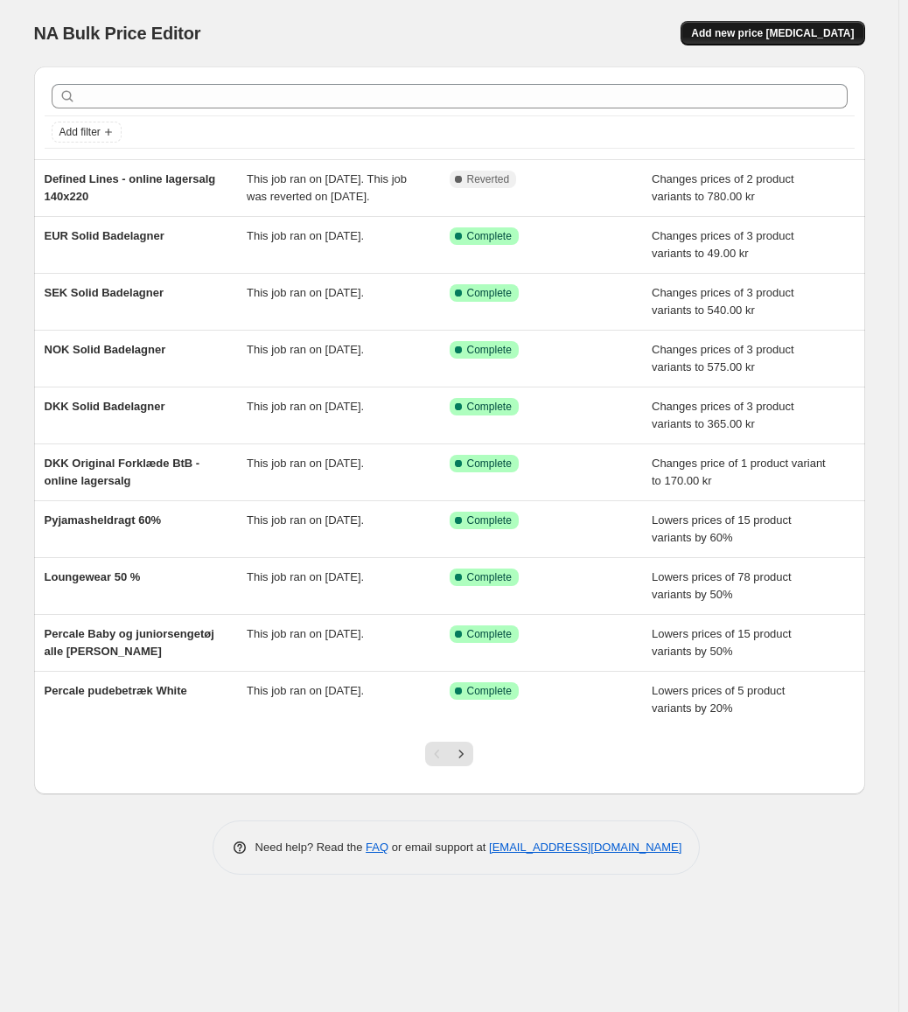
click at [779, 35] on span "Add new price [MEDICAL_DATA]" at bounding box center [772, 33] width 163 height 14
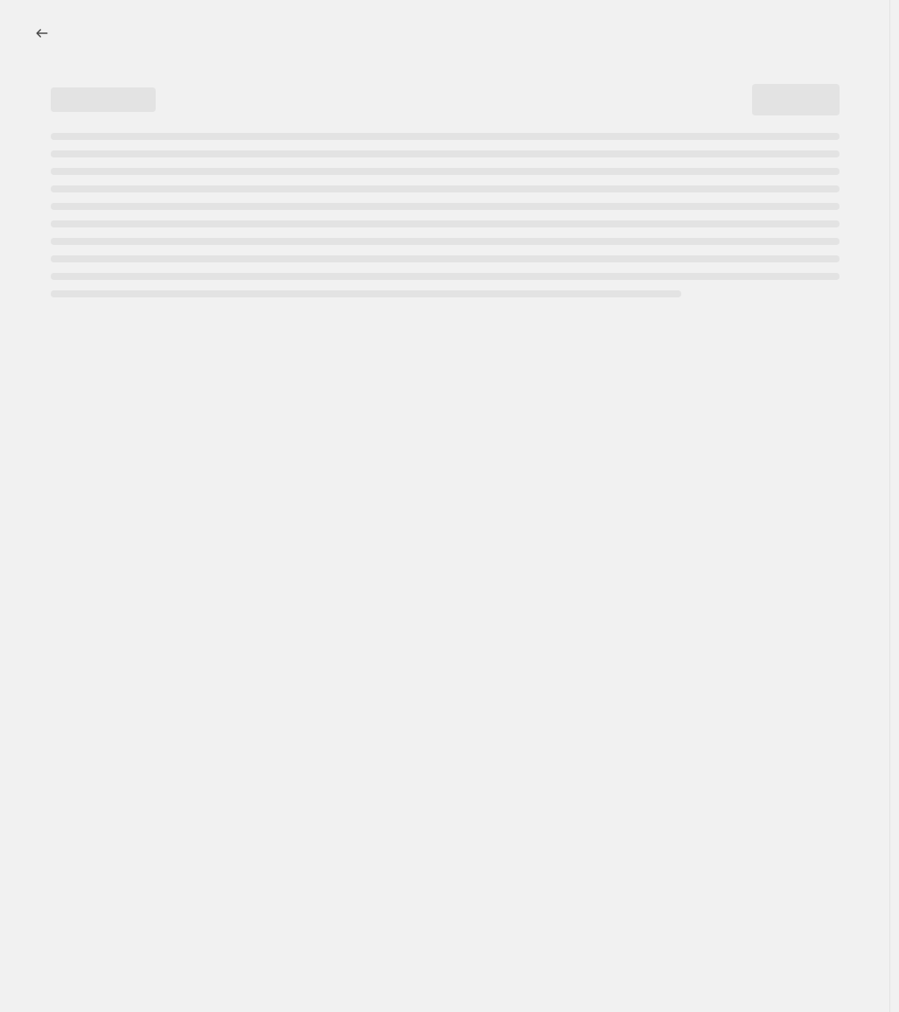
select select "percentage"
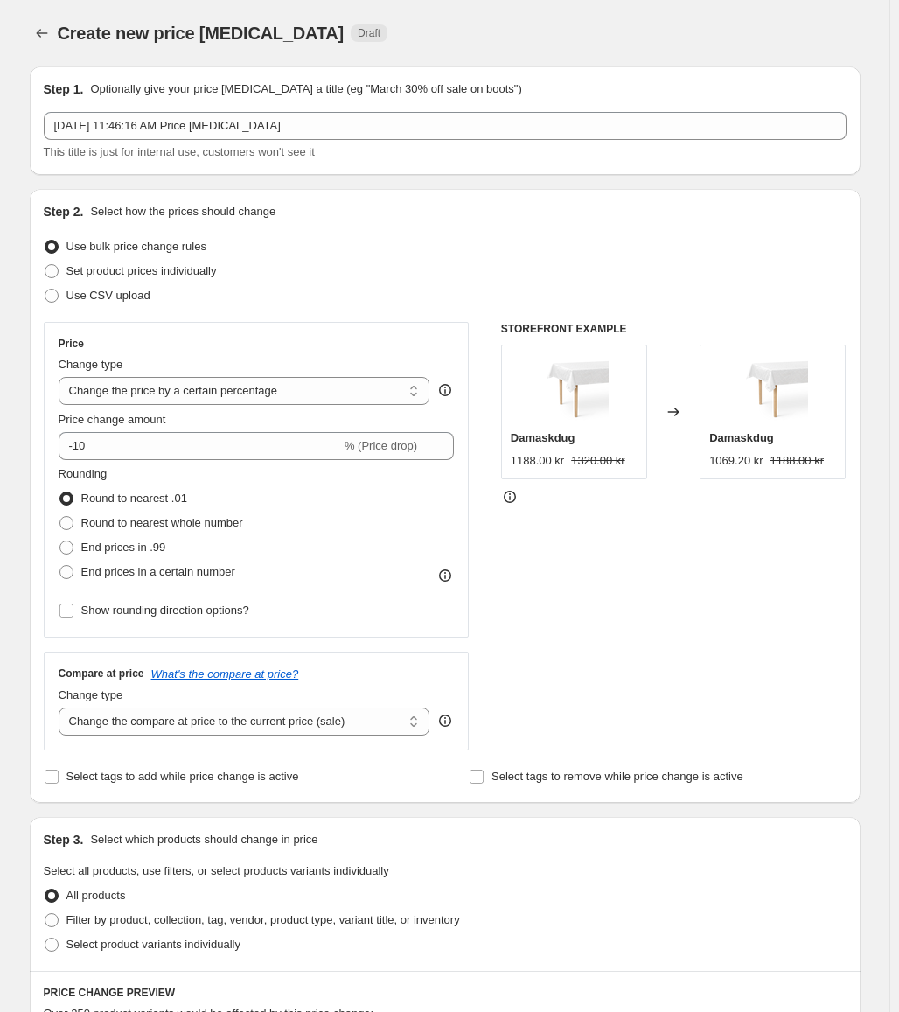
scroll to position [87, 0]
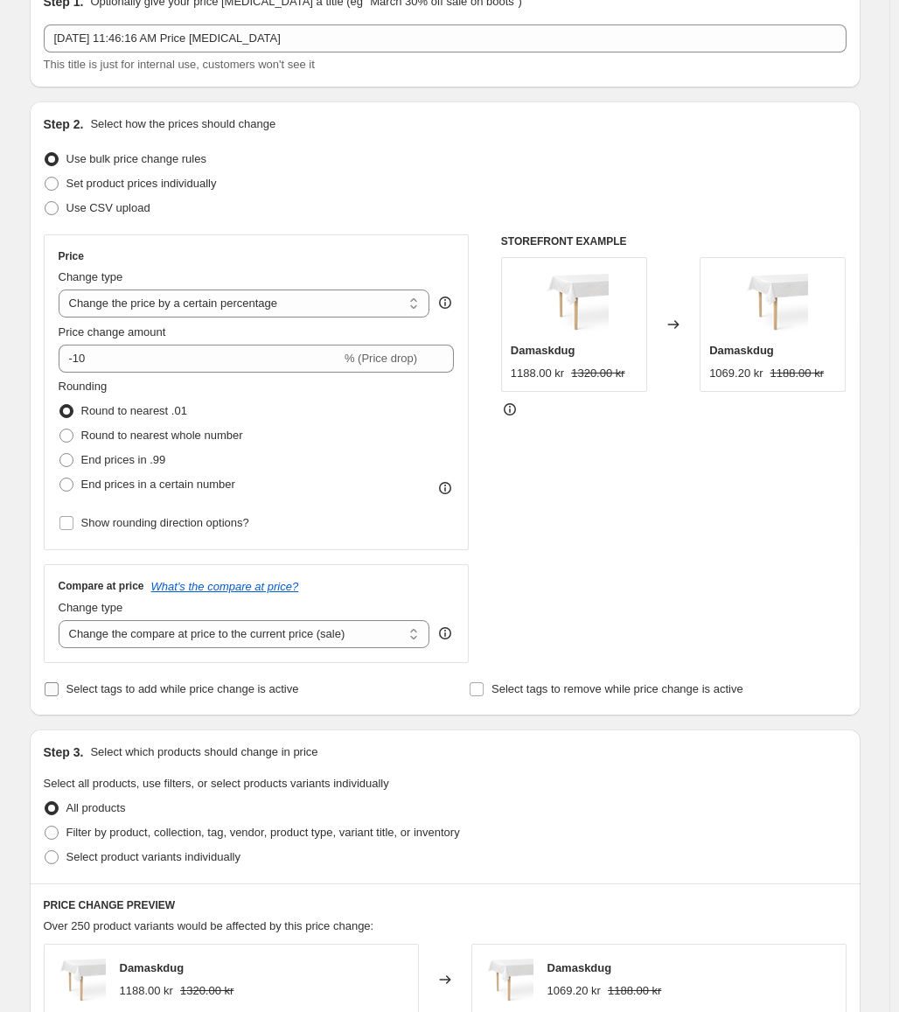
click at [185, 684] on span "Select tags to add while price change is active" at bounding box center [182, 688] width 233 height 13
click at [59, 684] on input "Select tags to add while price change is active" at bounding box center [52, 689] width 14 height 14
checkbox input "true"
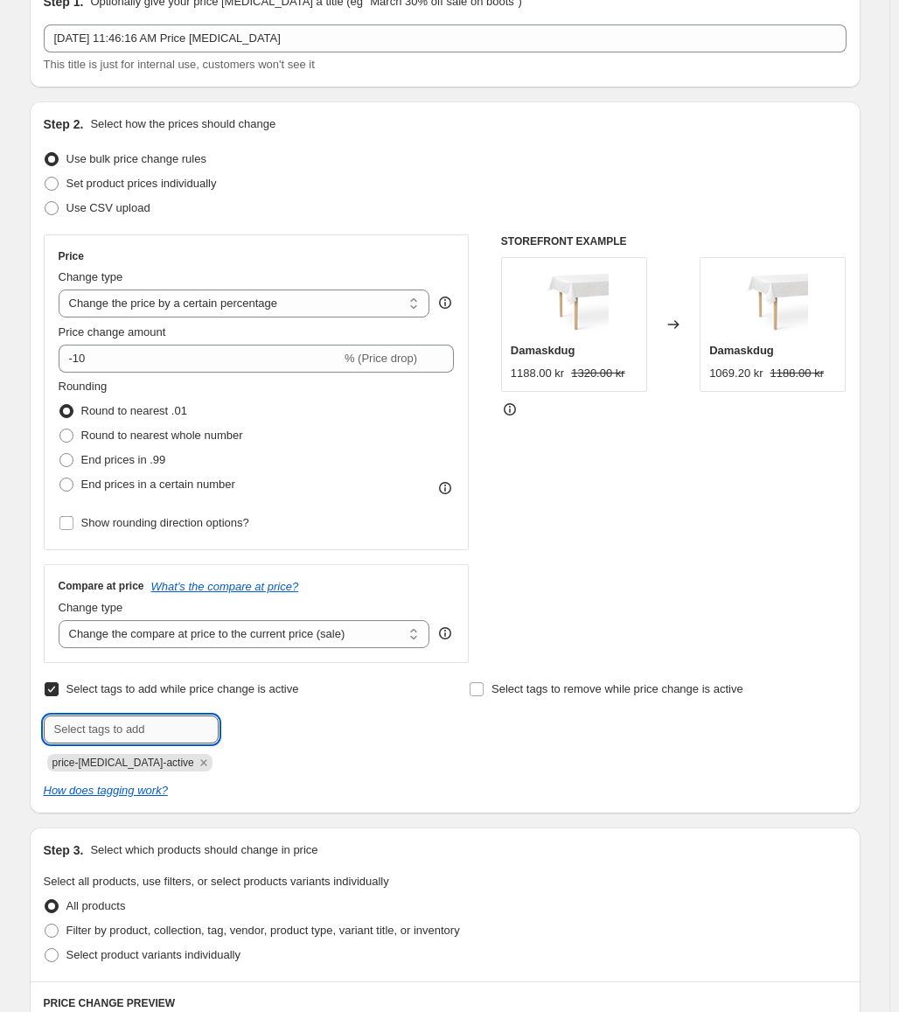
click at [129, 726] on input "text" at bounding box center [131, 730] width 175 height 28
drag, startPoint x: 155, startPoint y: 726, endPoint x: 92, endPoint y: 728, distance: 63.0
click at [92, 728] on input "0001 - navn" at bounding box center [131, 730] width 175 height 28
click at [119, 730] on input "0001" at bounding box center [131, 730] width 175 height 28
type input "P0001"
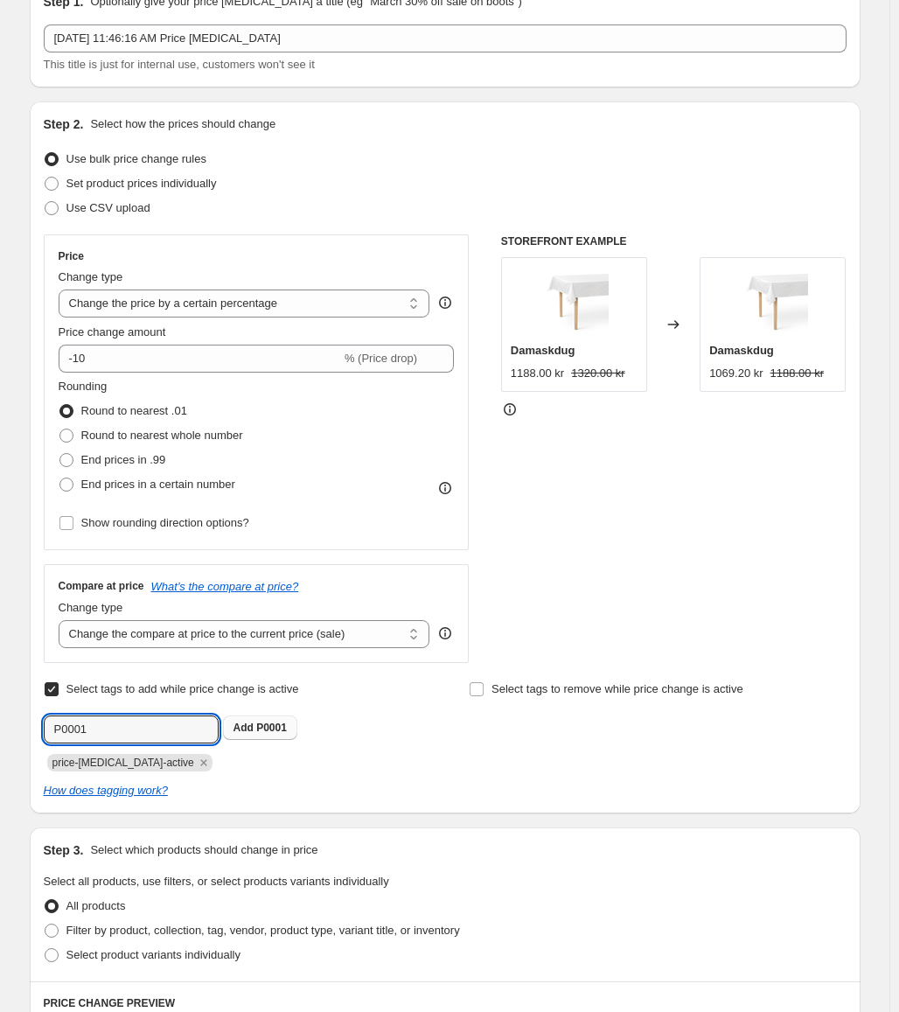
click at [255, 736] on button "Add P0001" at bounding box center [260, 728] width 74 height 24
click at [394, 763] on div "price-[MEDICAL_DATA]-active P0001" at bounding box center [232, 761] width 377 height 21
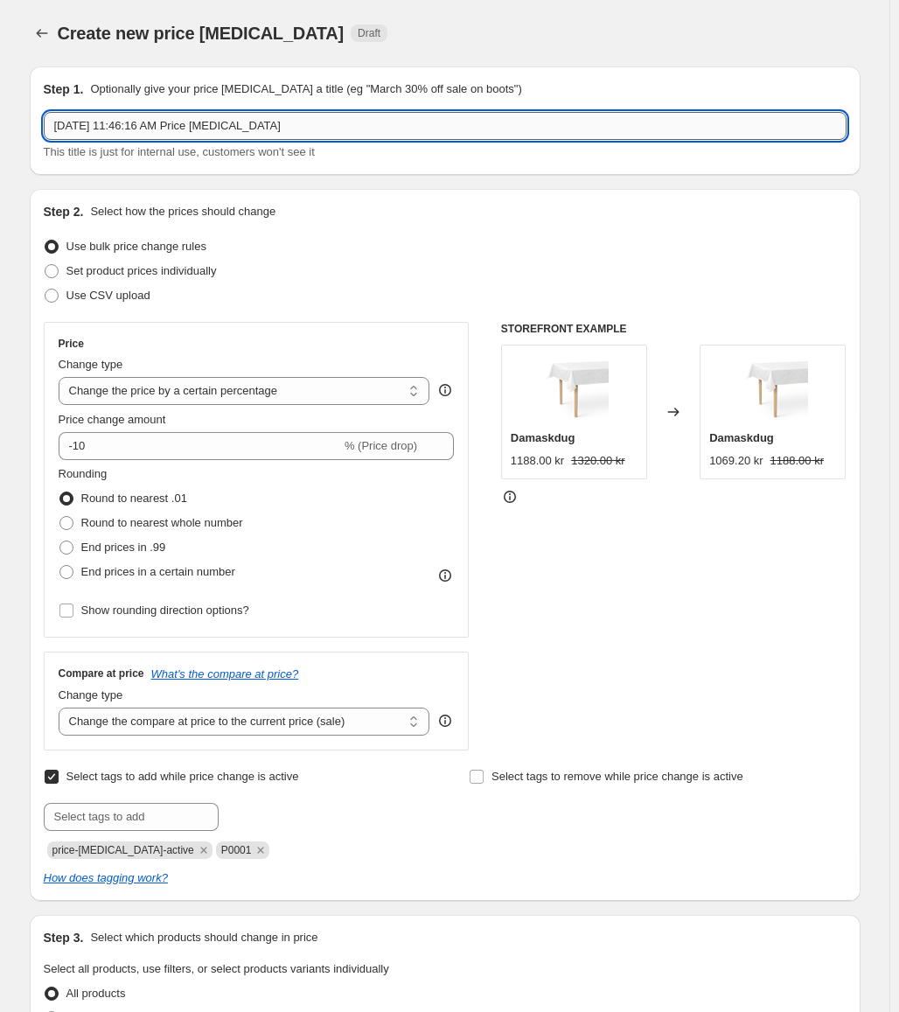
click at [252, 123] on input "[DATE] 11:46:16 AM Price [MEDICAL_DATA]" at bounding box center [445, 126] width 803 height 28
drag, startPoint x: 359, startPoint y: 127, endPoint x: 45, endPoint y: 122, distance: 314.1
click at [45, 122] on div "Step 1. Optionally give your price [MEDICAL_DATA] a title (eg "March 30% off sa…" at bounding box center [445, 120] width 831 height 108
type input "0001 - Navn på price [MEDICAL_DATA]"
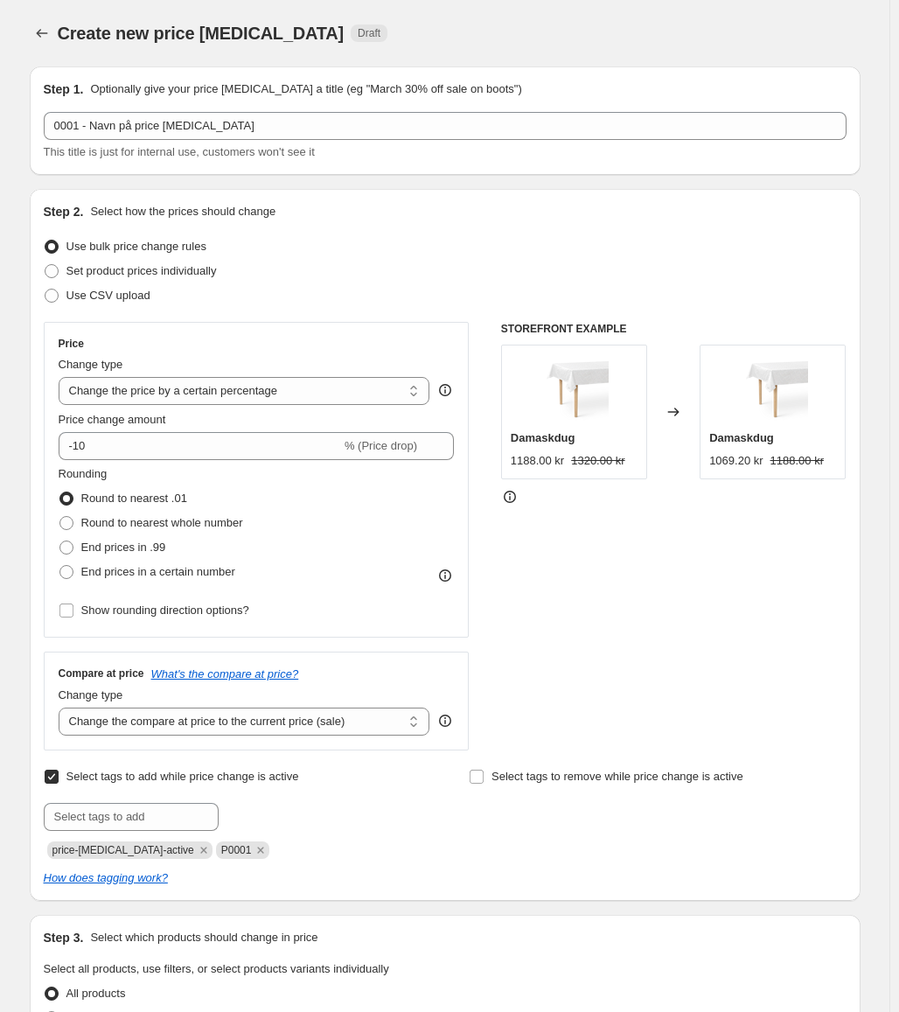
click at [7, 94] on div "Create new price [MEDICAL_DATA]. This page is ready Create new price [MEDICAL_D…" at bounding box center [445, 972] width 890 height 1945
drag, startPoint x: 57, startPoint y: 850, endPoint x: 169, endPoint y: 849, distance: 112.0
click at [169, 849] on span "price-[MEDICAL_DATA]-active" at bounding box center [129, 849] width 165 height 17
copy span "price-[MEDICAL_DATA]-active"
